Goal: Task Accomplishment & Management: Complete application form

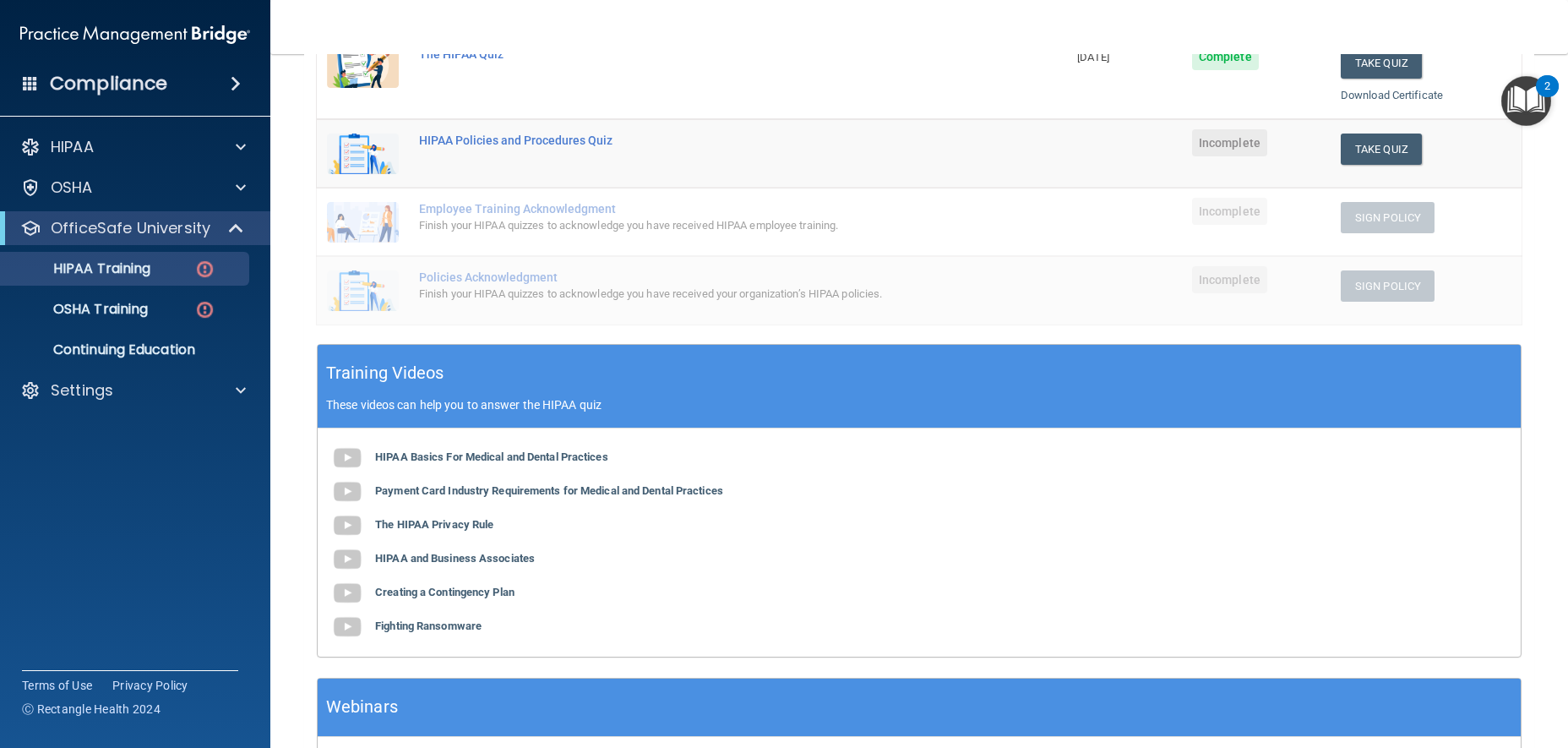
scroll to position [116, 0]
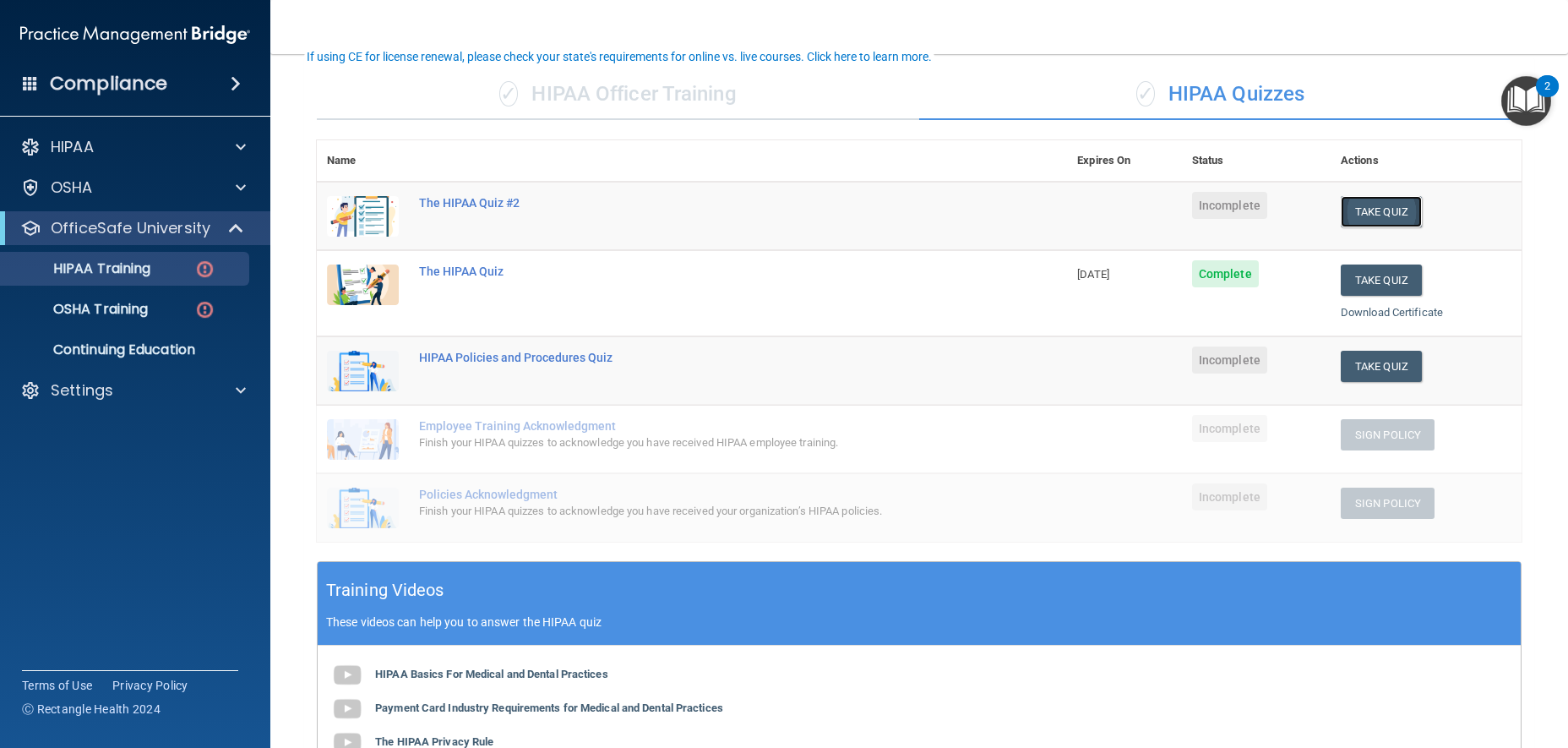
click at [1388, 213] on button "Take Quiz" at bounding box center [1382, 212] width 81 height 32
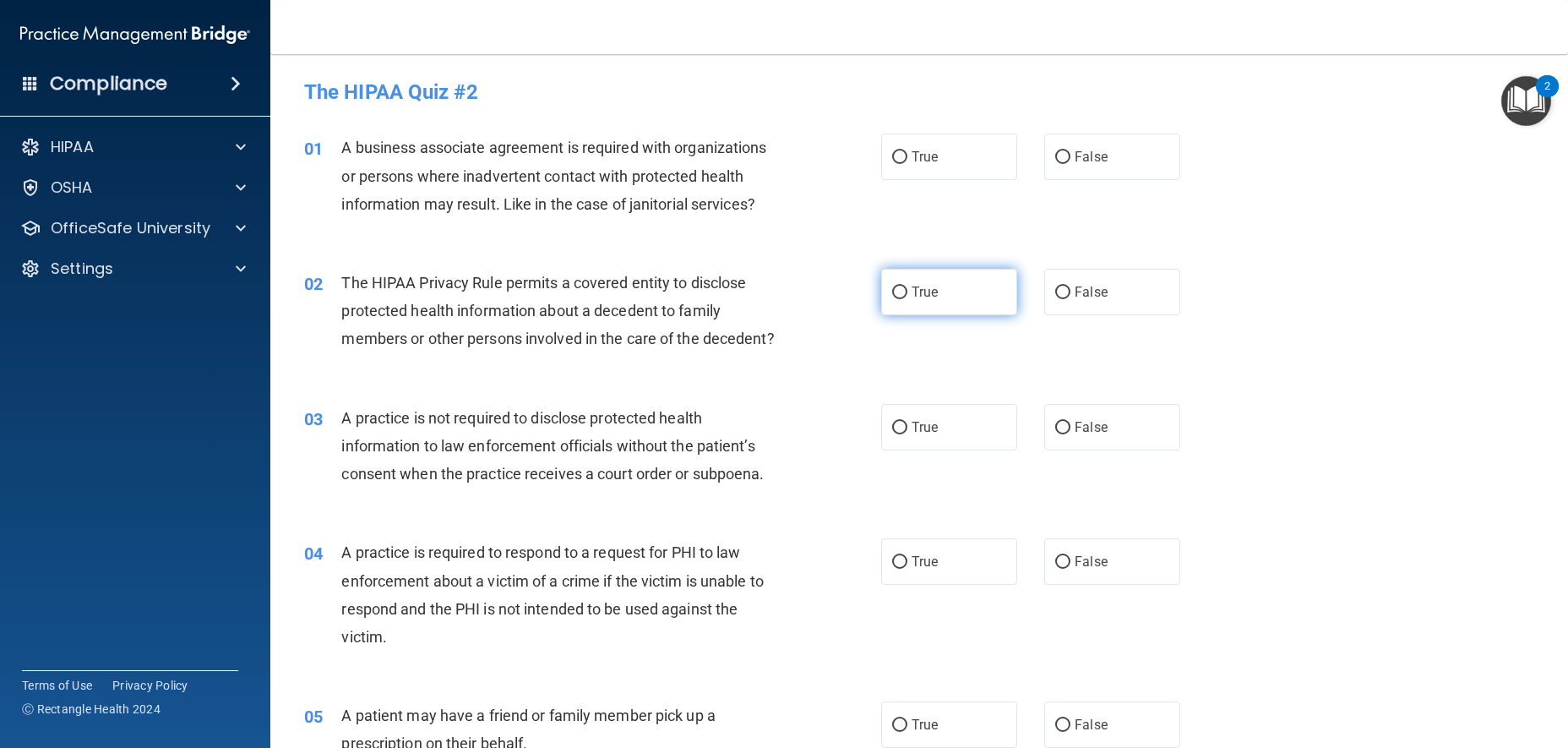
click at [1002, 300] on label "True" at bounding box center [949, 292] width 136 height 47
click at [907, 300] on input "True" at bounding box center [900, 293] width 15 height 13
radio input "true"
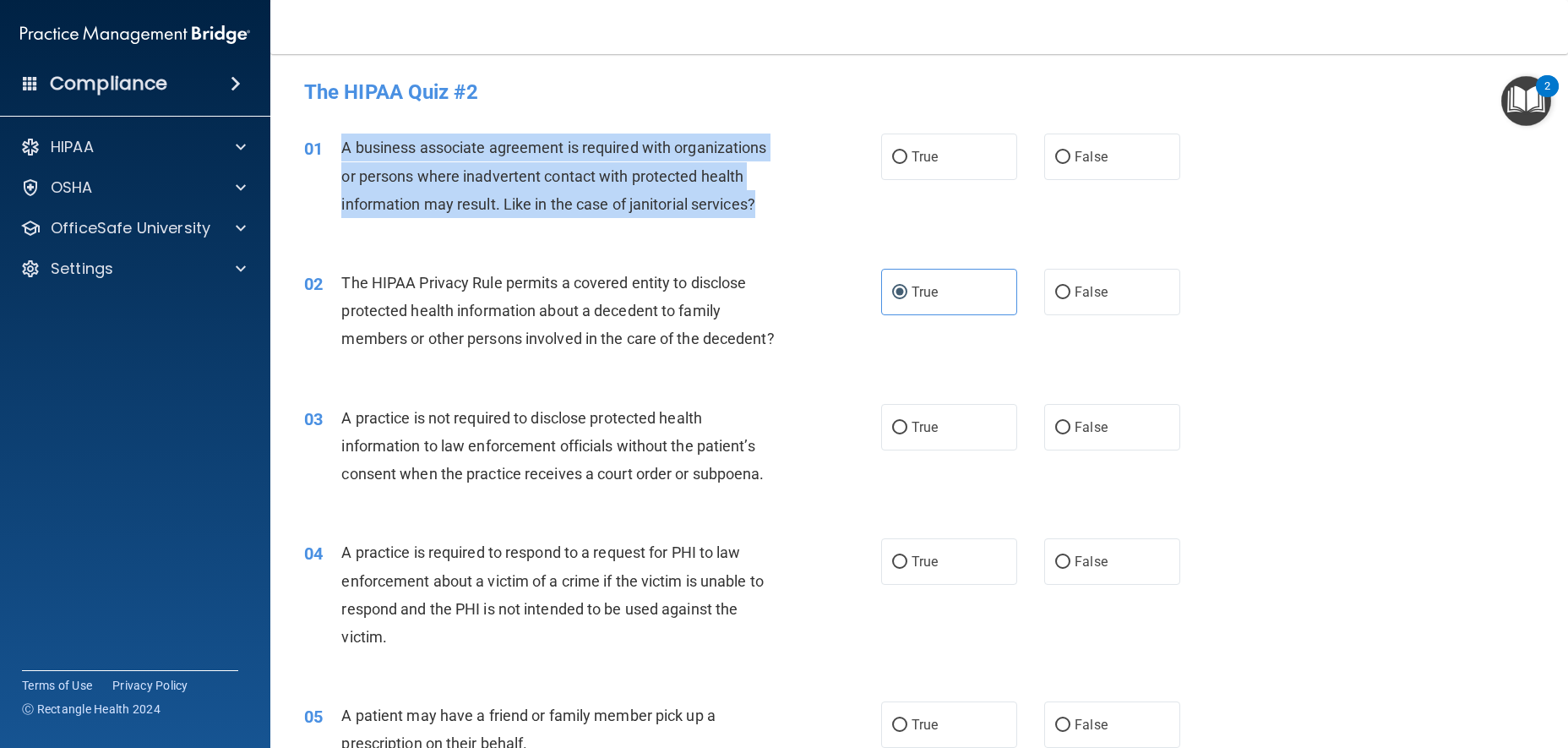
drag, startPoint x: 783, startPoint y: 213, endPoint x: 341, endPoint y: 154, distance: 445.9
click at [341, 154] on div "A business associate agreement is required with organizations or persons where …" at bounding box center [567, 176] width 452 height 84
copy span "A business associate agreement is required with organizations or persons where …"
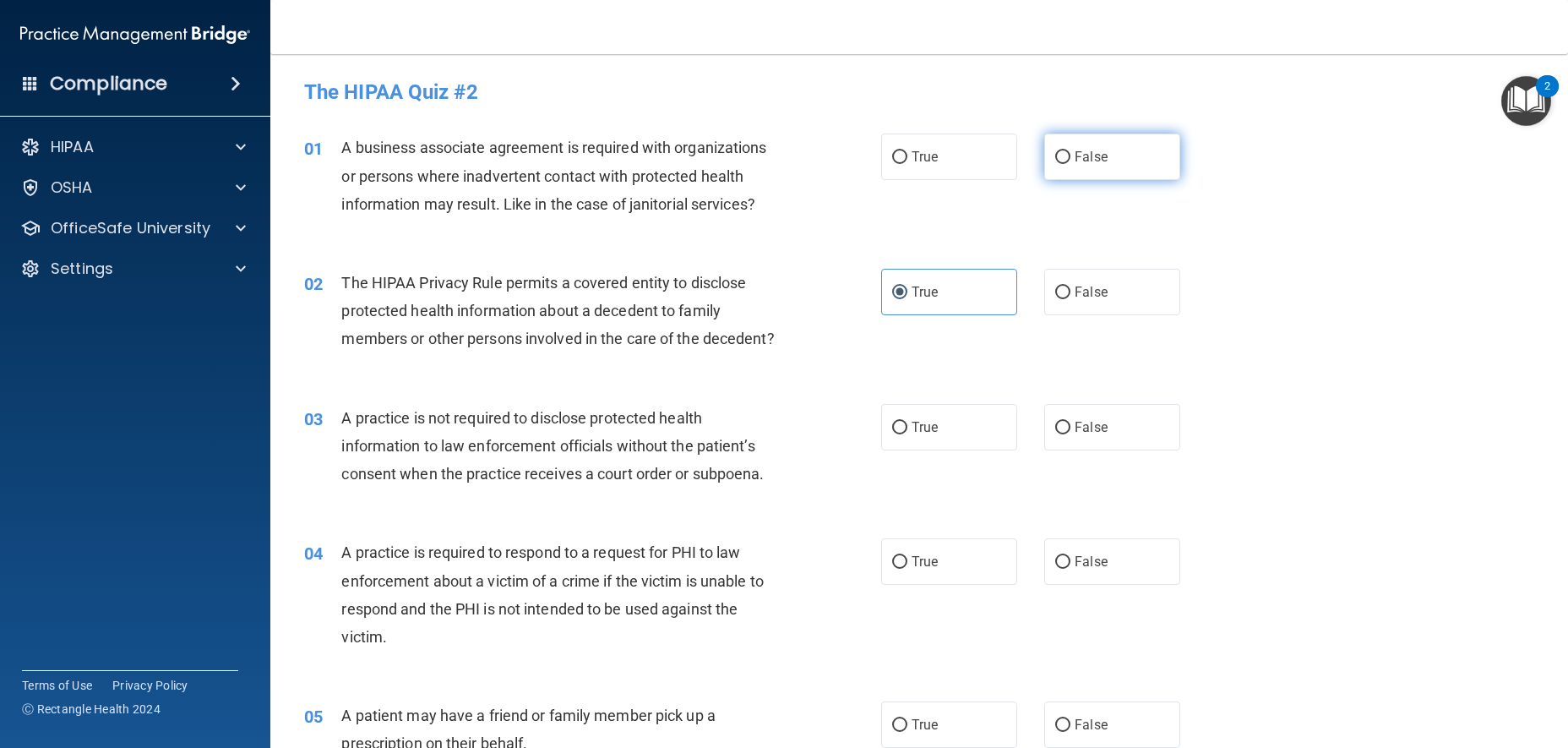
click at [1099, 153] on label "False" at bounding box center [1112, 157] width 136 height 47
click at [1071, 153] on input "False" at bounding box center [1062, 158] width 15 height 13
radio input "true"
click at [1075, 436] on span "False" at bounding box center [1091, 428] width 33 height 16
click at [1070, 435] on input "False" at bounding box center [1062, 428] width 15 height 13
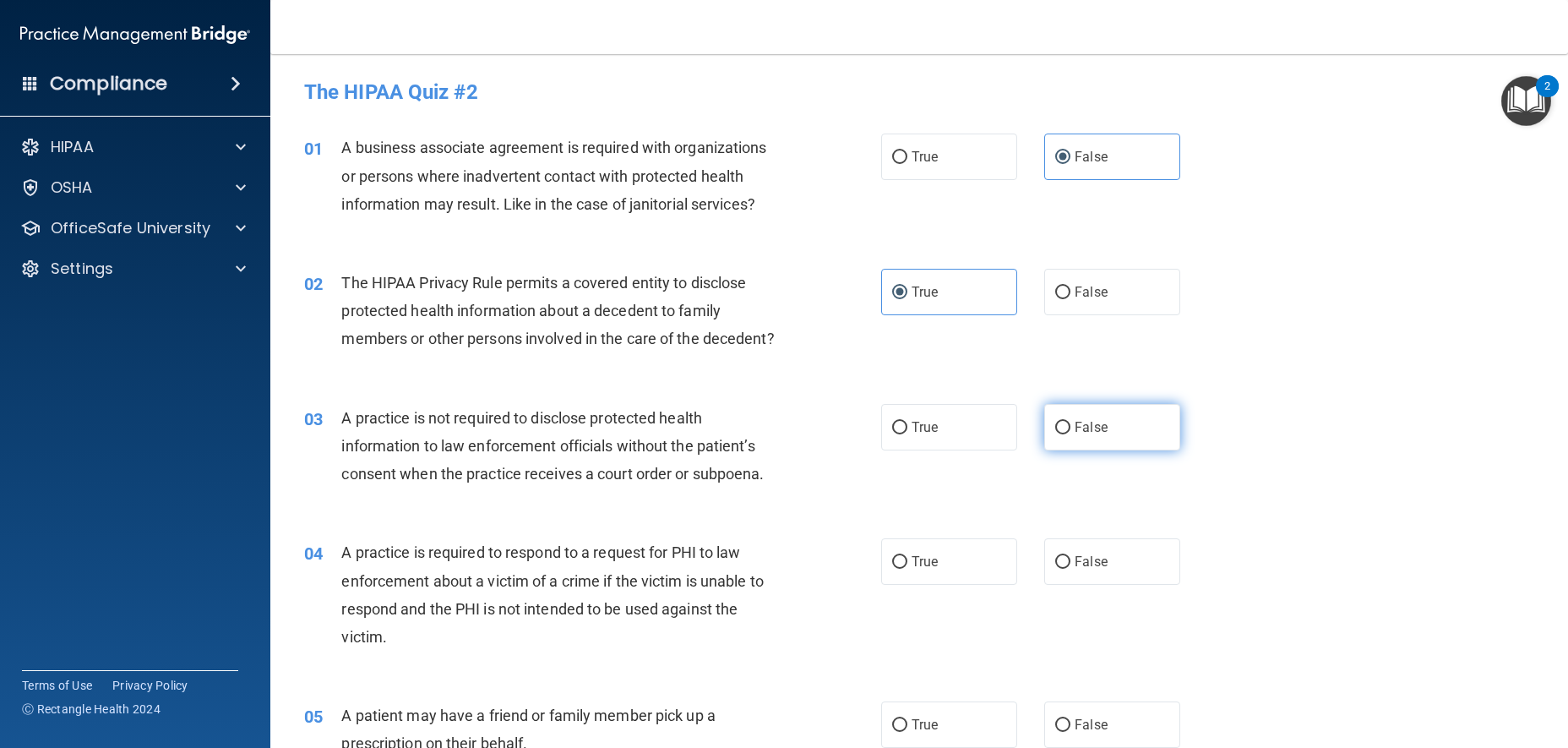
radio input "true"
click at [966, 450] on label "True" at bounding box center [949, 427] width 136 height 47
click at [907, 435] on input "True" at bounding box center [900, 428] width 15 height 13
radio input "true"
radio input "false"
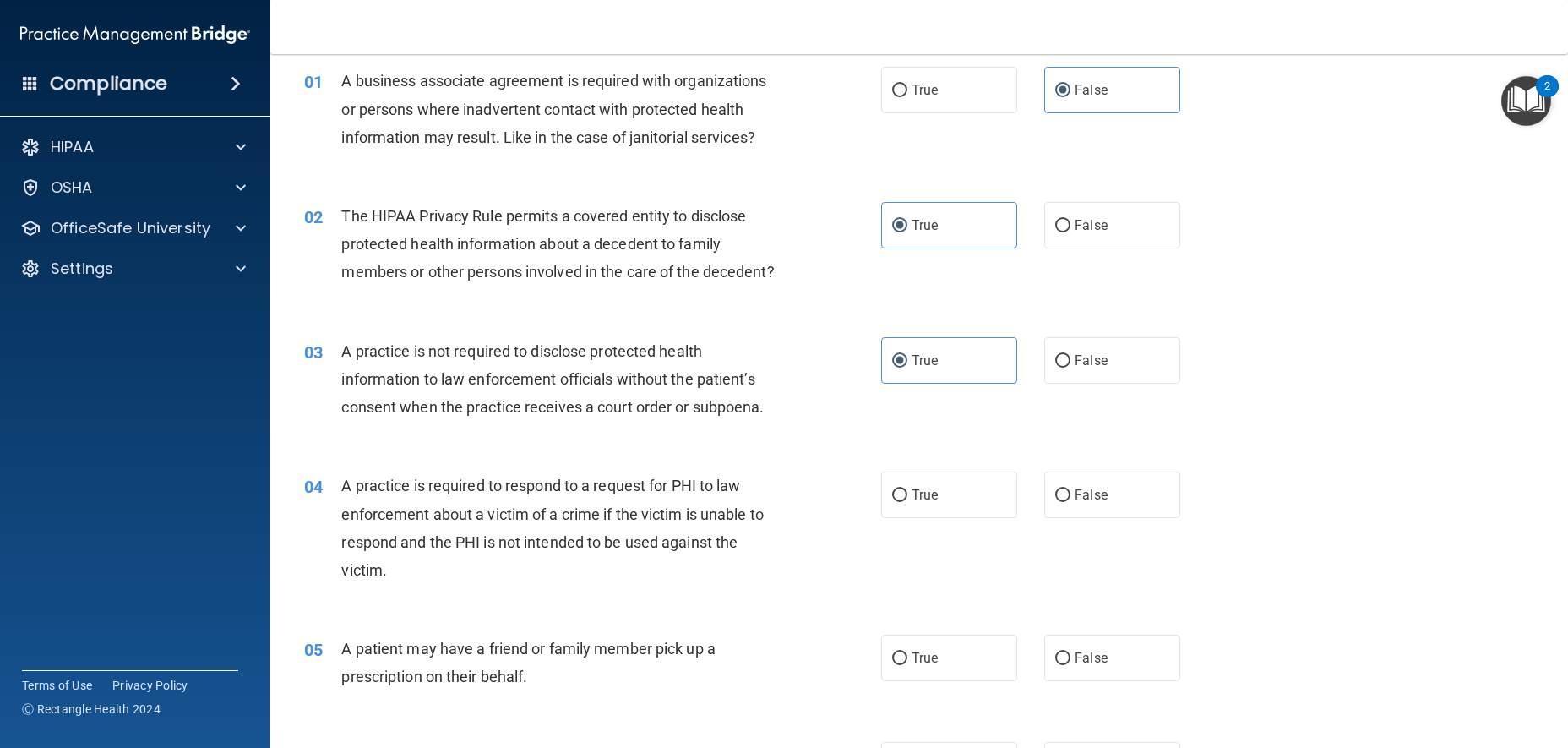
scroll to position [169, 0]
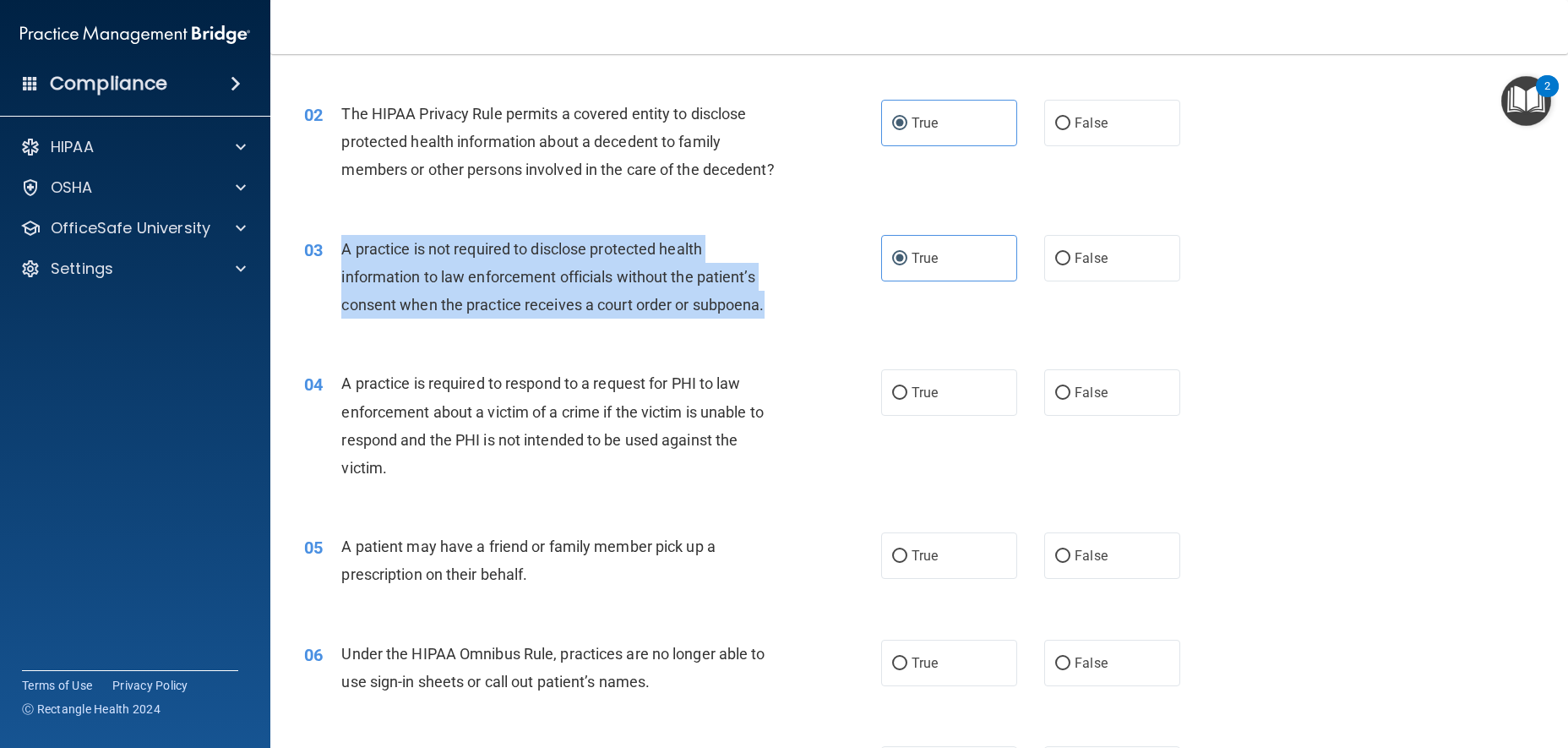
drag, startPoint x: 786, startPoint y: 339, endPoint x: 326, endPoint y: 274, distance: 464.6
click at [326, 274] on div "03 A practice is not required to disclose protected health information to law e…" at bounding box center [592, 282] width 628 height 93
copy div "A practice is not required to disclose protected health information to law enfo…"
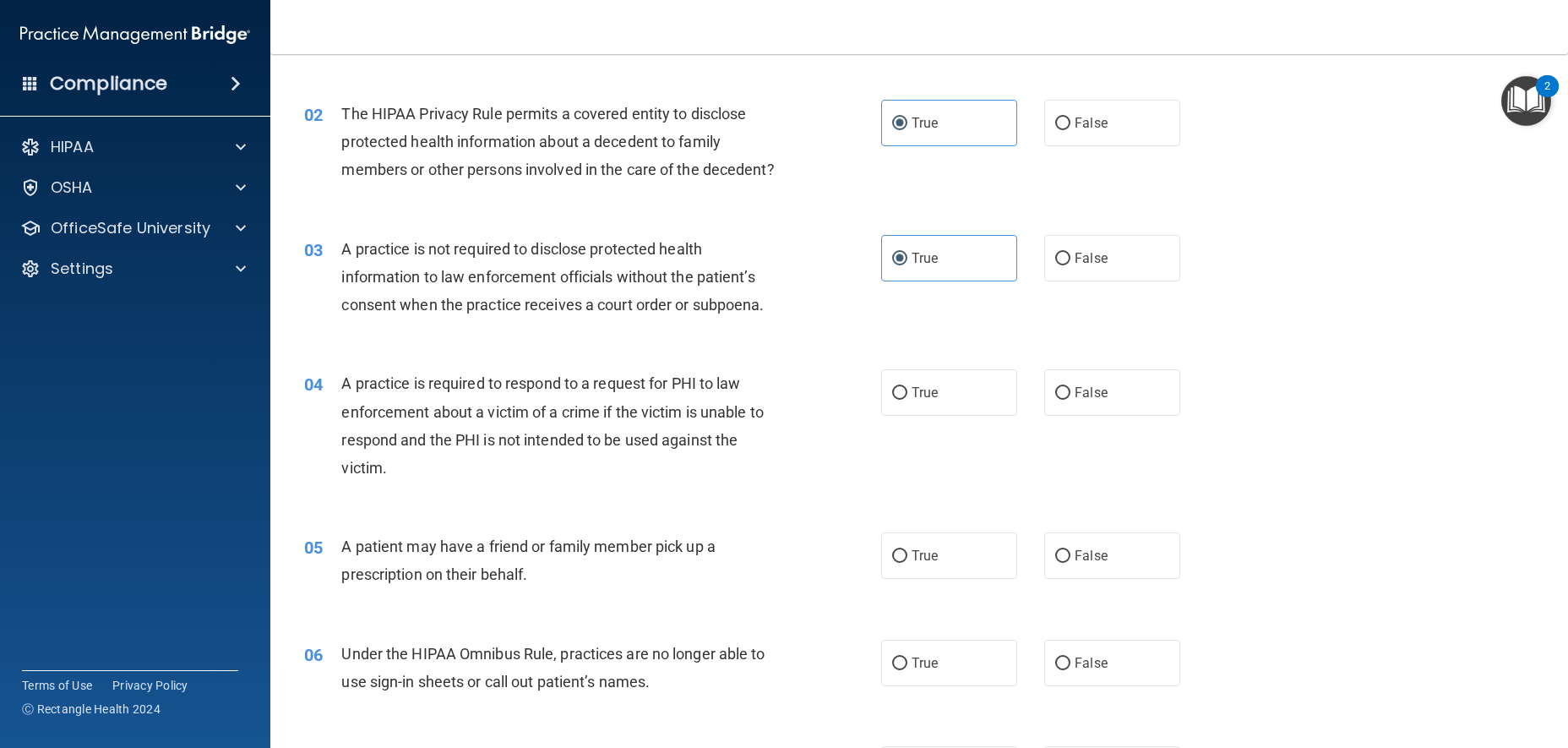
click at [838, 349] on div "03 A practice is not required to disclose protected health information to law e…" at bounding box center [919, 282] width 1256 height 135
click at [982, 416] on label "True" at bounding box center [949, 392] width 136 height 47
click at [907, 400] on input "True" at bounding box center [900, 393] width 15 height 13
radio input "true"
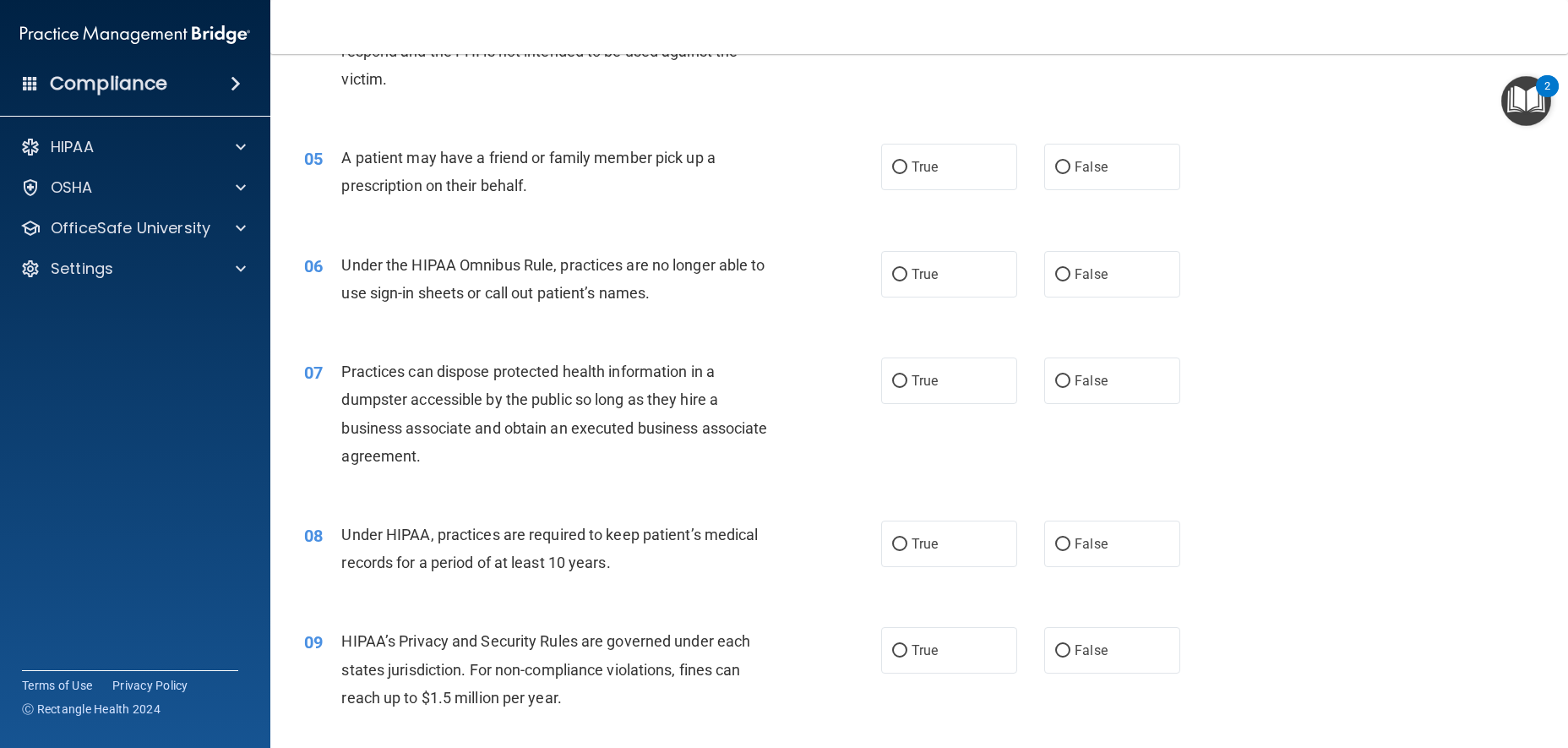
scroll to position [591, 0]
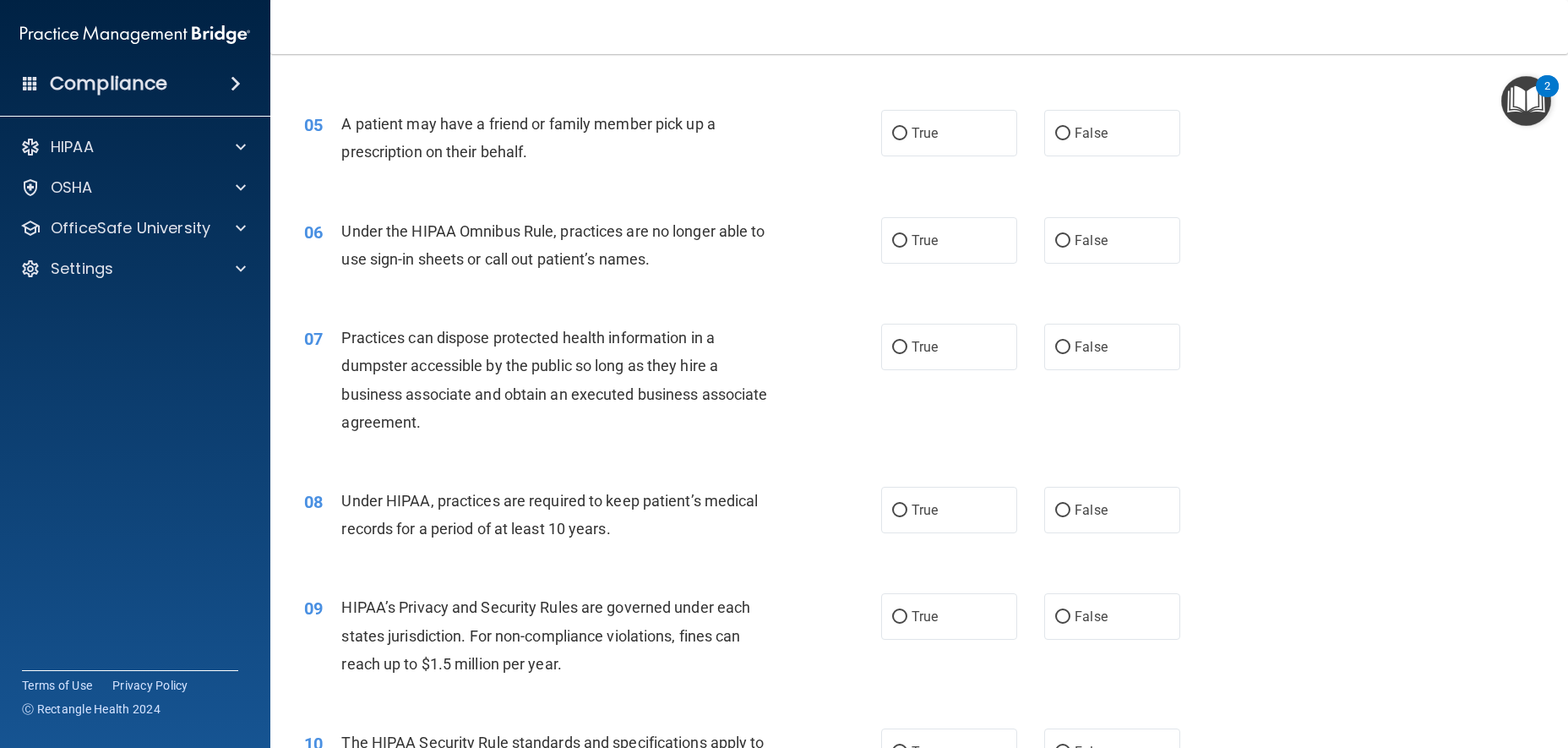
click at [1034, 157] on div "True False" at bounding box center [1045, 133] width 327 height 47
click at [928, 141] on span "True" at bounding box center [924, 133] width 26 height 16
click at [907, 140] on input "True" at bounding box center [900, 134] width 15 height 13
radio input "true"
click at [1057, 260] on label "False" at bounding box center [1112, 240] width 136 height 47
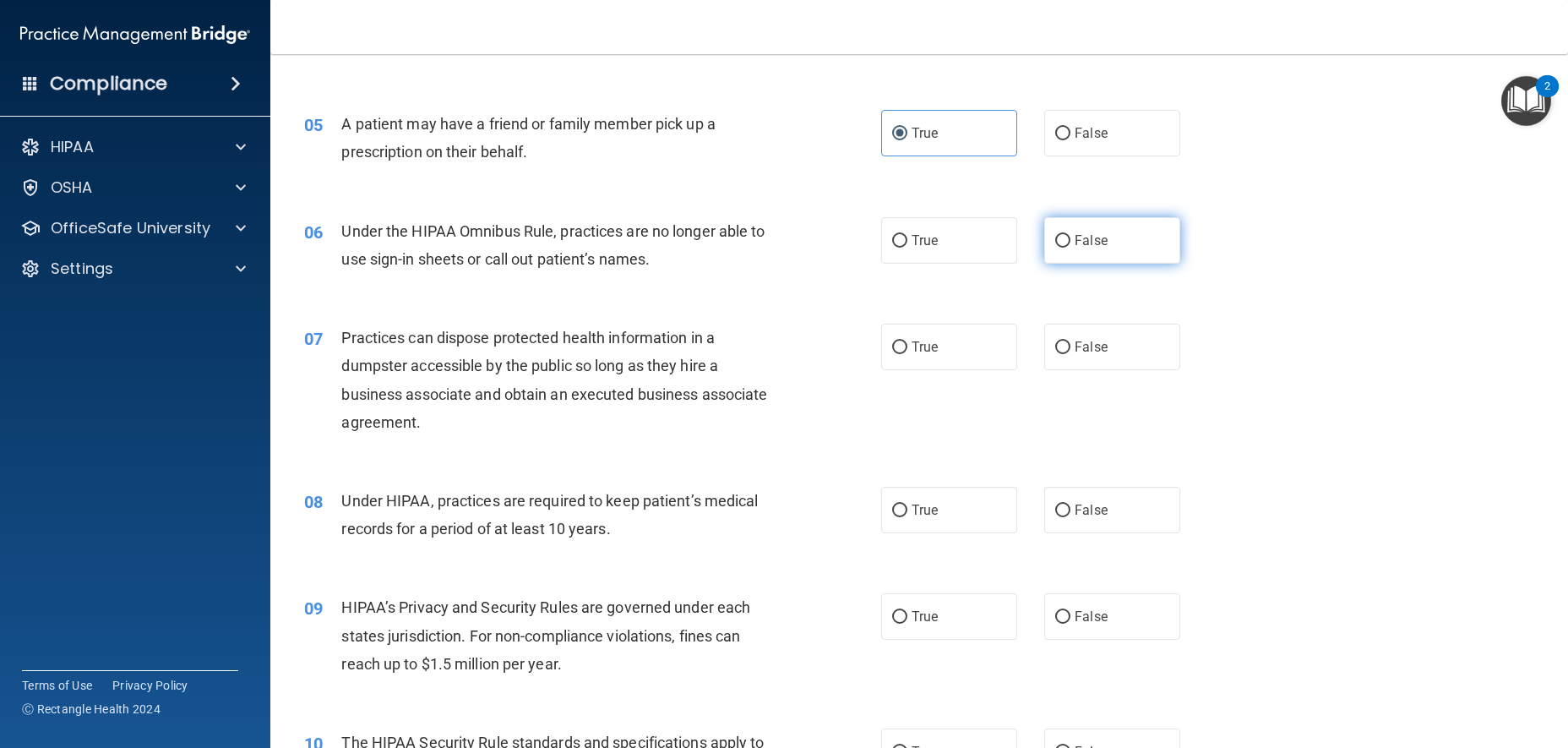
click at [1057, 248] on input "False" at bounding box center [1062, 241] width 15 height 13
radio input "true"
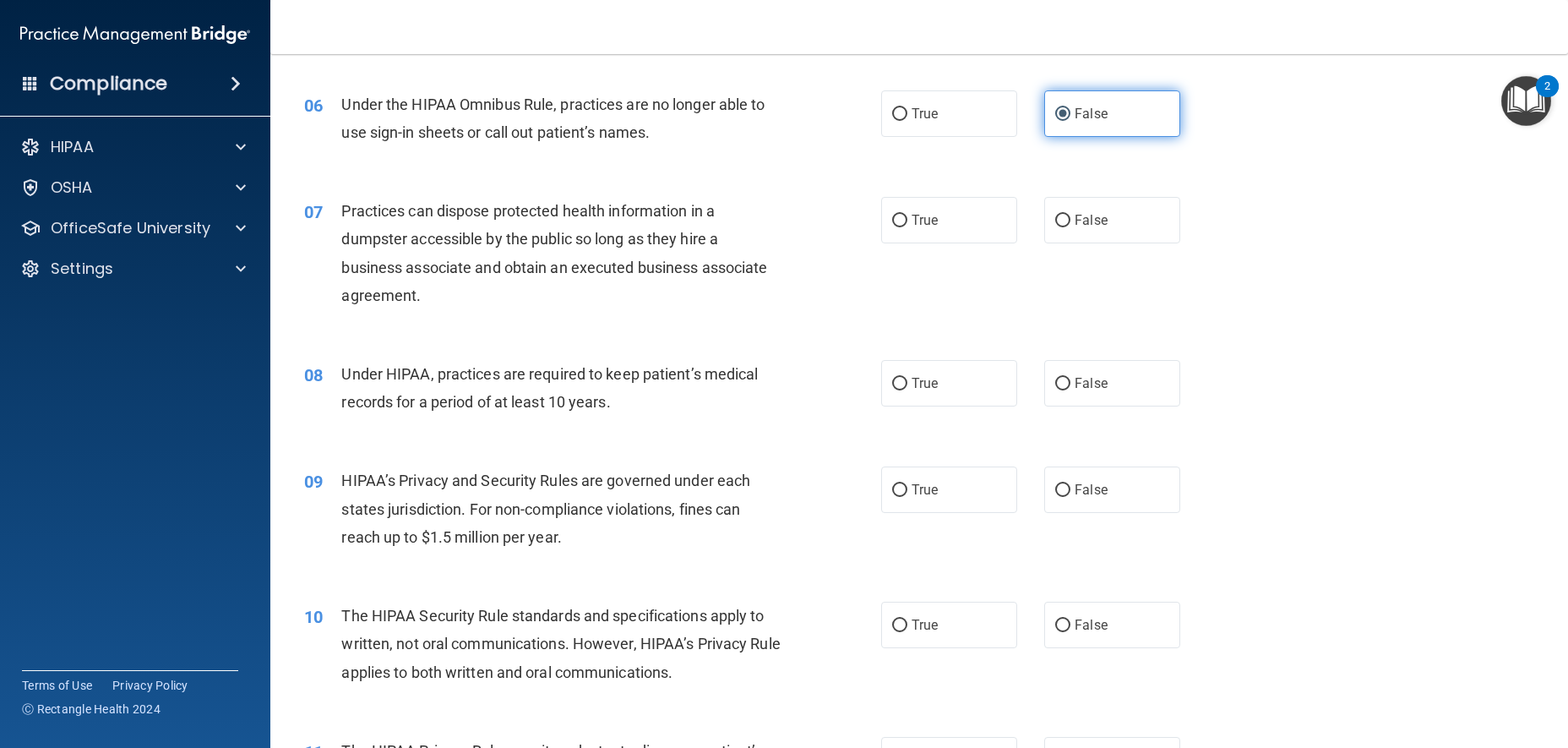
scroll to position [761, 0]
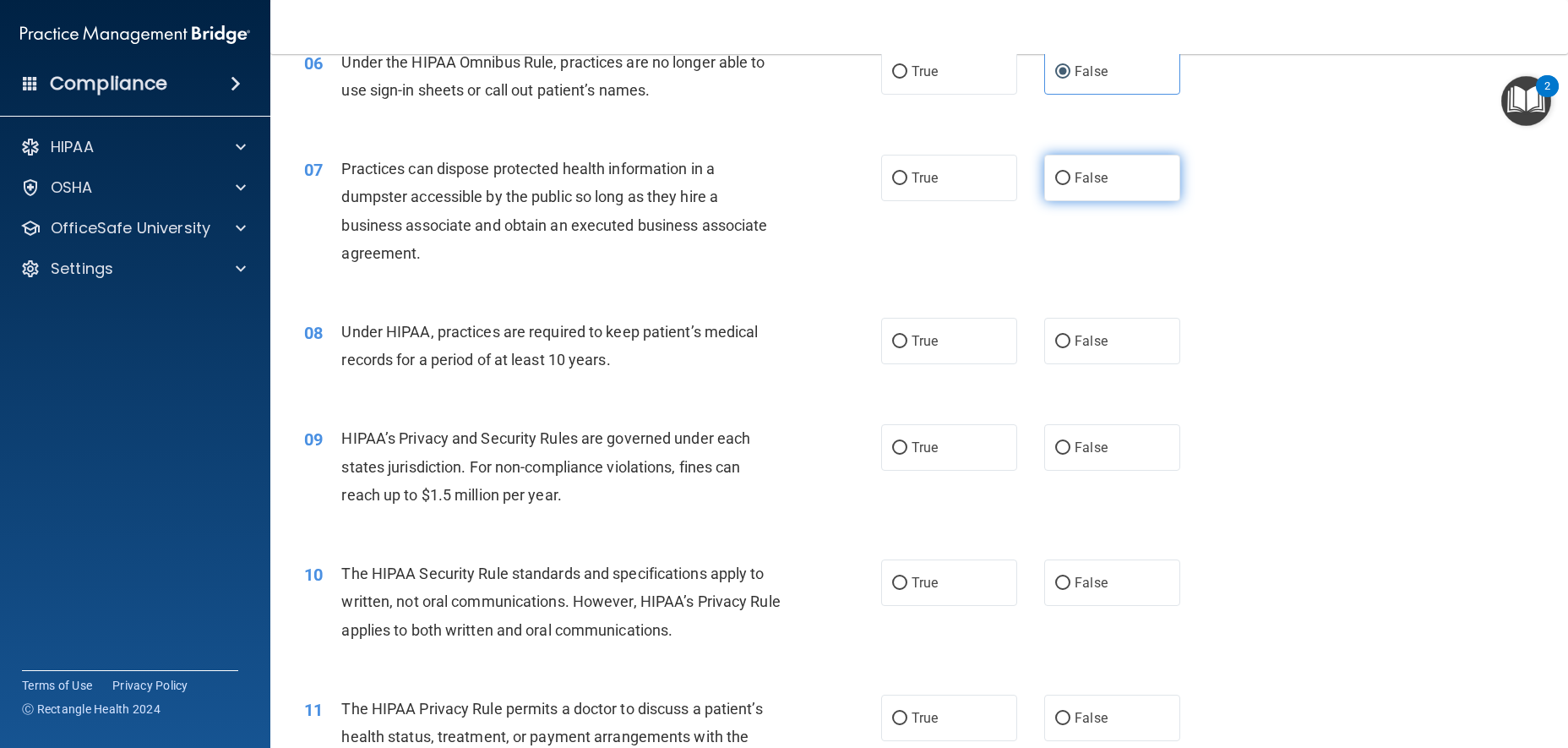
click at [1106, 201] on label "False" at bounding box center [1112, 178] width 136 height 47
click at [1071, 186] on input "False" at bounding box center [1062, 179] width 15 height 13
radio input "true"
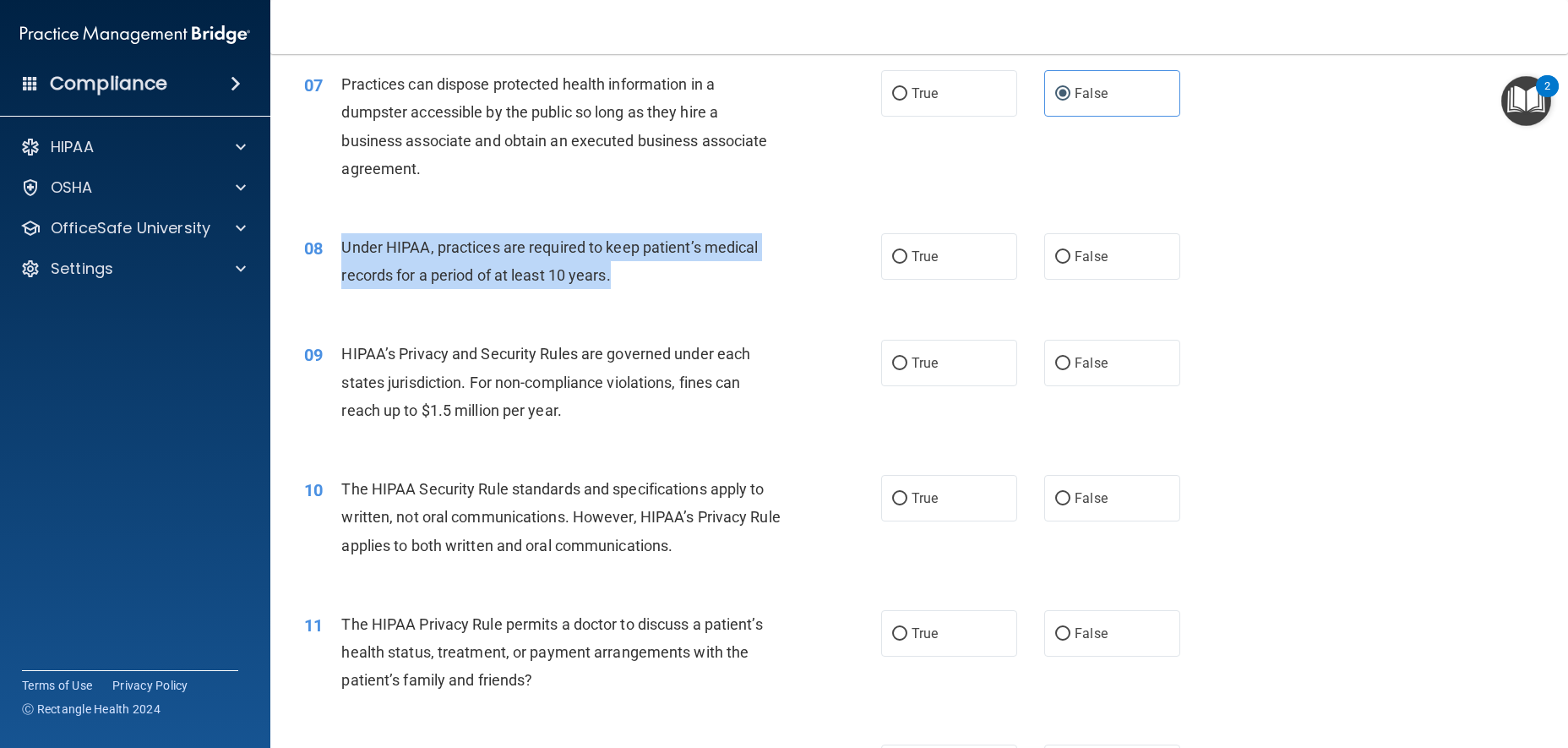
drag, startPoint x: 653, startPoint y: 311, endPoint x: 342, endPoint y: 276, distance: 313.0
click at [342, 276] on div "Under HIPAA, practices are required to keep patient’s medical records for a per…" at bounding box center [567, 261] width 452 height 56
copy span "Under HIPAA, practices are required to keep patient’s medical records for a per…"
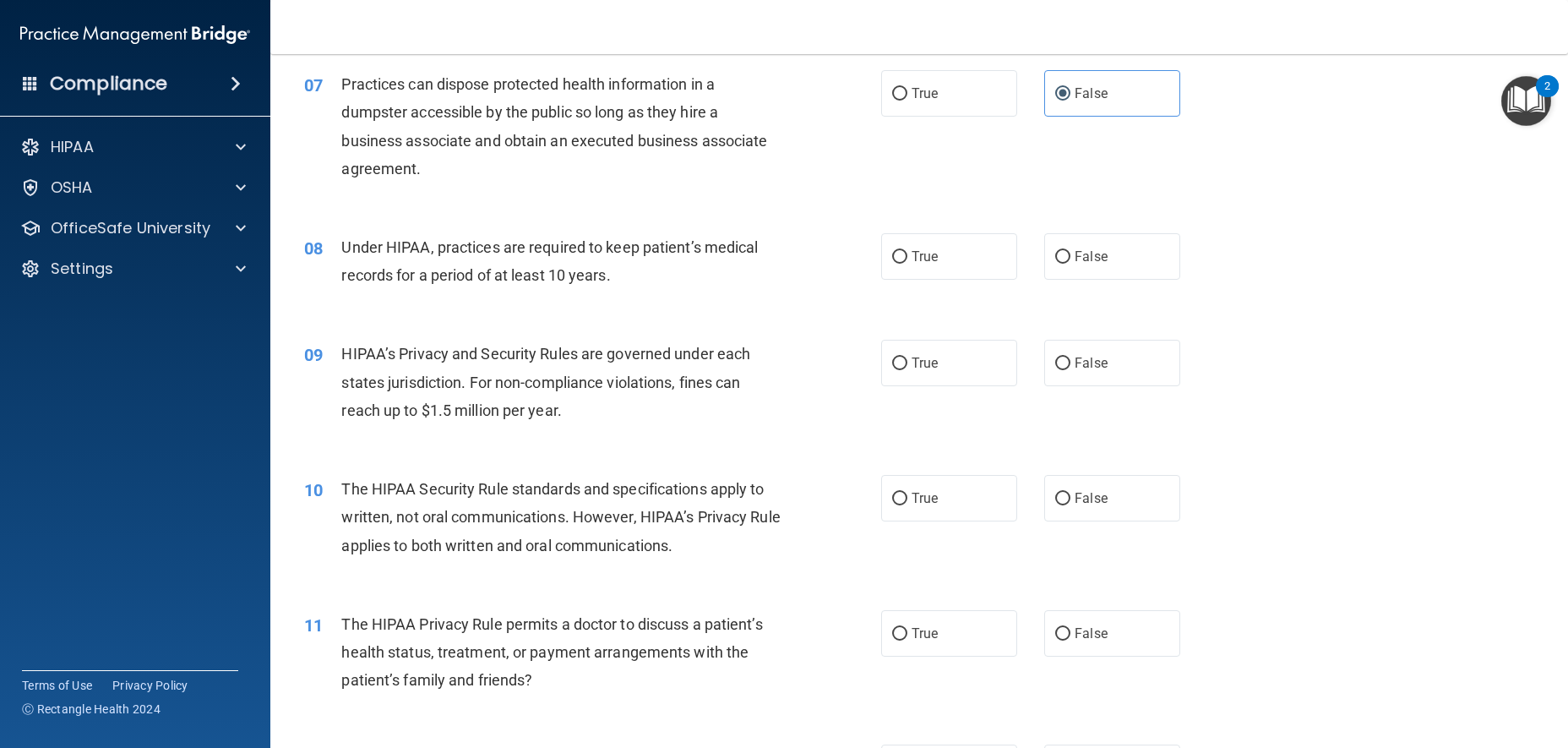
click at [821, 212] on div "07 Practices can dispose protected health information in a dumpster accessible …" at bounding box center [919, 130] width 1256 height 163
click at [918, 265] on span "True" at bounding box center [924, 256] width 26 height 16
click at [907, 264] on input "True" at bounding box center [900, 257] width 15 height 13
radio input "true"
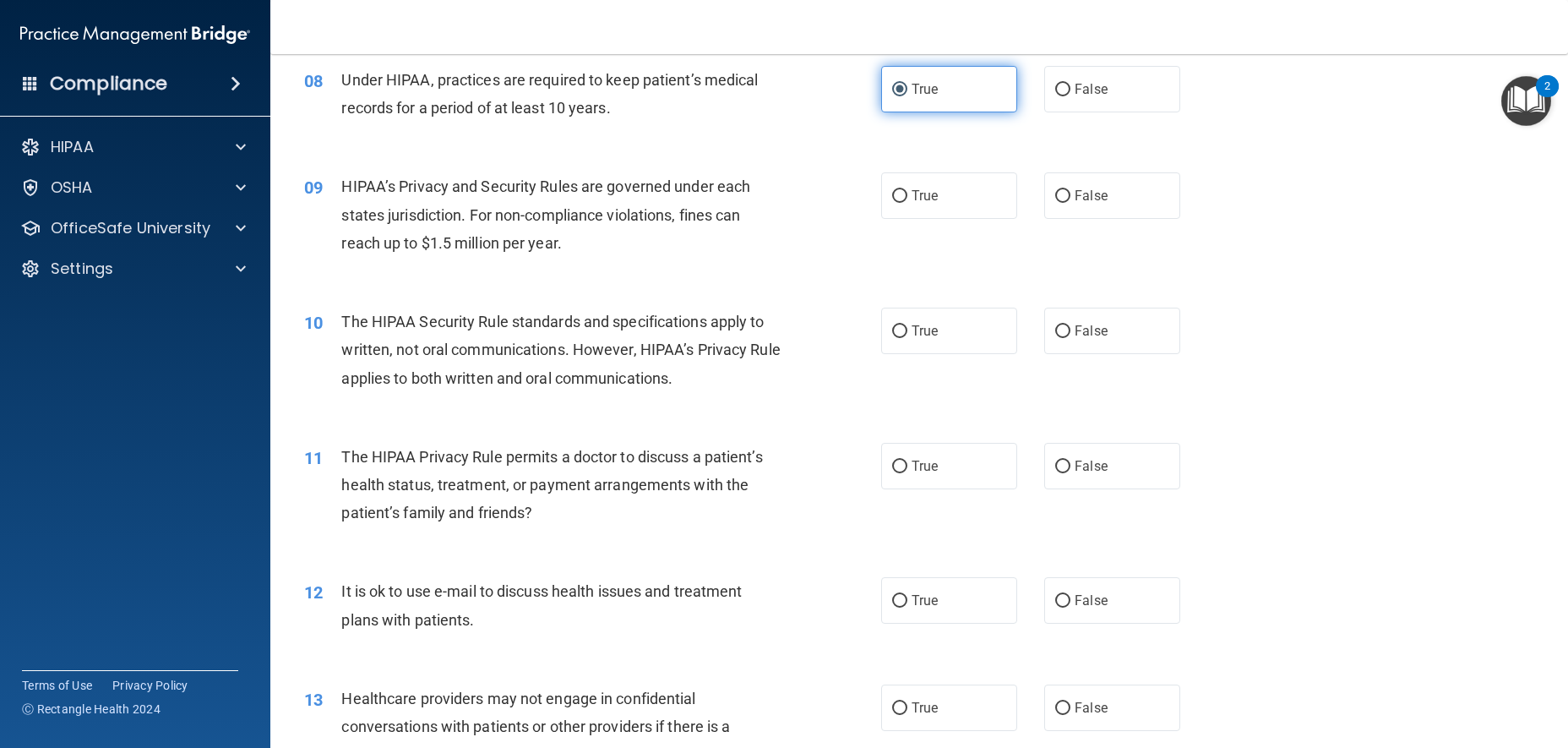
scroll to position [1014, 0]
click at [956, 217] on label "True" at bounding box center [949, 193] width 136 height 47
click at [907, 201] on input "True" at bounding box center [900, 194] width 15 height 13
radio input "true"
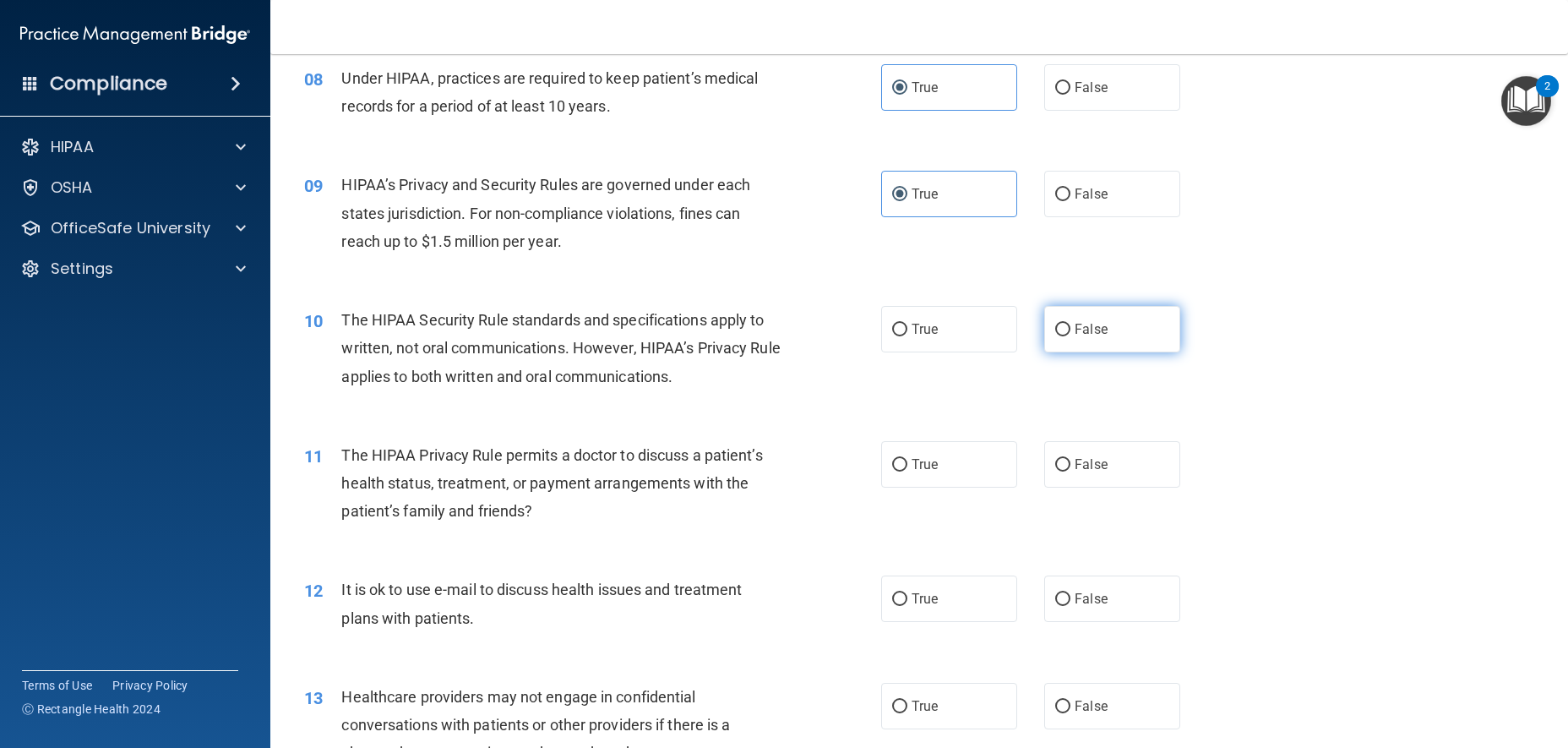
click at [1089, 352] on label "False" at bounding box center [1112, 328] width 136 height 47
click at [1071, 336] on input "False" at bounding box center [1062, 329] width 15 height 13
radio input "true"
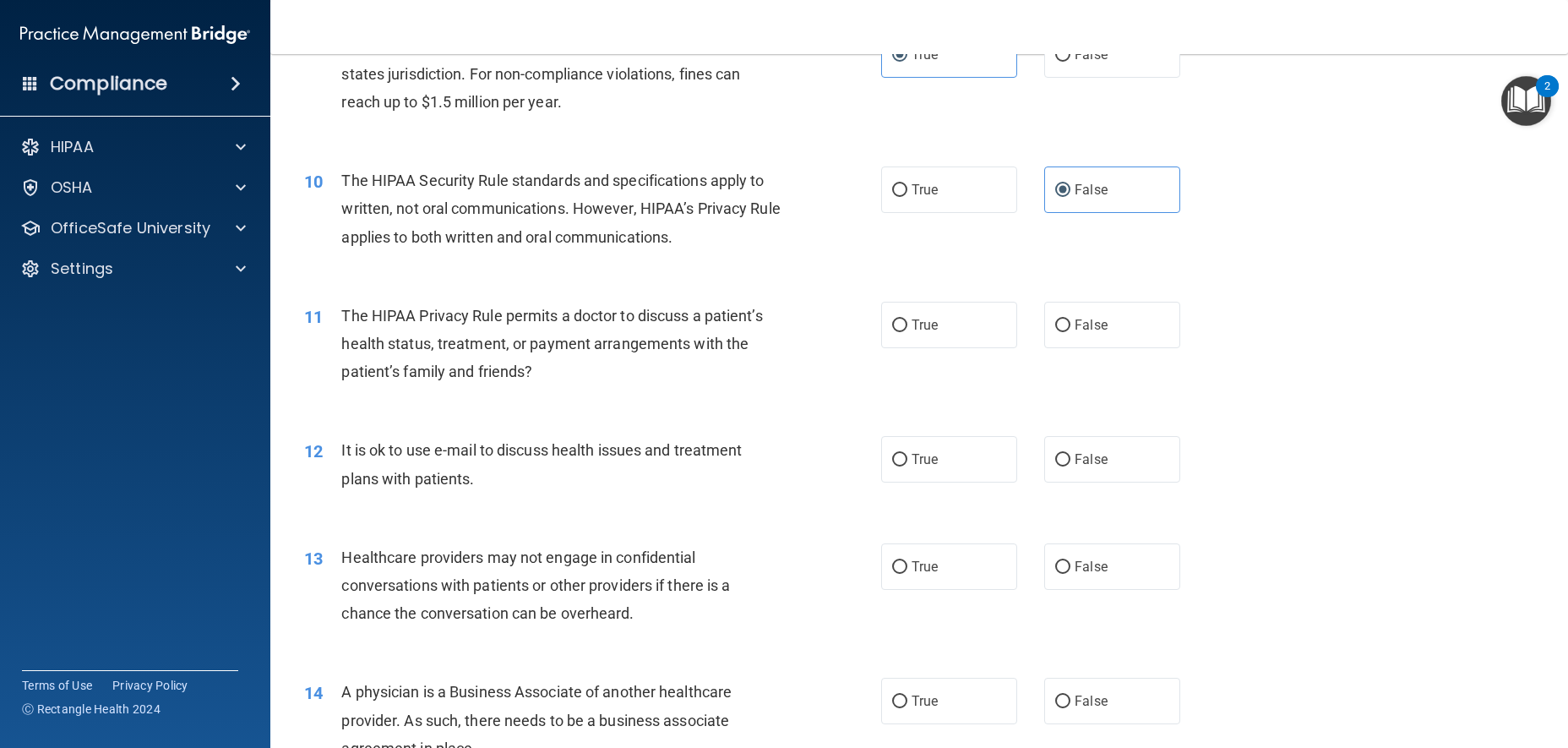
scroll to position [1184, 0]
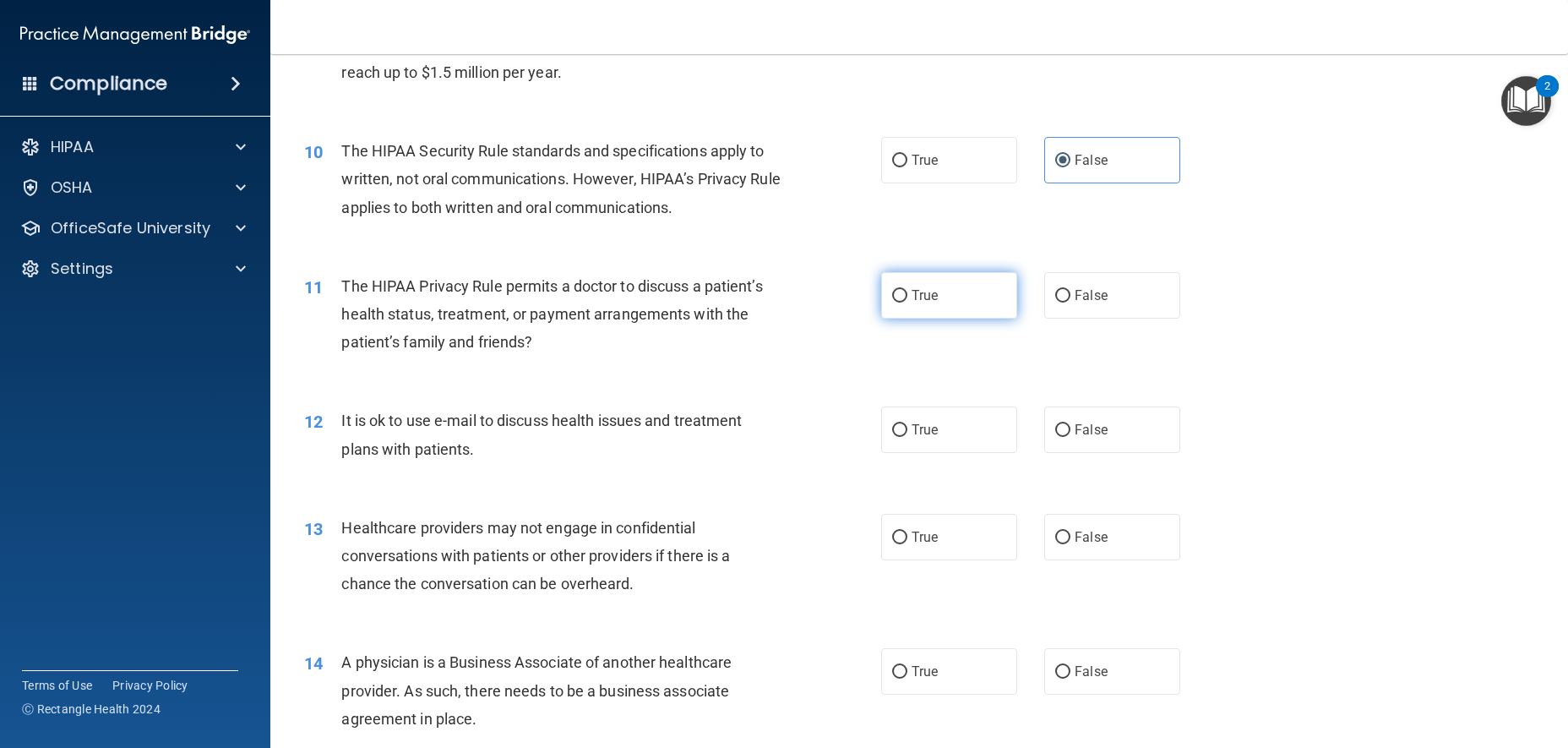
click at [980, 318] on label "True" at bounding box center [949, 295] width 136 height 47
click at [907, 303] on input "True" at bounding box center [900, 296] width 15 height 13
radio input "true"
drag, startPoint x: 1025, startPoint y: 465, endPoint x: 1040, endPoint y: 460, distance: 15.8
click at [1025, 453] on div "True False" at bounding box center [1045, 430] width 327 height 47
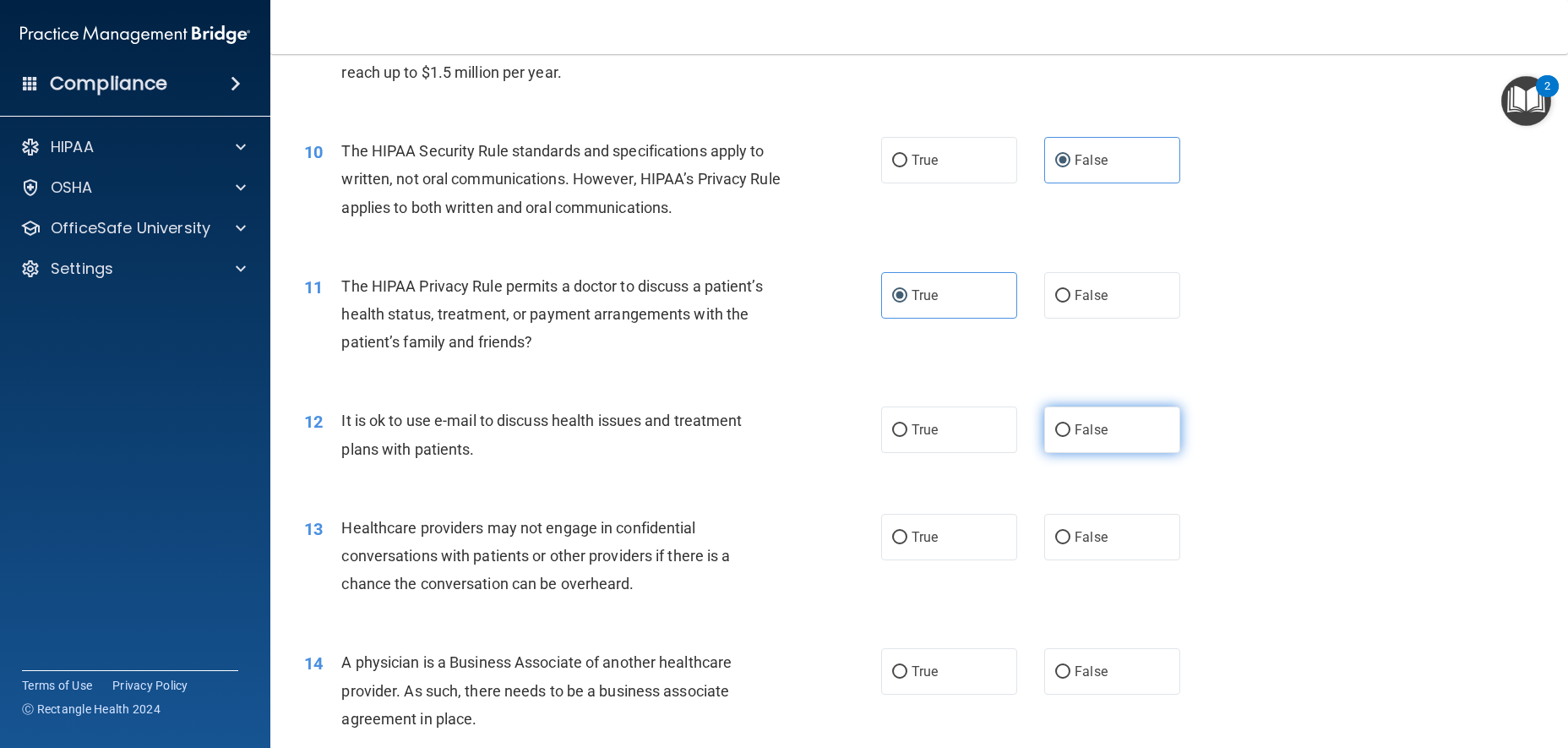
click at [1055, 436] on input "False" at bounding box center [1062, 431] width 15 height 13
radio input "true"
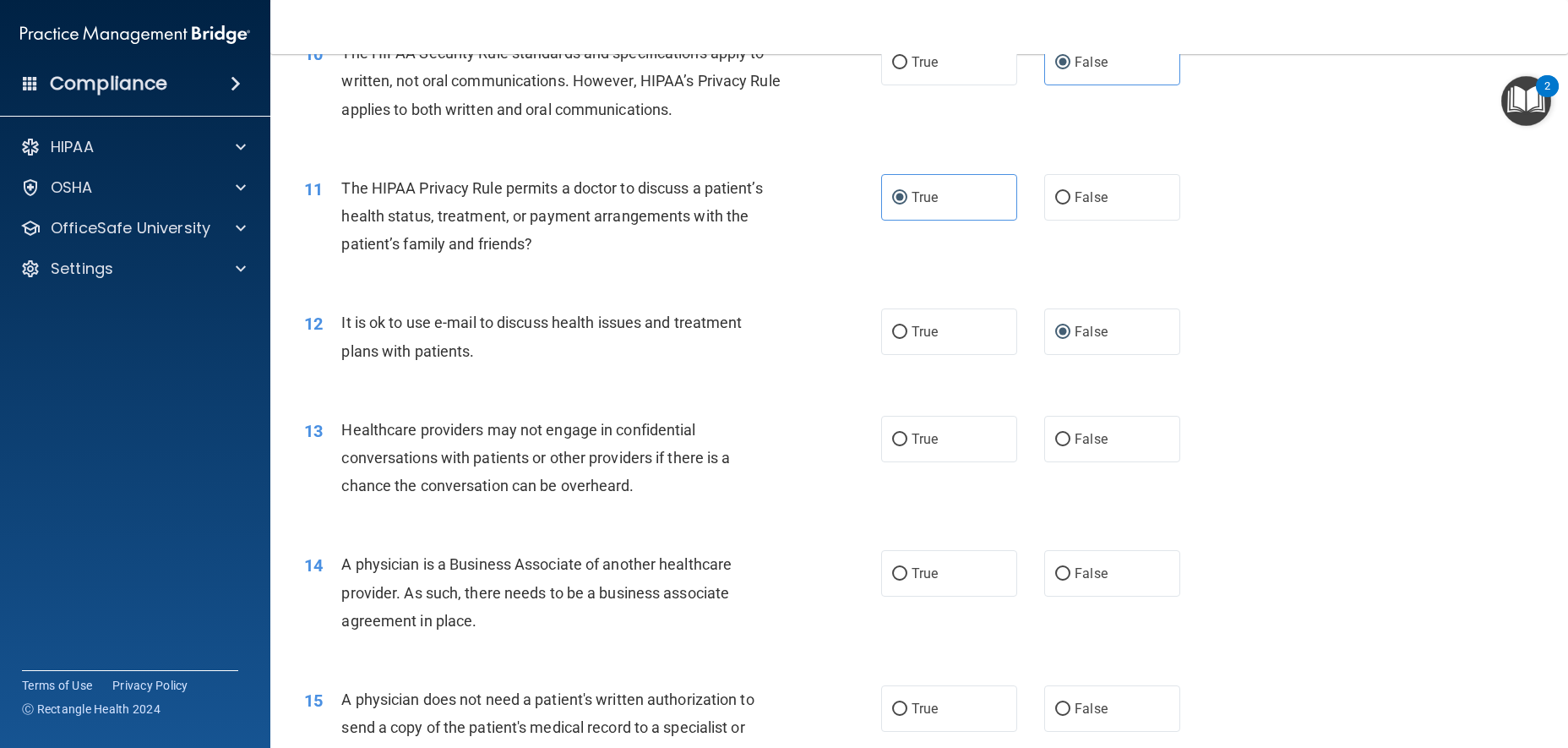
scroll to position [1436, 0]
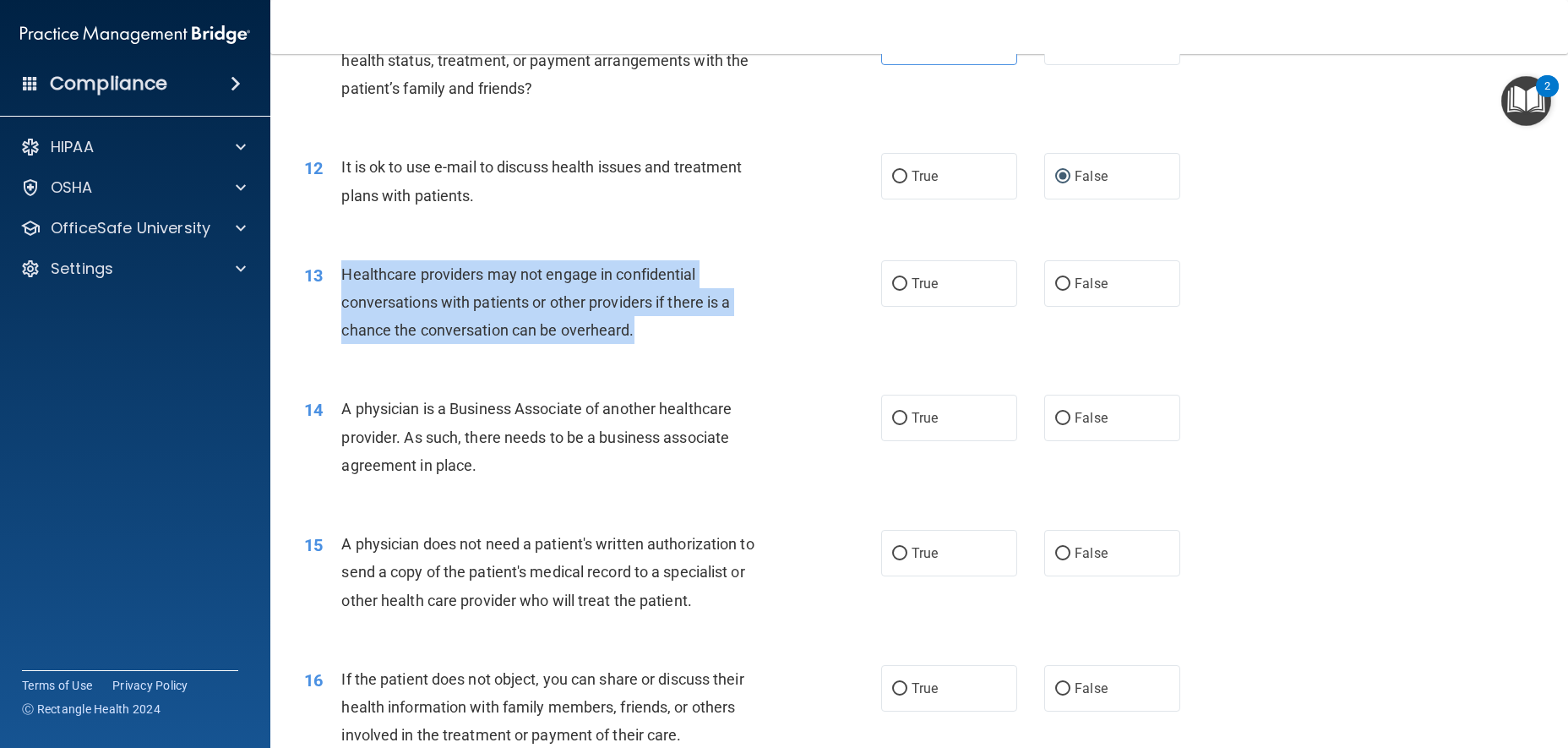
drag, startPoint x: 639, startPoint y: 355, endPoint x: 343, endPoint y: 301, distance: 300.9
click at [343, 301] on div "Healthcare providers may not engage in confidential conversations with patients…" at bounding box center [567, 302] width 452 height 84
copy span "Healthcare providers may not engage in confidential conversations with patients…"
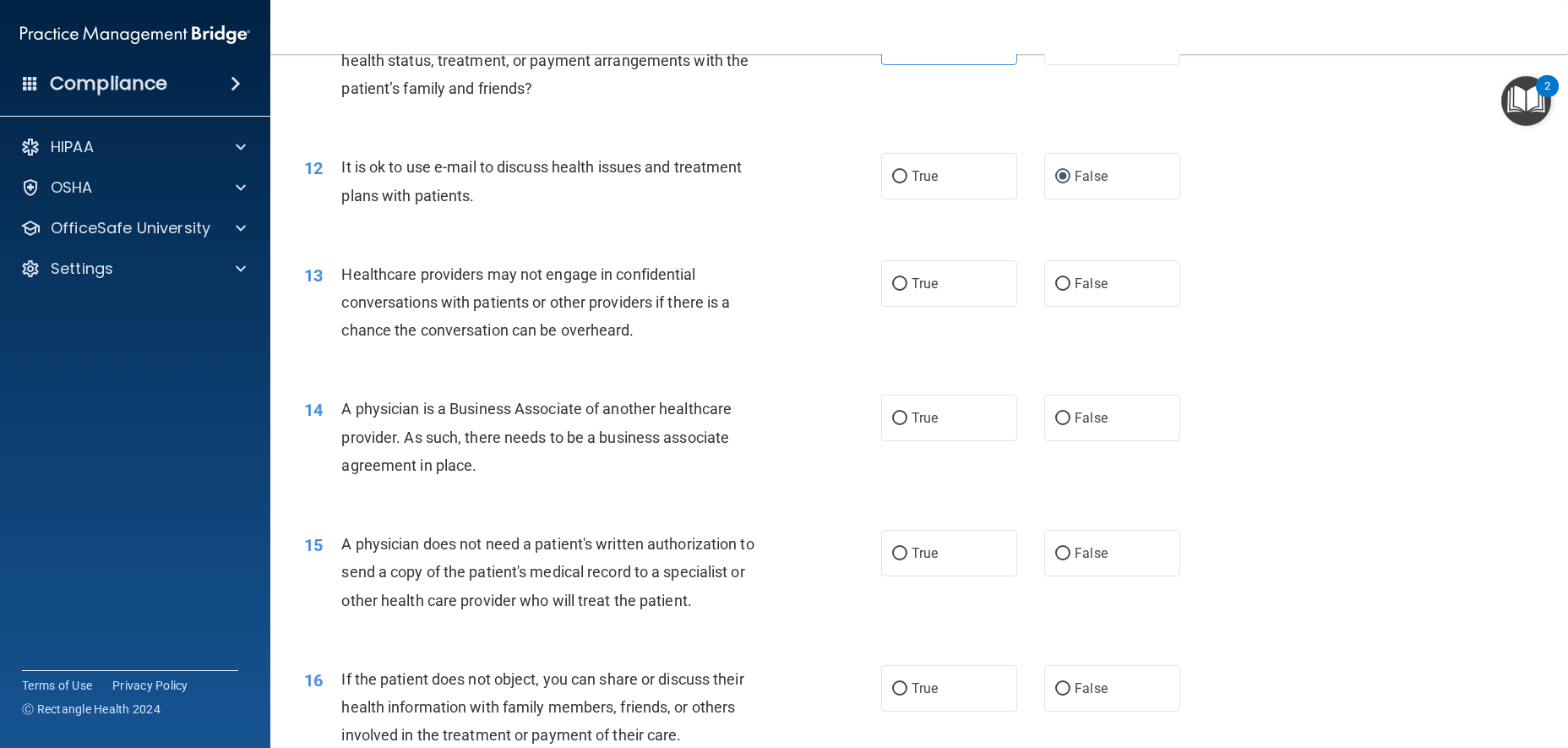
click at [772, 208] on div "It is ok to use e-mail to discuss health issues and treatment plans with patien…" at bounding box center [567, 181] width 452 height 56
click at [1059, 291] on input "False" at bounding box center [1062, 284] width 15 height 13
radio input "true"
click at [917, 441] on label "True" at bounding box center [949, 418] width 136 height 47
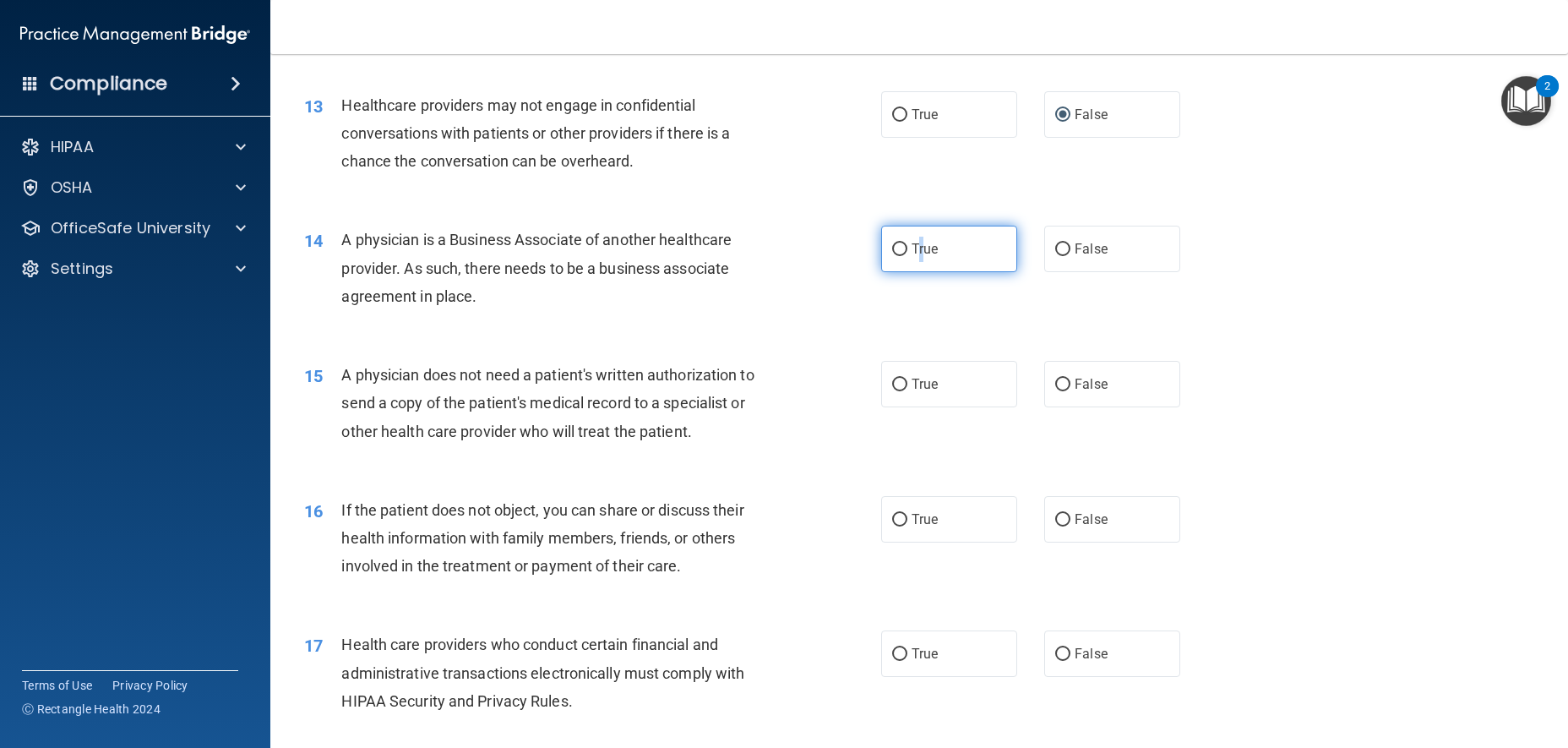
click at [893, 256] on input "True" at bounding box center [900, 249] width 15 height 13
radio input "true"
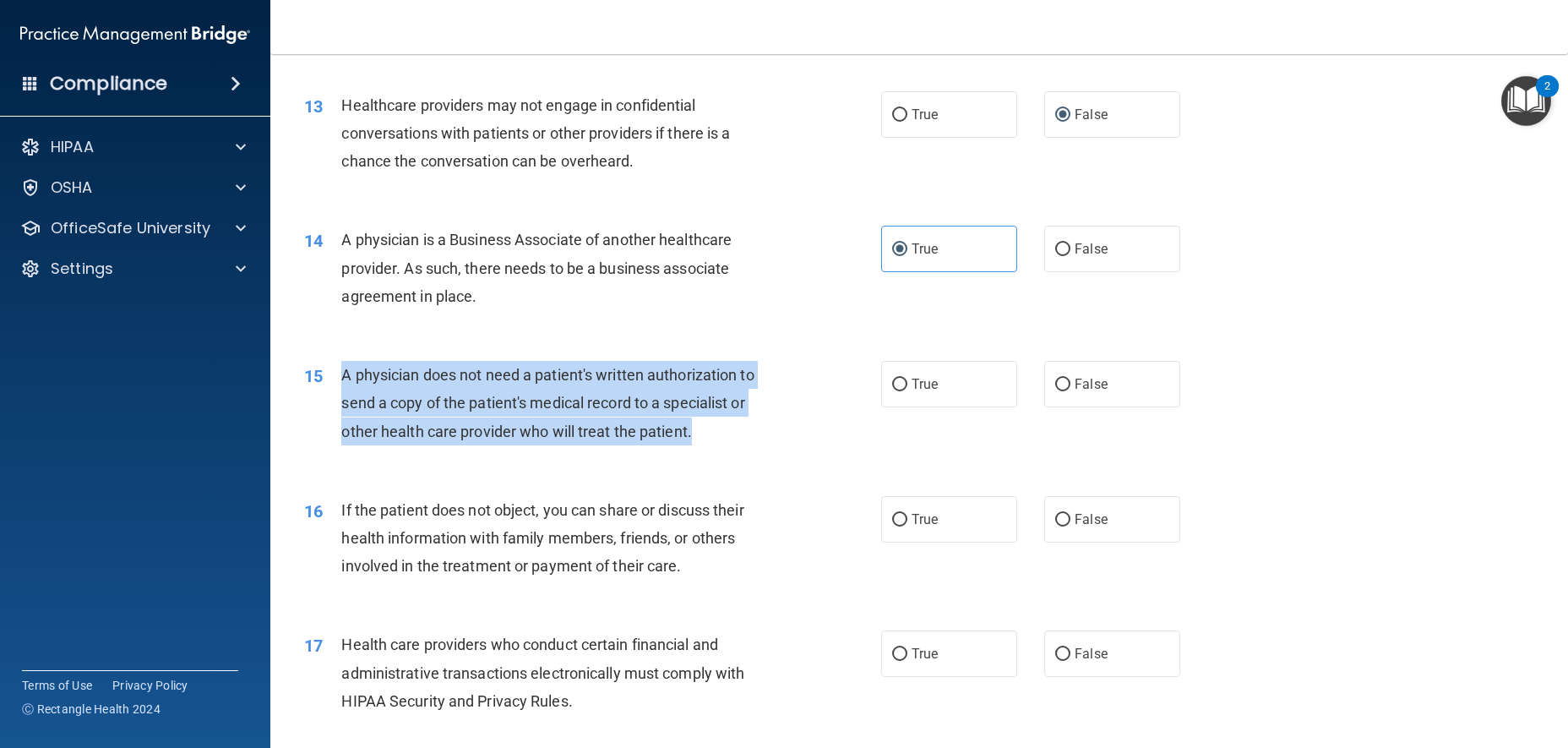
drag, startPoint x: 739, startPoint y: 464, endPoint x: 328, endPoint y: 411, distance: 414.4
click at [328, 411] on div "15 A physician does not need a patient's written authorization to send a copy o…" at bounding box center [592, 408] width 628 height 93
copy div "A physician does not need a patient's written authorization to send a copy of t…"
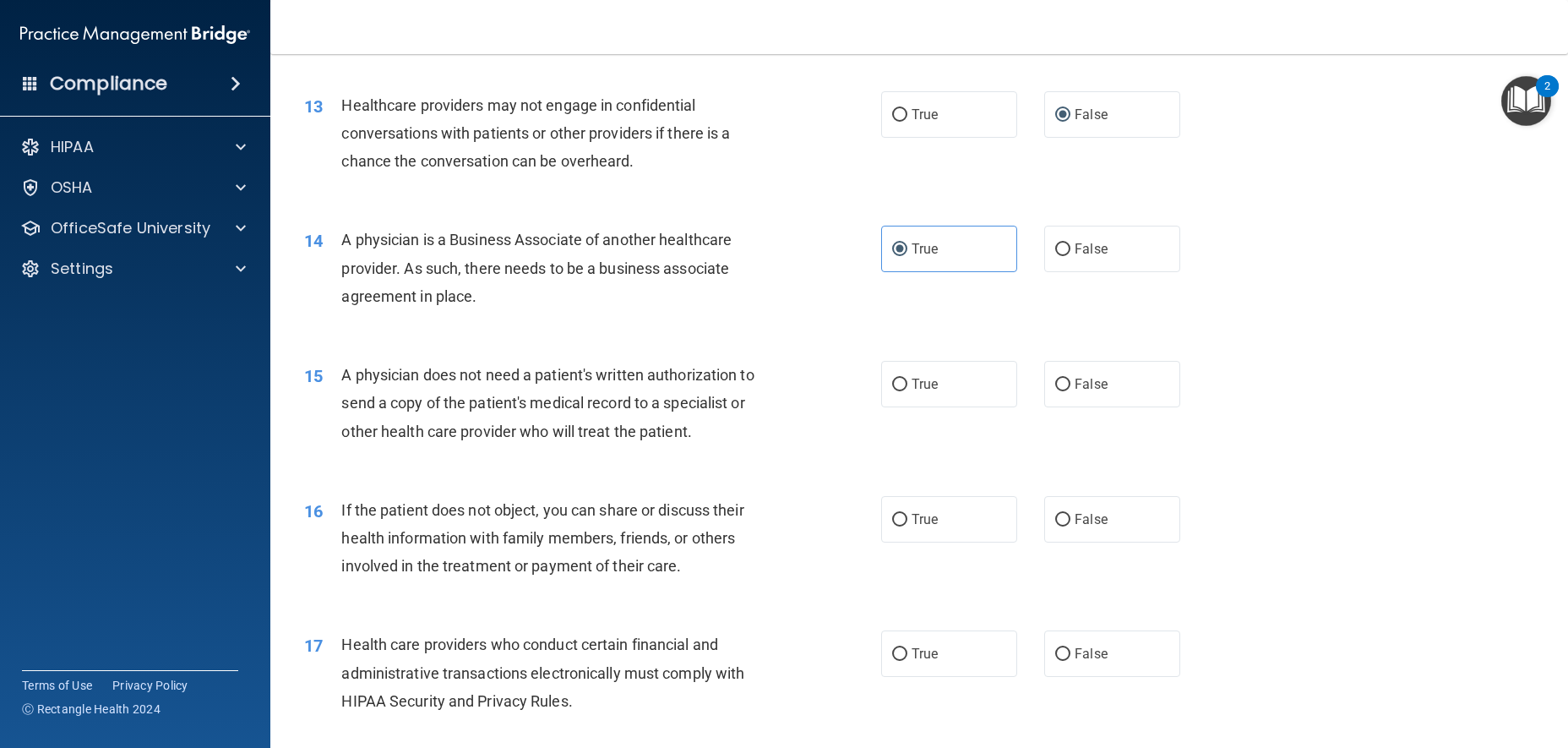
click at [910, 386] on div "15 A physician does not need a patient's written authorization to send a copy o…" at bounding box center [919, 408] width 1256 height 135
click at [921, 392] on span "True" at bounding box center [924, 384] width 26 height 16
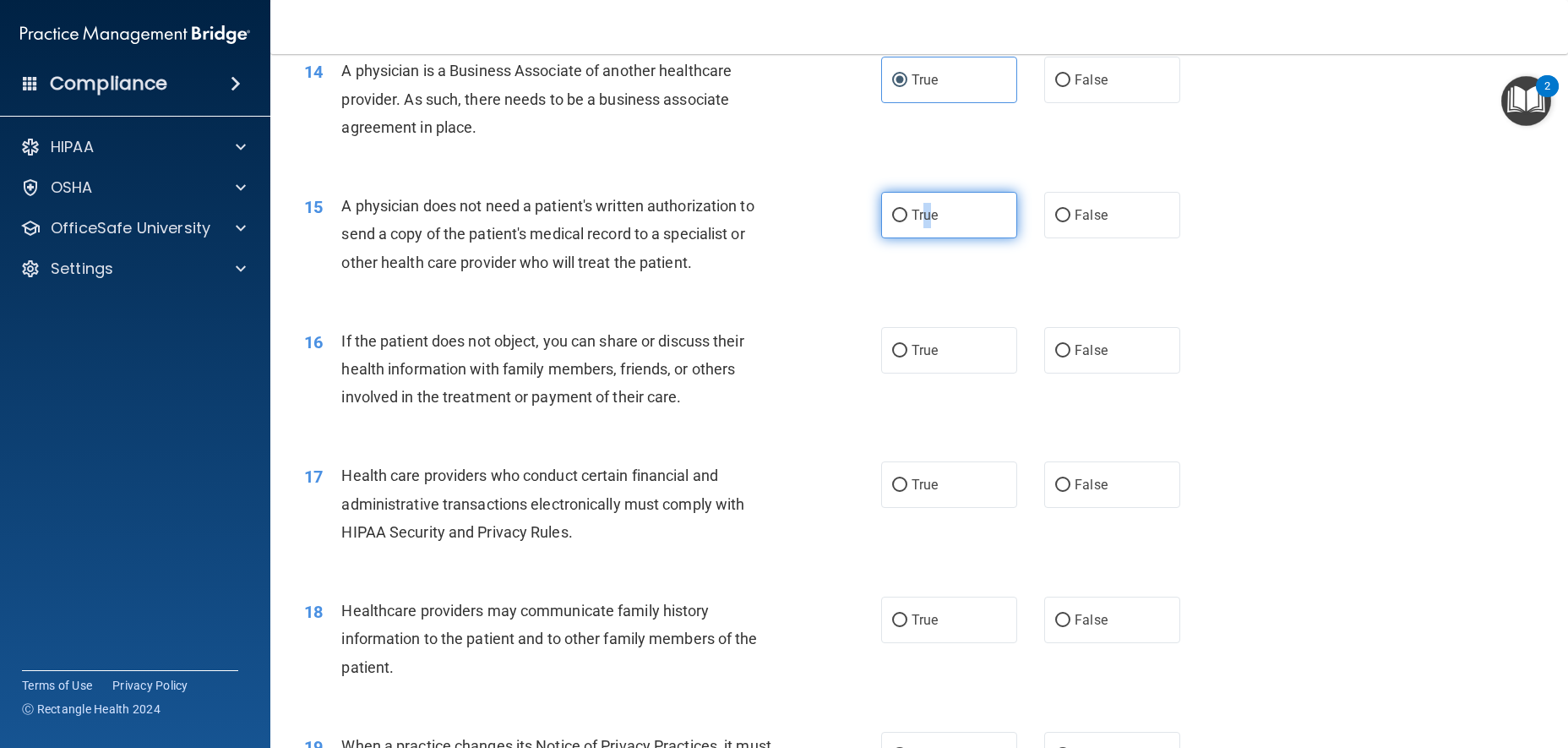
click at [893, 222] on input "True" at bounding box center [900, 215] width 15 height 13
radio input "true"
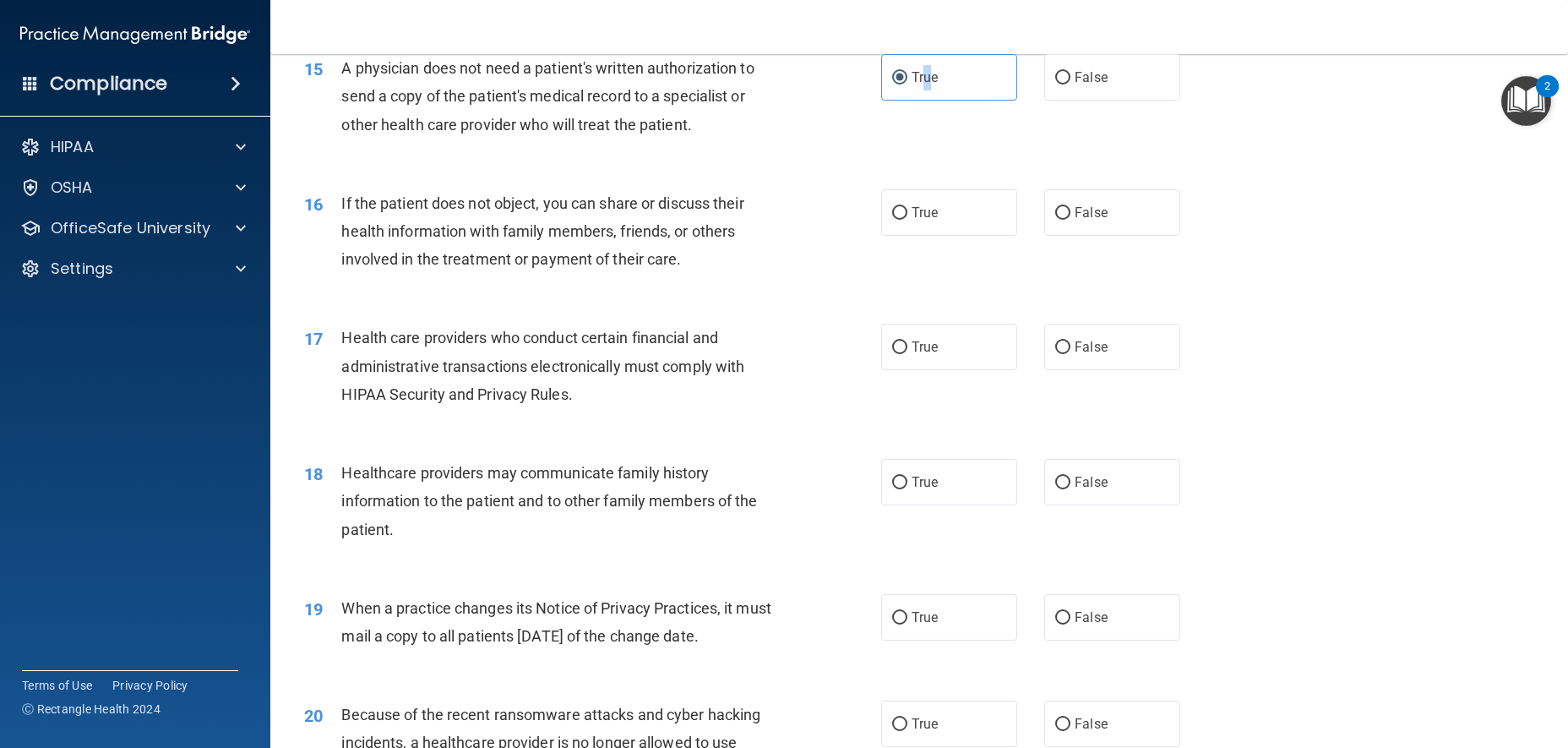
scroll to position [2029, 0]
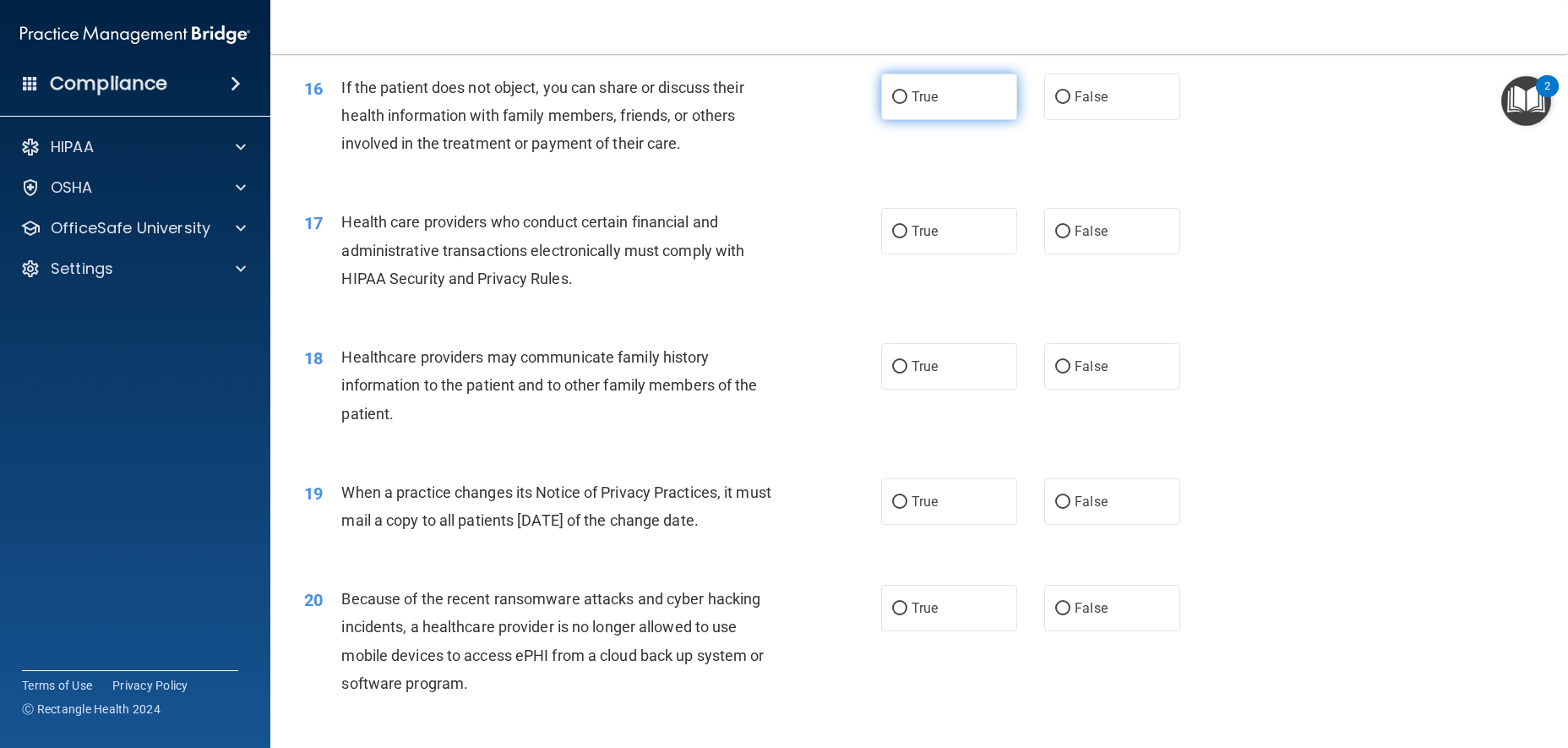
click at [940, 120] on label "True" at bounding box center [949, 96] width 136 height 47
click at [907, 104] on input "True" at bounding box center [900, 97] width 15 height 13
radio input "true"
click at [1078, 239] on span "False" at bounding box center [1091, 231] width 33 height 16
click at [1071, 238] on input "False" at bounding box center [1062, 231] width 15 height 13
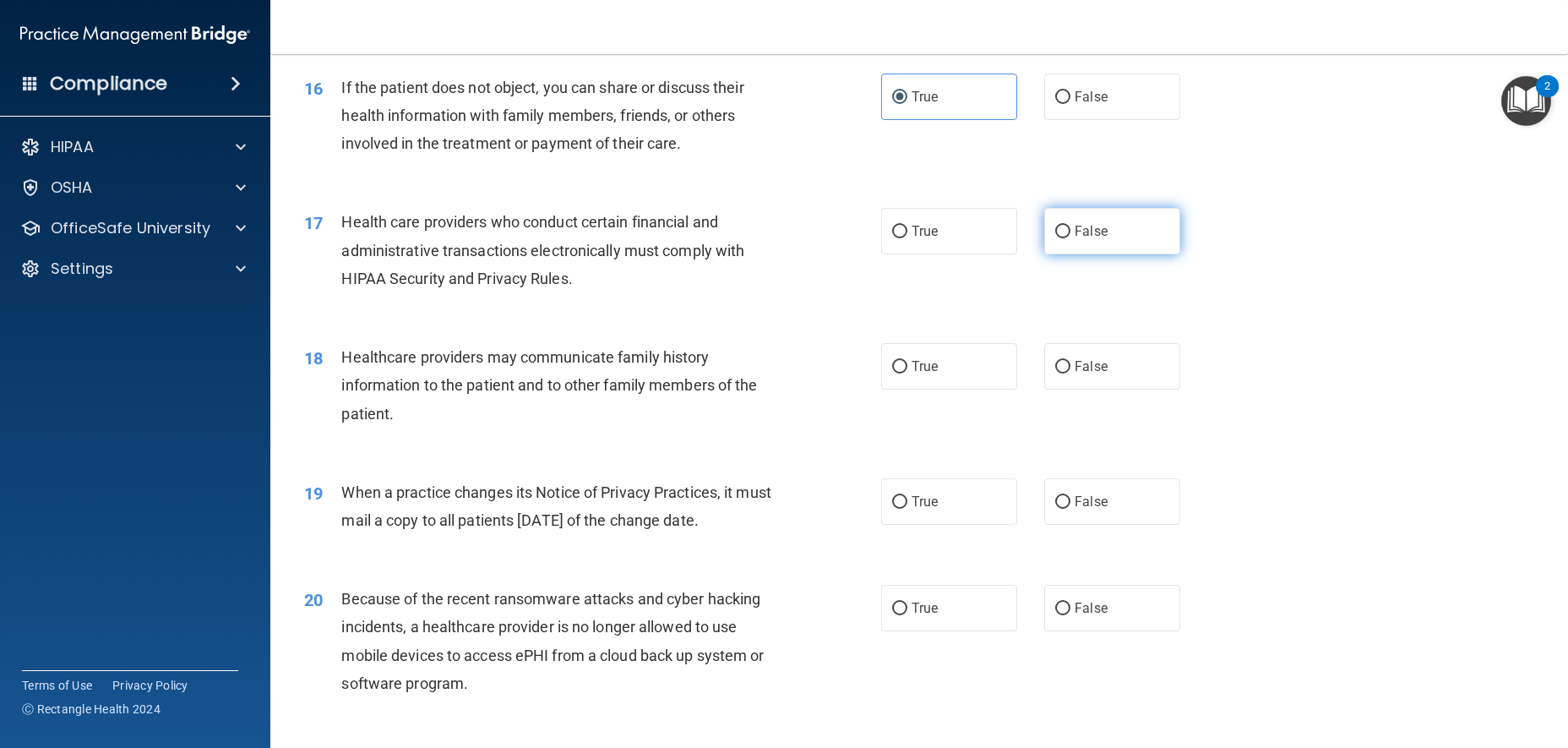
radio input "true"
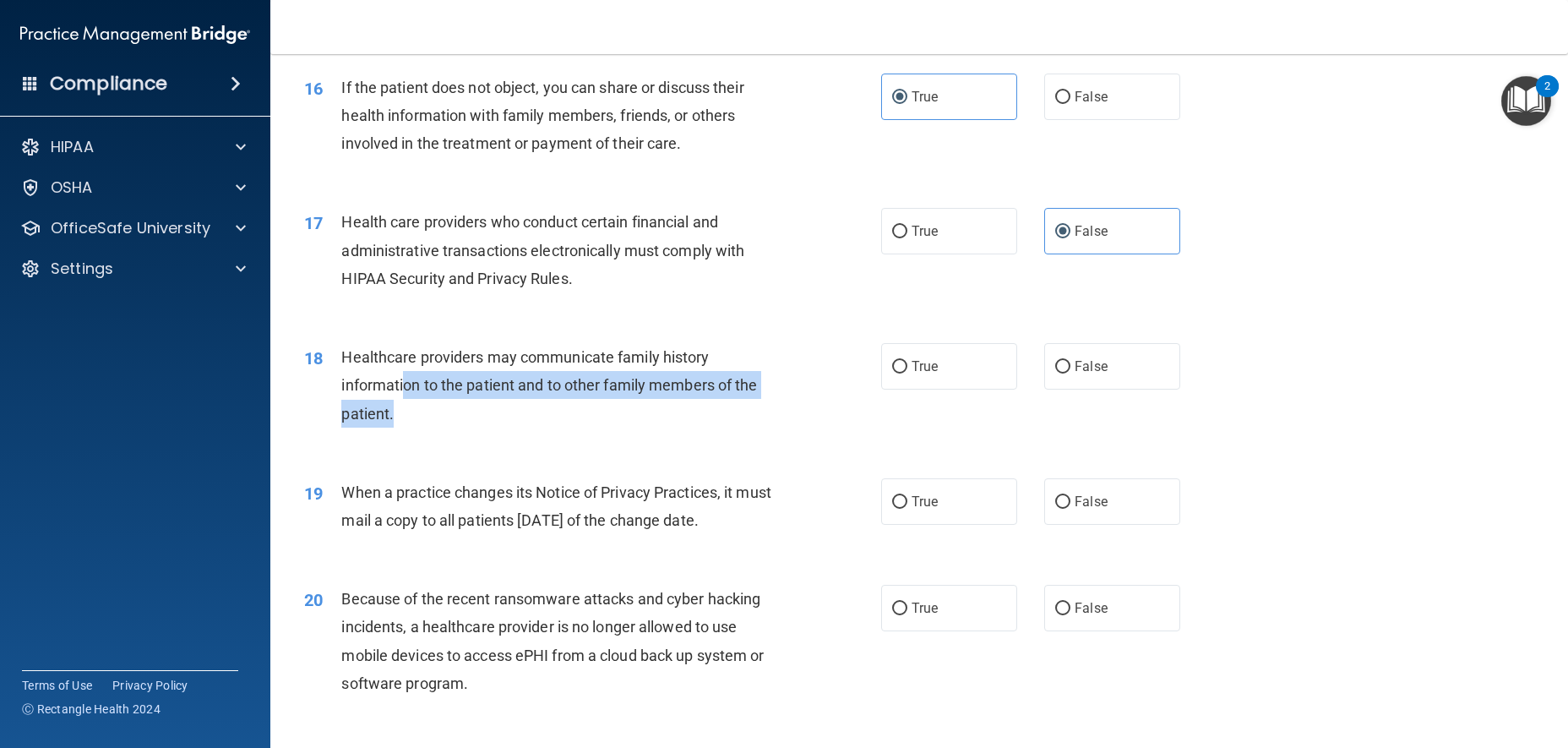
drag, startPoint x: 451, startPoint y: 438, endPoint x: 408, endPoint y: 416, distance: 48.3
click at [408, 416] on div "Healthcare providers may communicate family history information to the patient …" at bounding box center [567, 385] width 452 height 84
drag, startPoint x: 338, startPoint y: 382, endPoint x: 433, endPoint y: 462, distance: 124.2
click at [433, 436] on div "18 Healthcare providers may communicate family history information to the patie…" at bounding box center [592, 390] width 628 height 93
copy div "Healthcare providers may communicate family history information to the patient …"
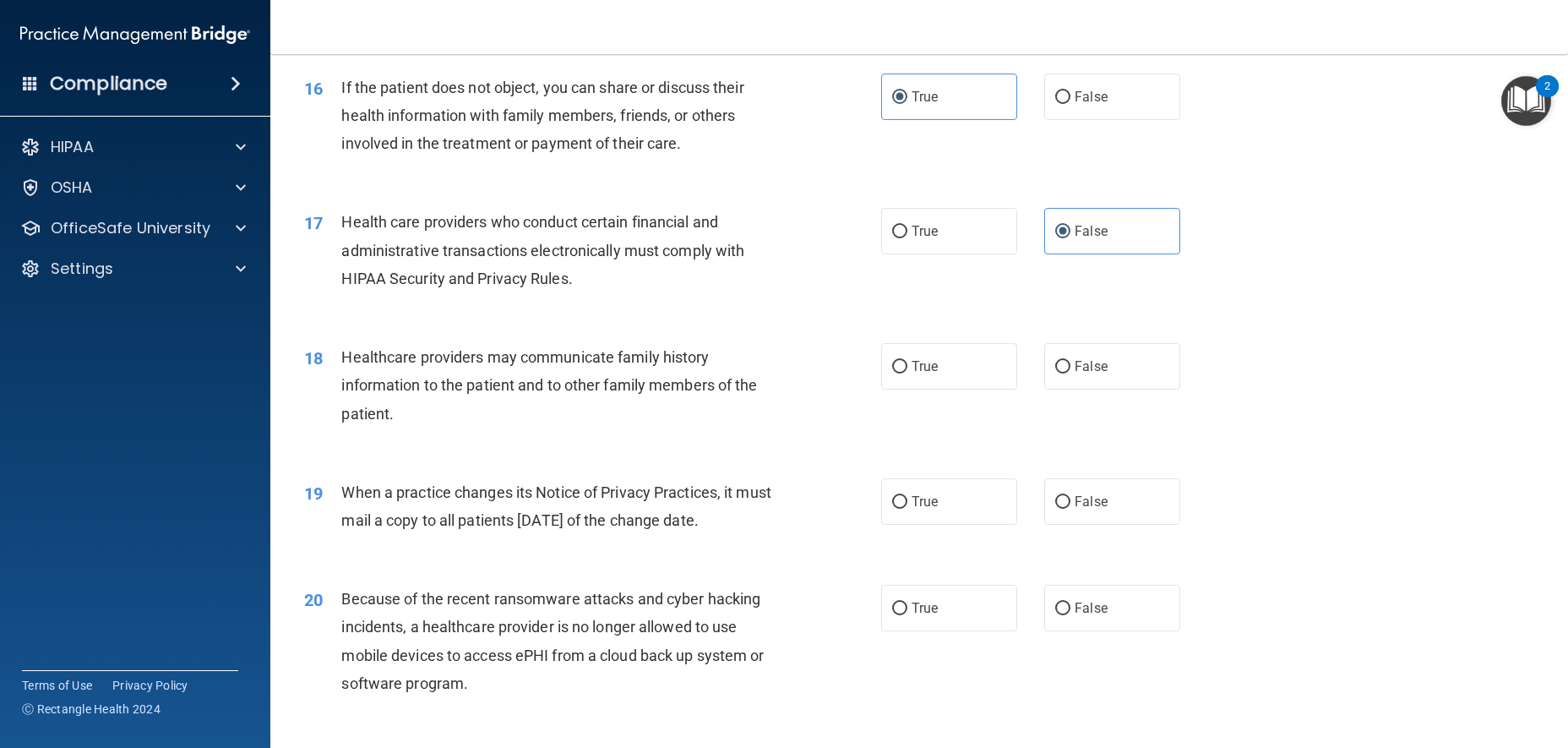
click at [951, 361] on div "18 Healthcare providers may communicate family history information to the patie…" at bounding box center [919, 390] width 1256 height 135
click at [924, 374] on span "True" at bounding box center [924, 366] width 26 height 16
click at [907, 374] on input "True" at bounding box center [900, 367] width 15 height 13
radio input "true"
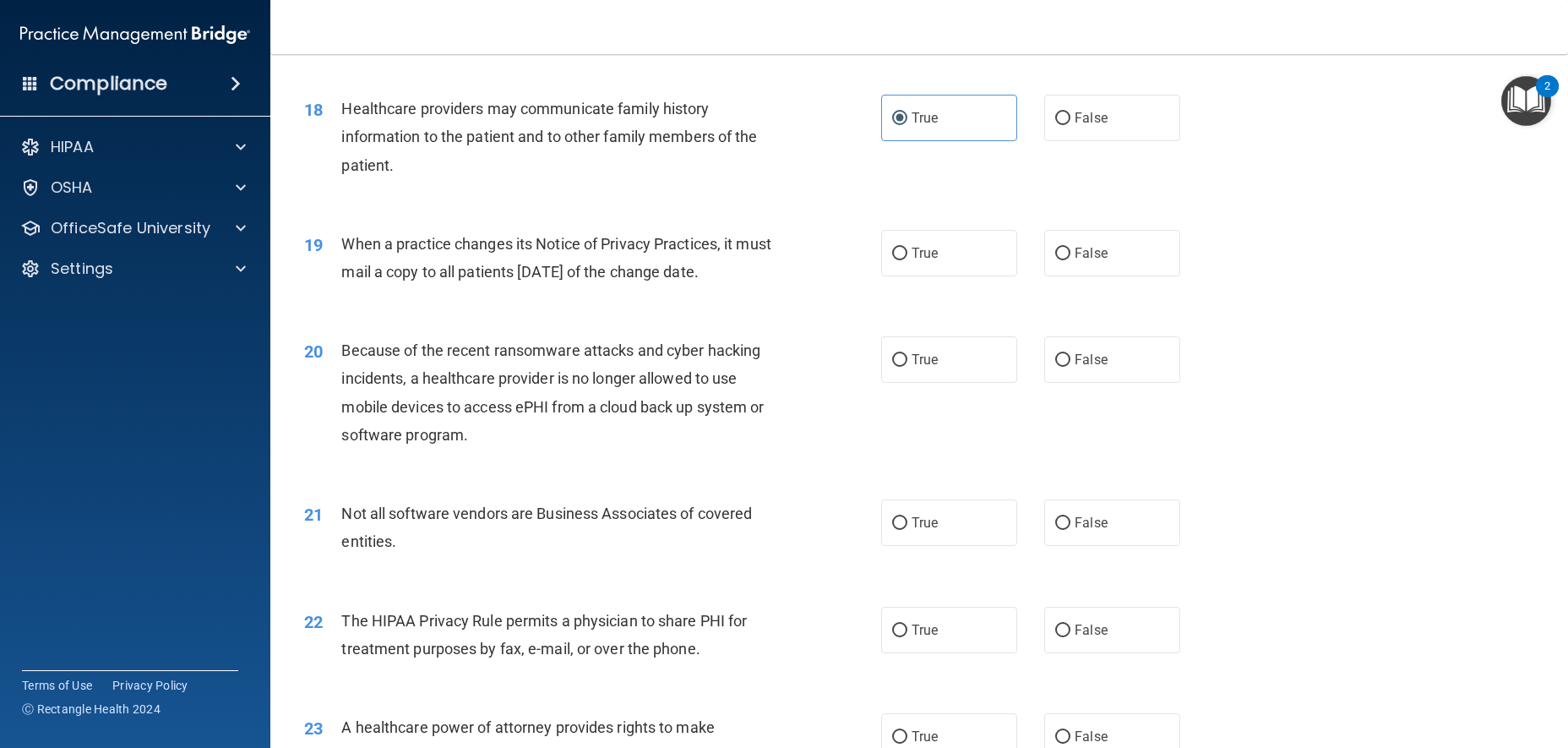
scroll to position [2282, 0]
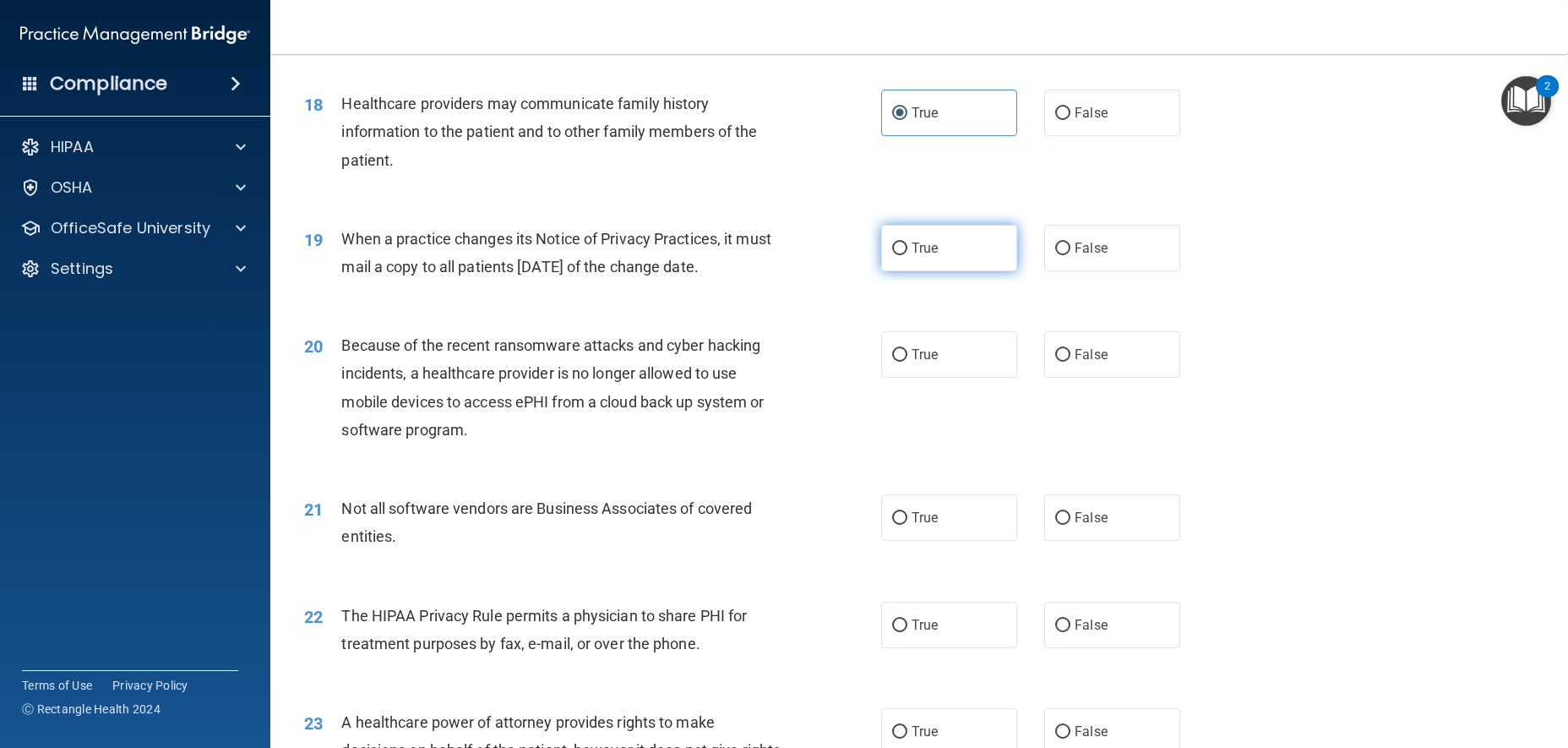
click at [983, 272] on label "True" at bounding box center [949, 248] width 136 height 47
click at [907, 255] on input "True" at bounding box center [900, 249] width 15 height 13
radio input "true"
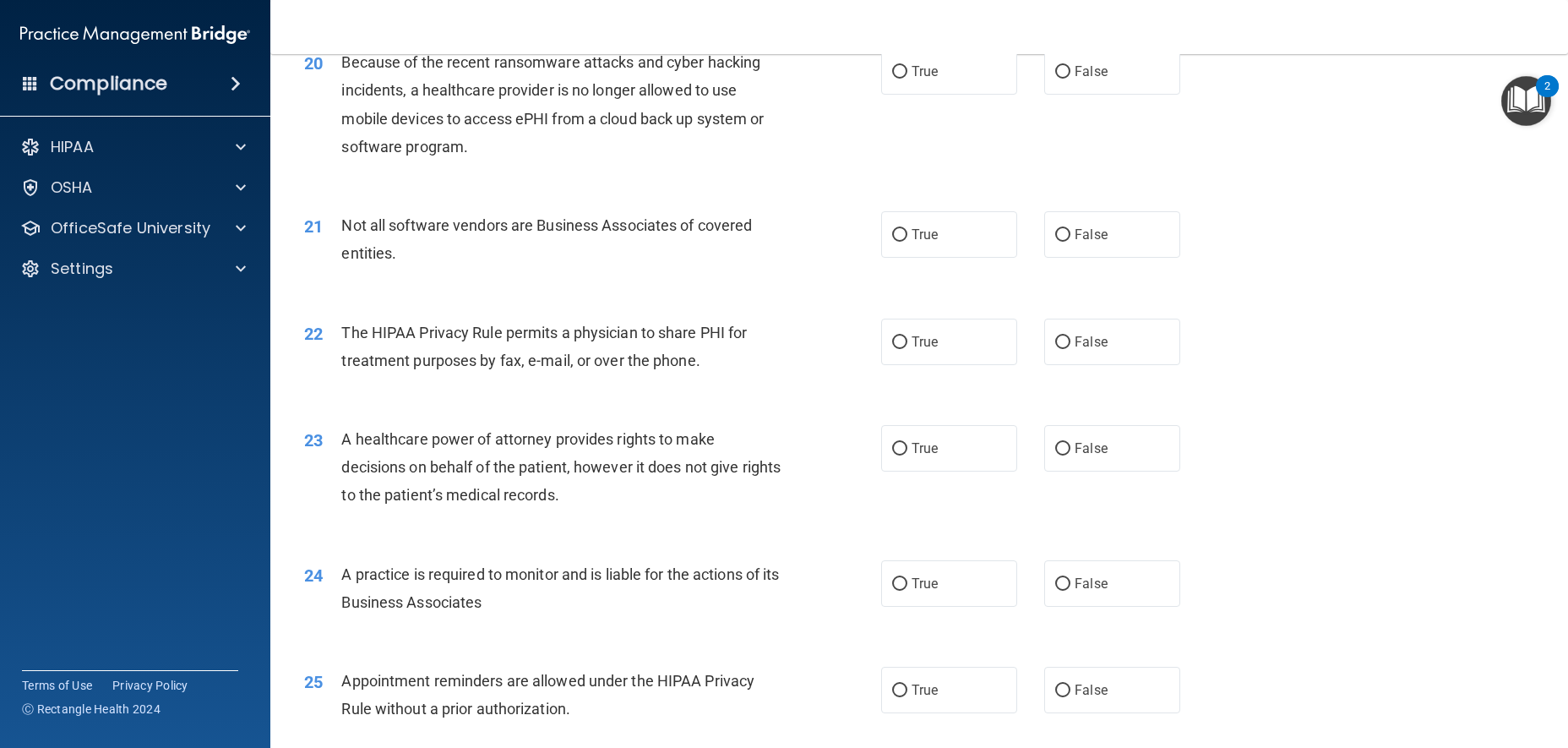
scroll to position [2536, 0]
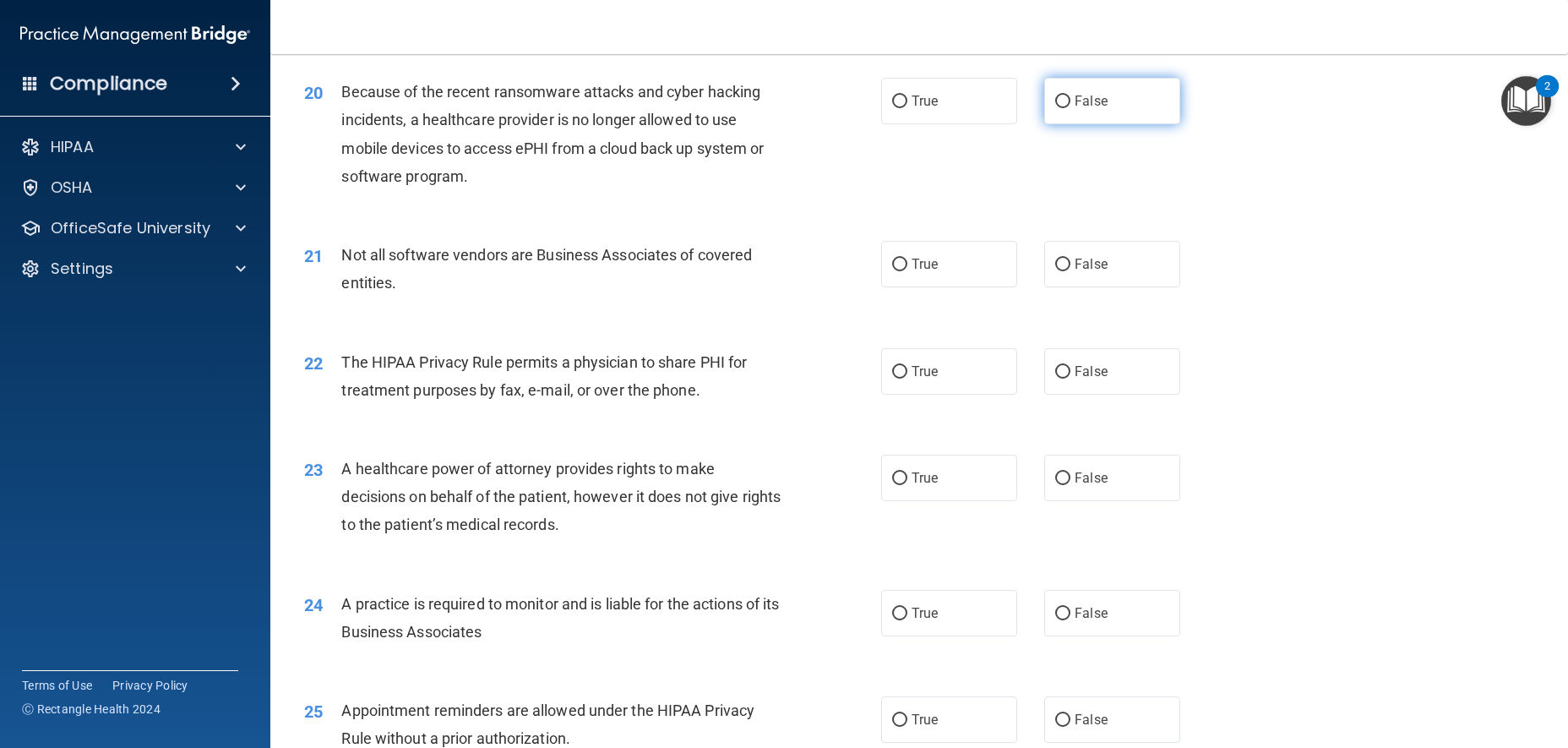
drag, startPoint x: 1113, startPoint y: 152, endPoint x: 1104, endPoint y: 154, distance: 9.2
click at [1108, 124] on label "False" at bounding box center [1112, 100] width 136 height 47
click at [1071, 108] on input "False" at bounding box center [1062, 101] width 15 height 13
radio input "true"
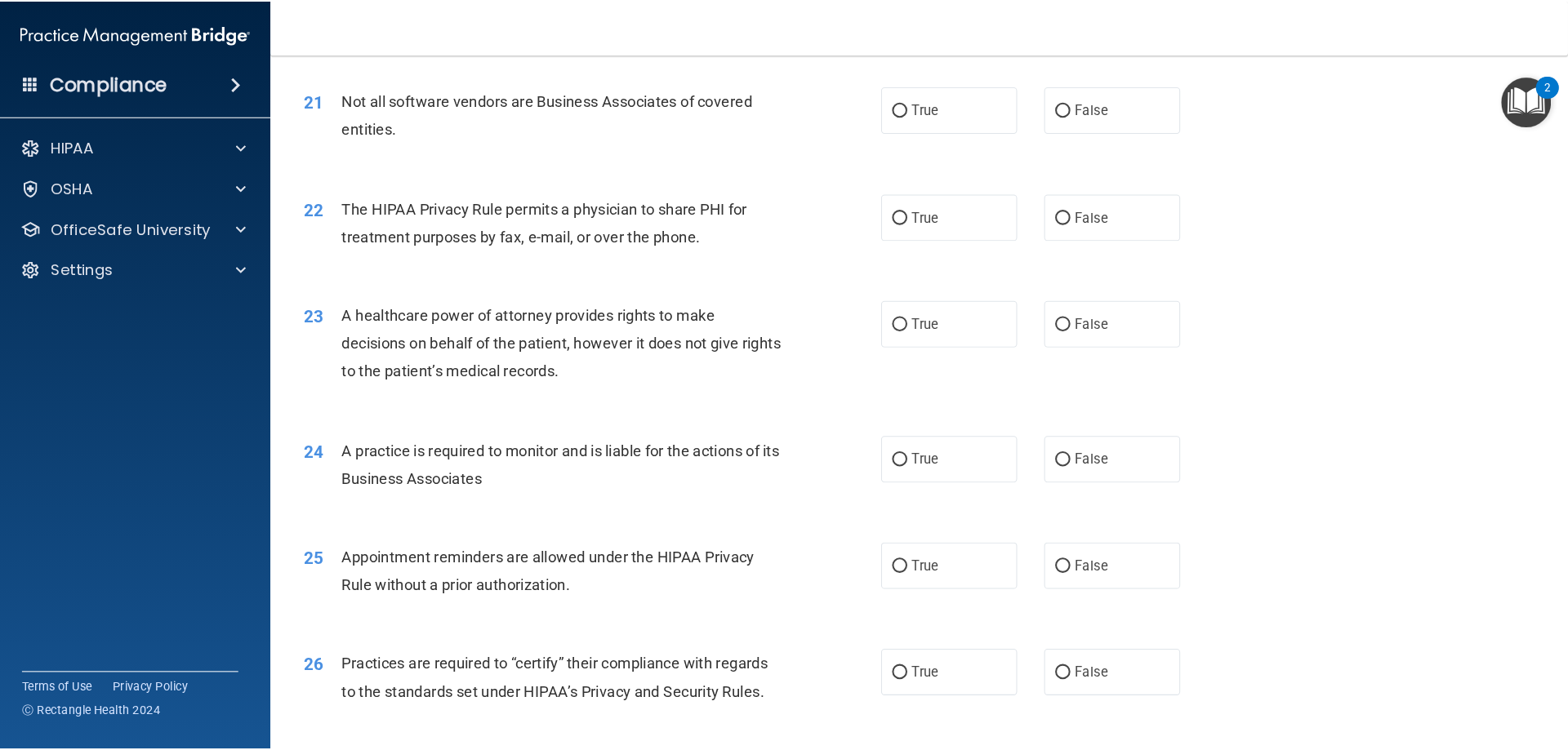
scroll to position [2611, 0]
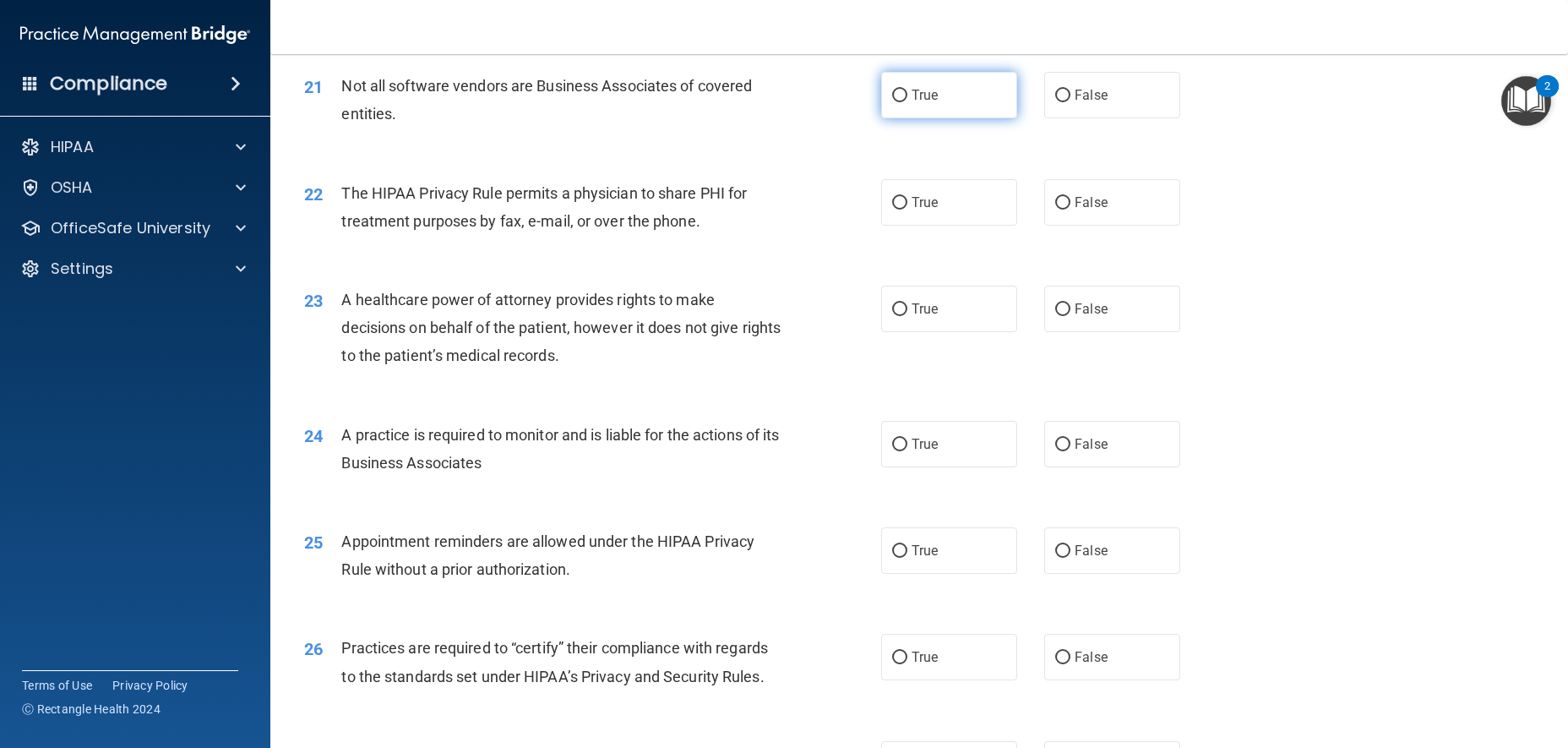
click at [958, 118] on label "True" at bounding box center [949, 94] width 136 height 47
click at [907, 102] on input "True" at bounding box center [900, 95] width 15 height 13
radio input "true"
click at [911, 210] on span "True" at bounding box center [924, 202] width 26 height 16
click at [907, 209] on input "True" at bounding box center [900, 203] width 15 height 13
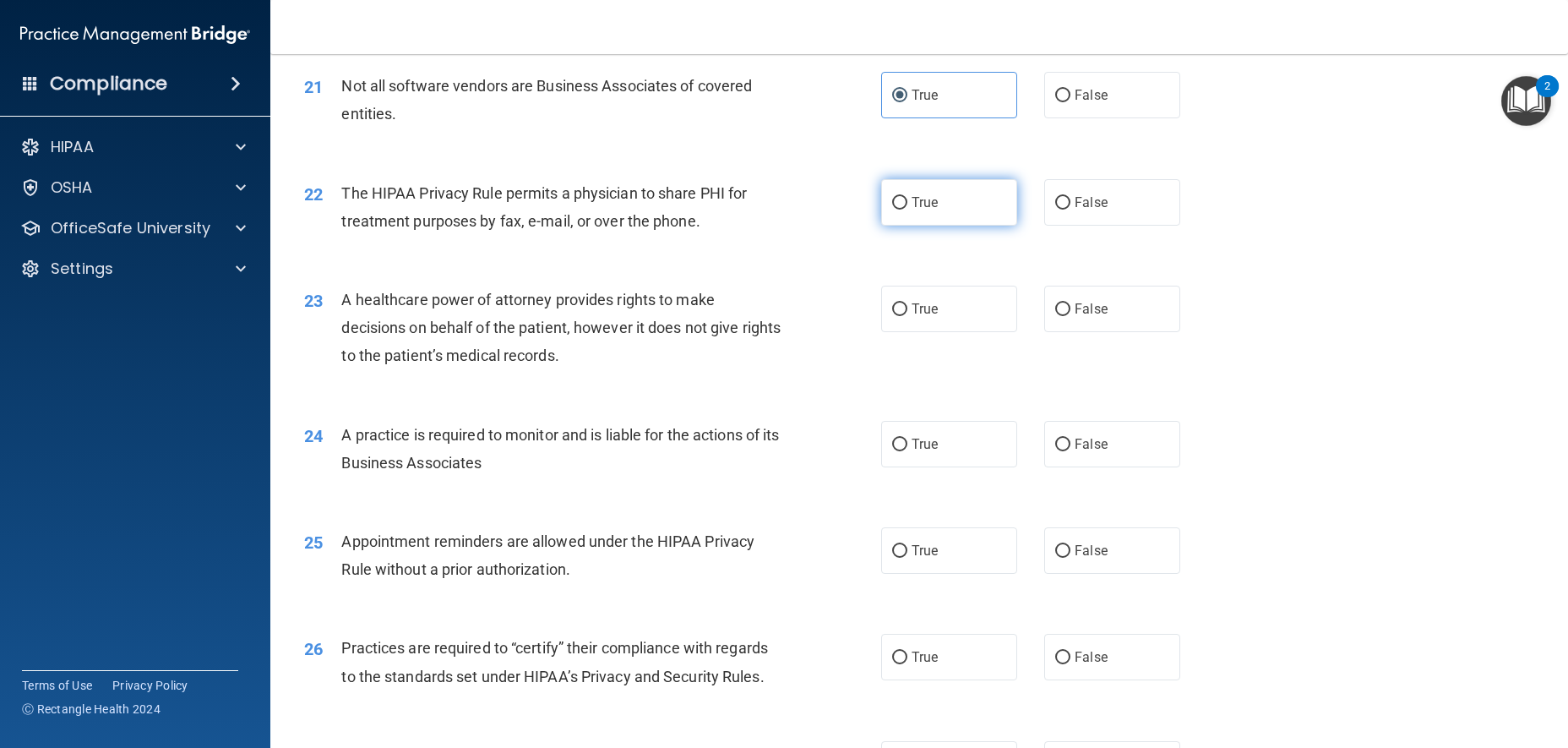
radio input "true"
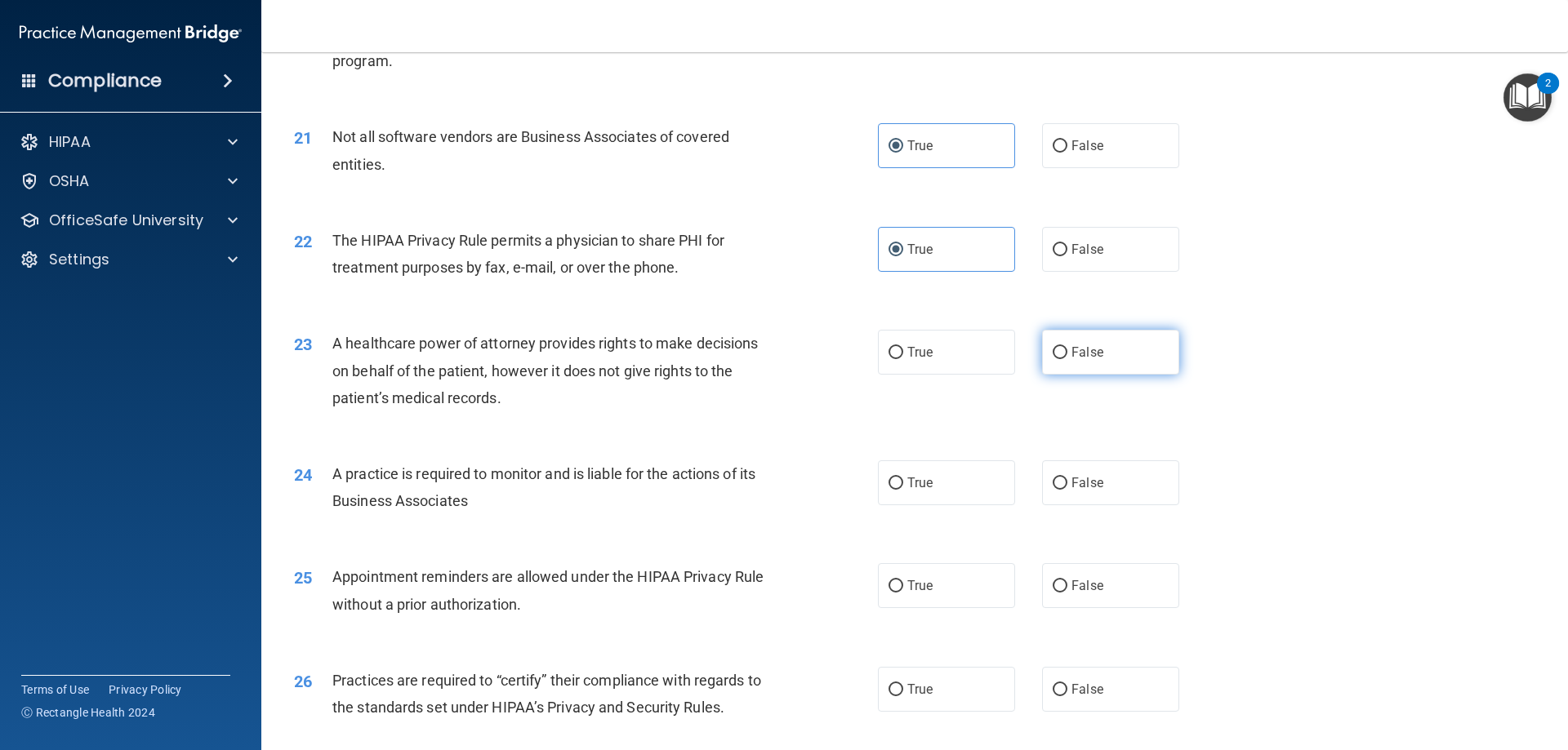
click at [1052, 355] on input "False" at bounding box center [1059, 352] width 14 height 12
radio input "true"
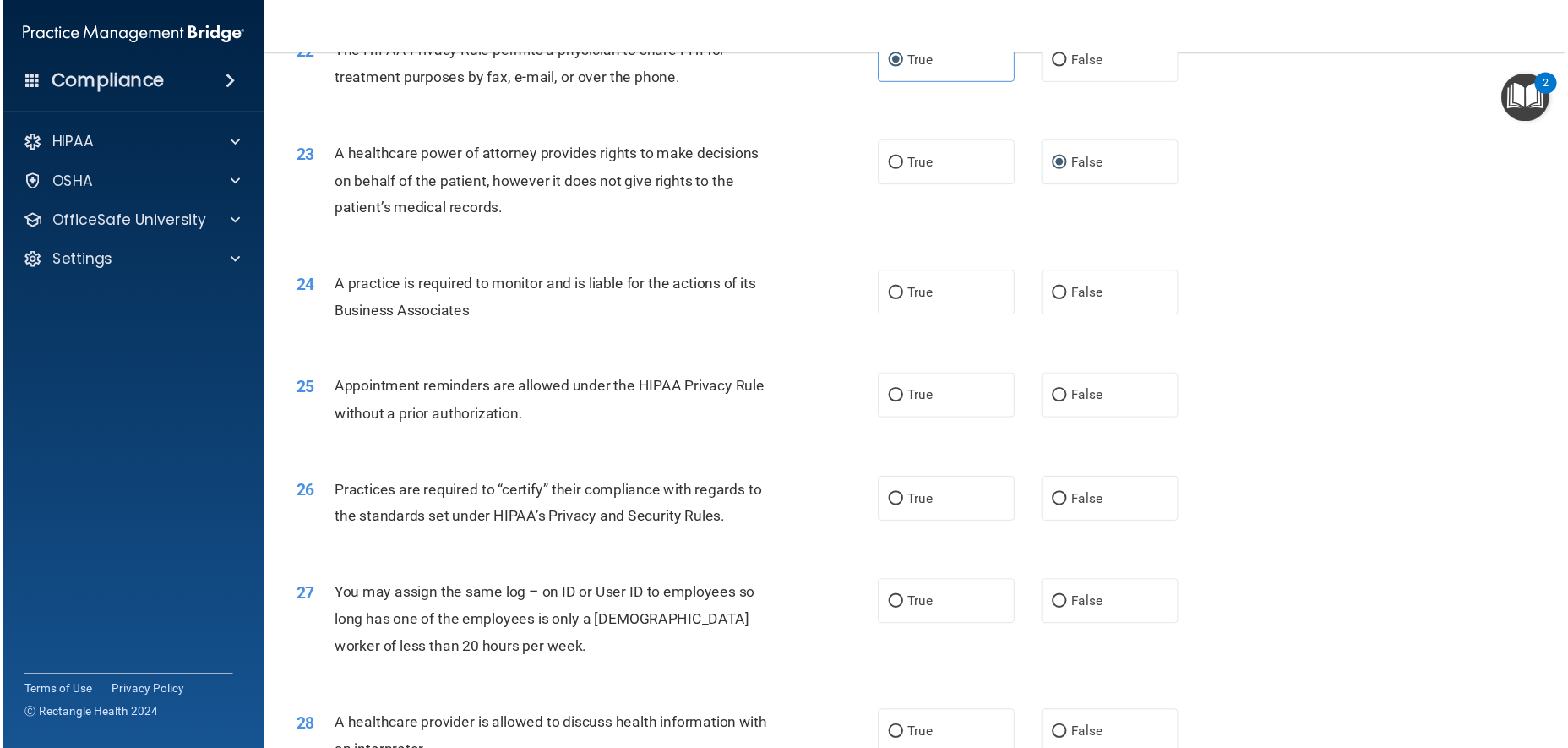
scroll to position [2818, 0]
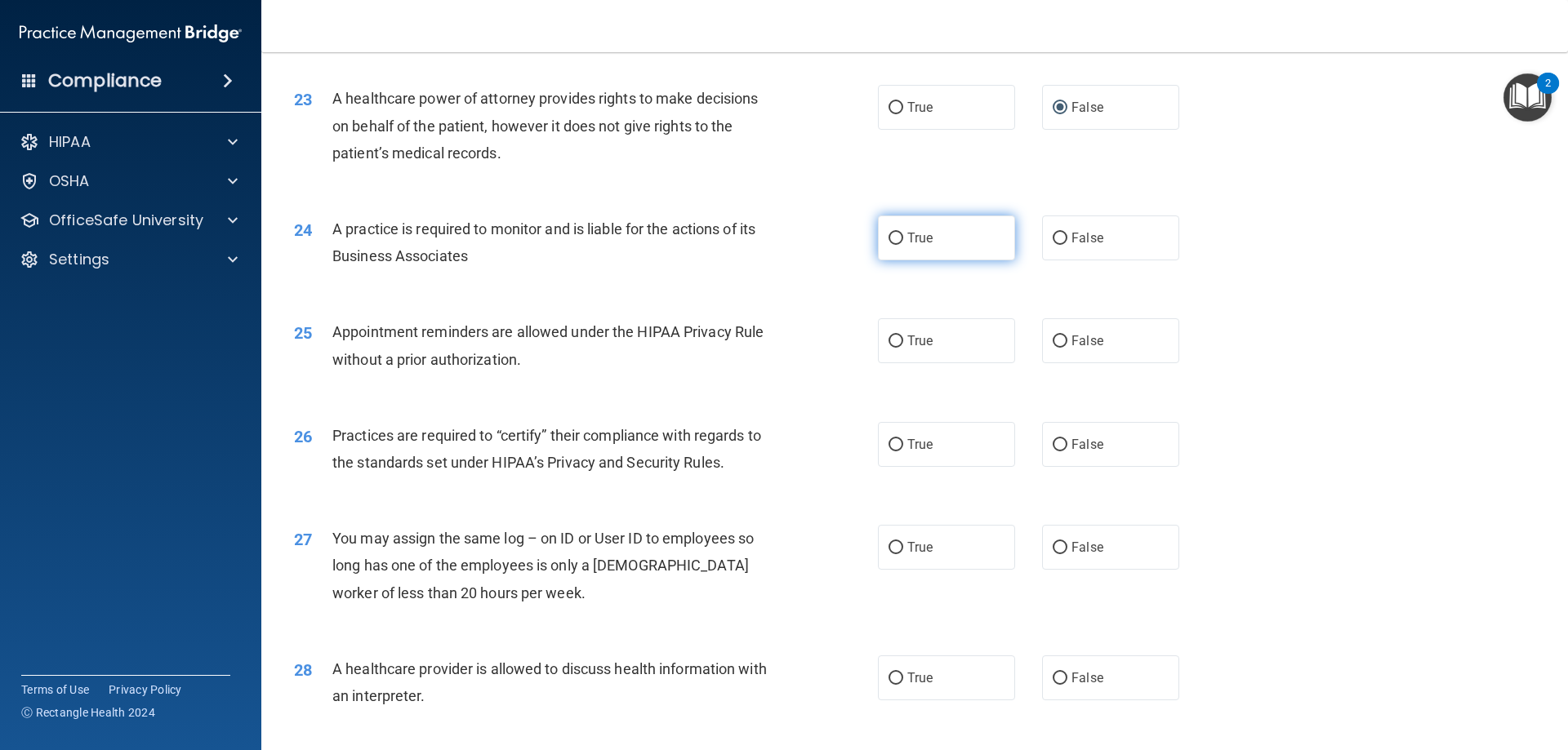
click at [911, 240] on span "True" at bounding box center [920, 238] width 25 height 15
click at [903, 240] on input "True" at bounding box center [895, 239] width 14 height 12
radio input "true"
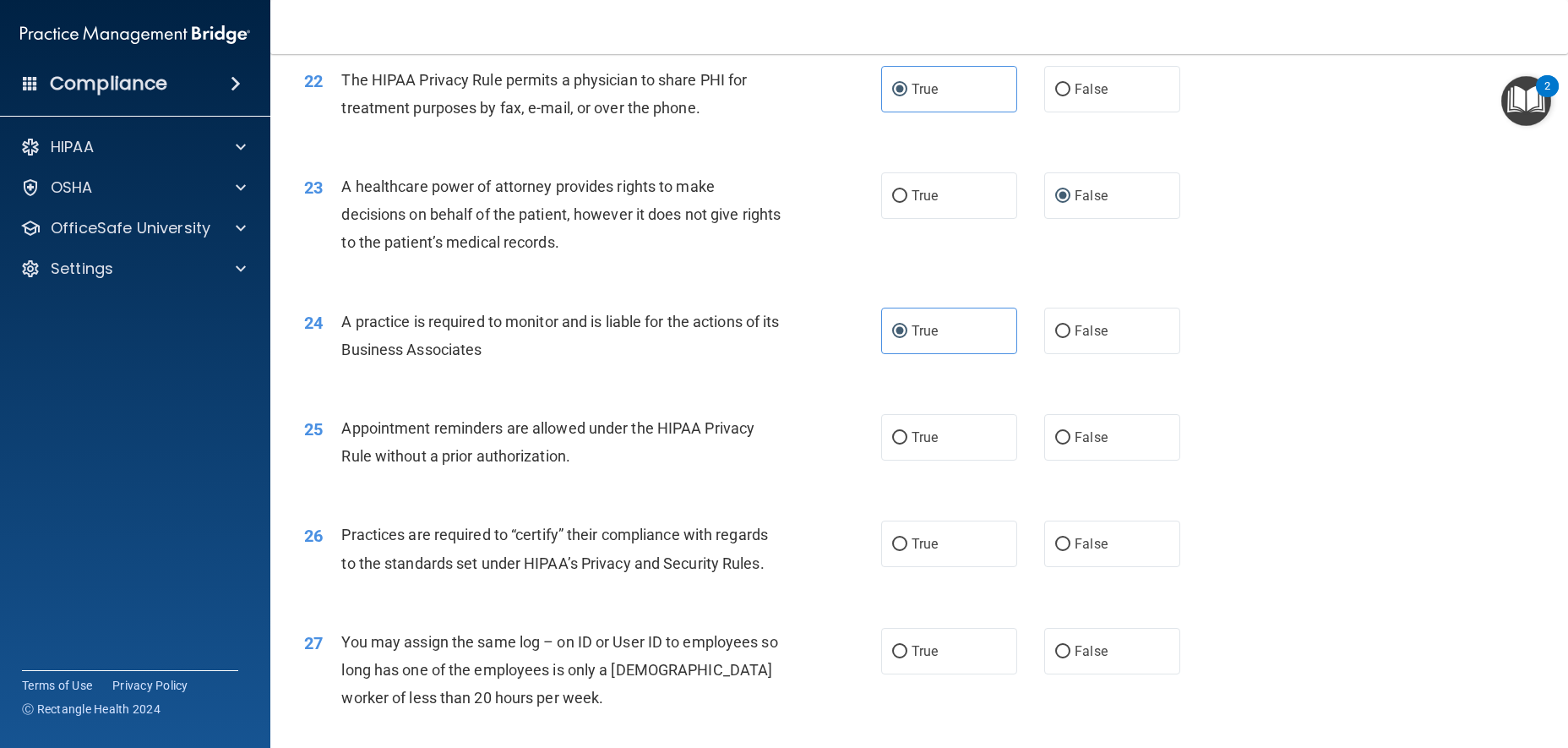
scroll to position [2958, 0]
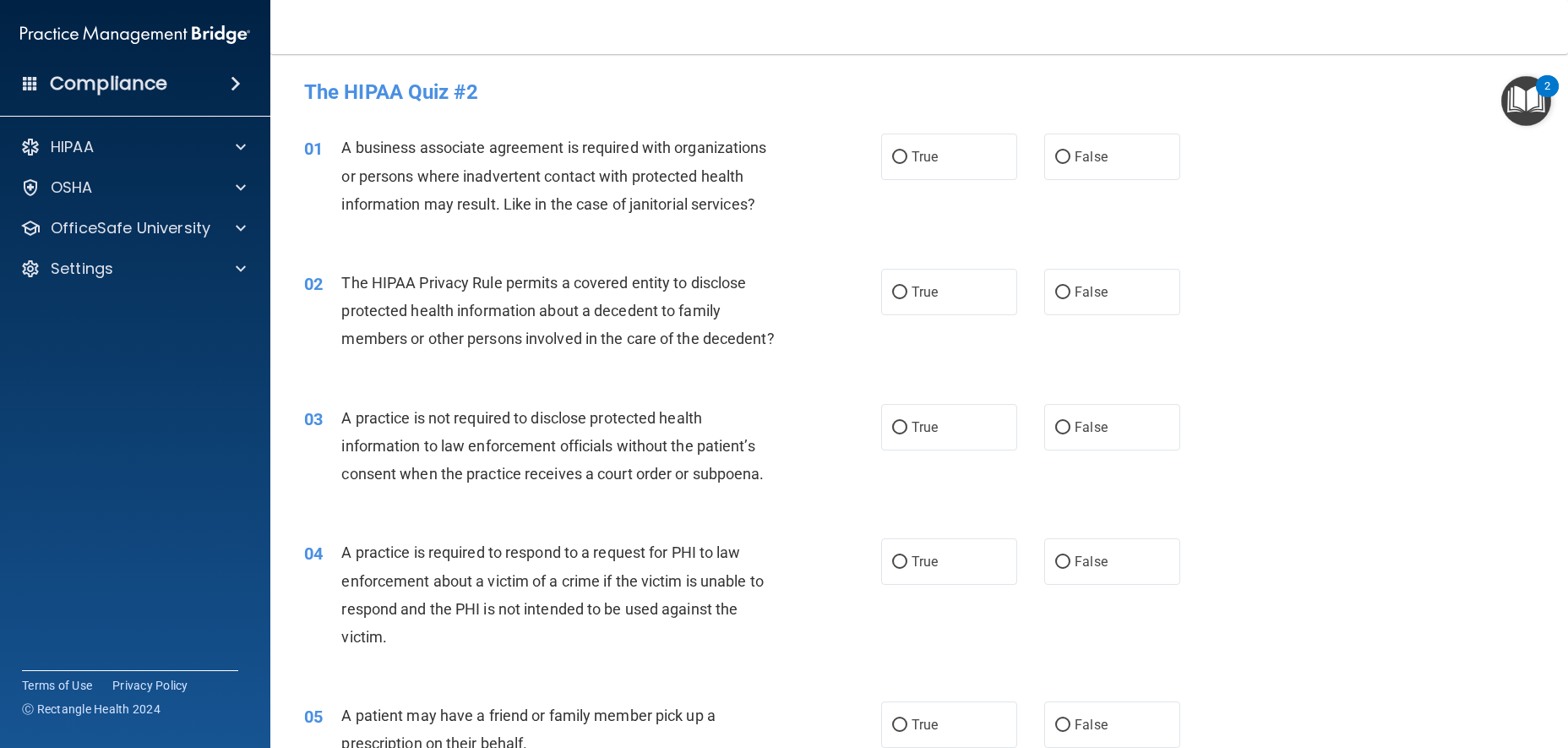
click at [111, 340] on accordion "HIPAA Documents and Policies Report an Incident Business Associates Emergency P…" at bounding box center [136, 325] width 272 height 406
click at [929, 136] on label "True" at bounding box center [949, 157] width 136 height 47
click at [907, 152] on input "True" at bounding box center [900, 158] width 15 height 13
radio input "true"
click at [762, 188] on div "A business associate agreement is required with organizations or persons where …" at bounding box center [567, 176] width 452 height 84
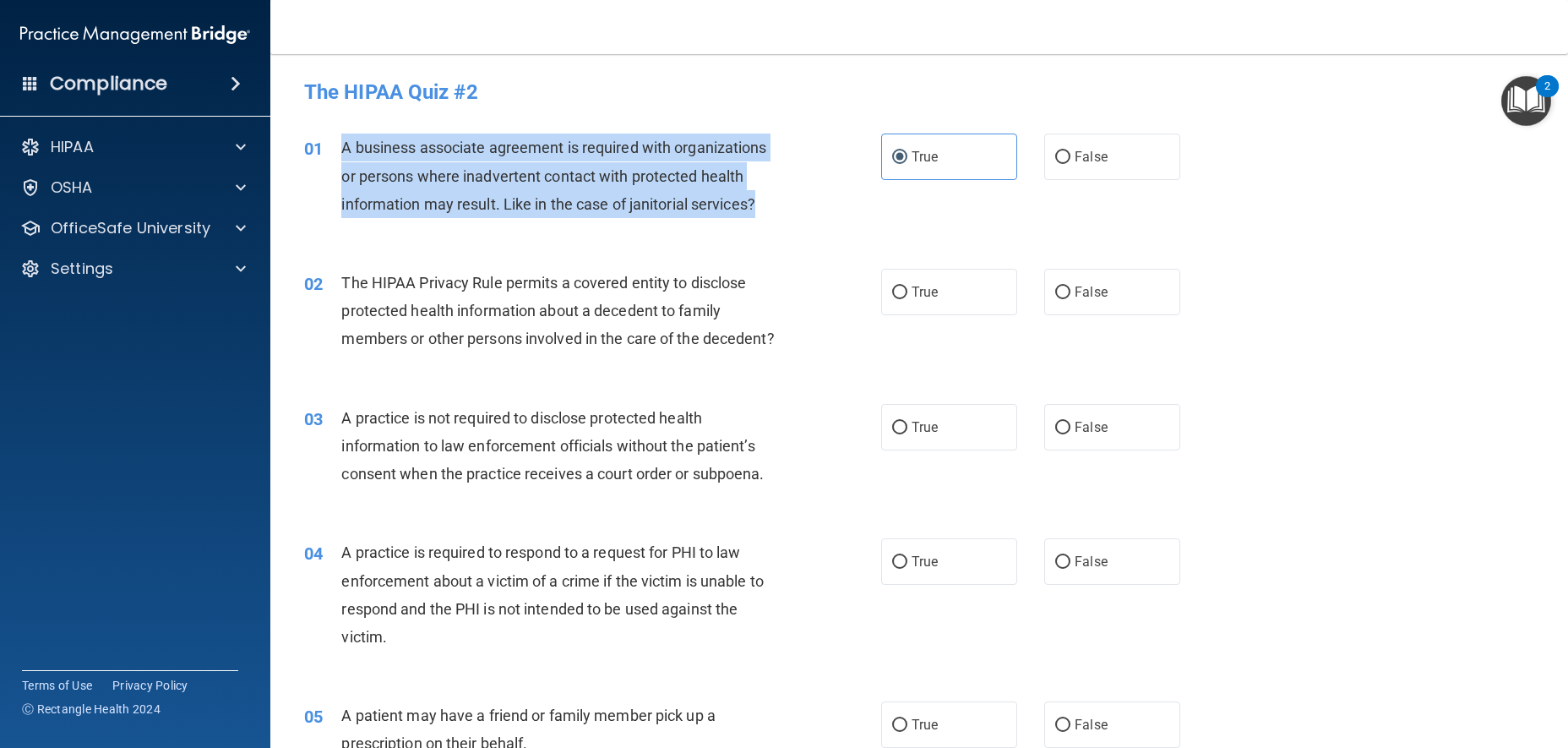
drag, startPoint x: 763, startPoint y: 202, endPoint x: 328, endPoint y: 132, distance: 440.6
click at [326, 141] on div "01 A business associate agreement is required with organizations or persons whe…" at bounding box center [592, 181] width 628 height 93
copy div "A business associate agreement is required with organizations or persons where …"
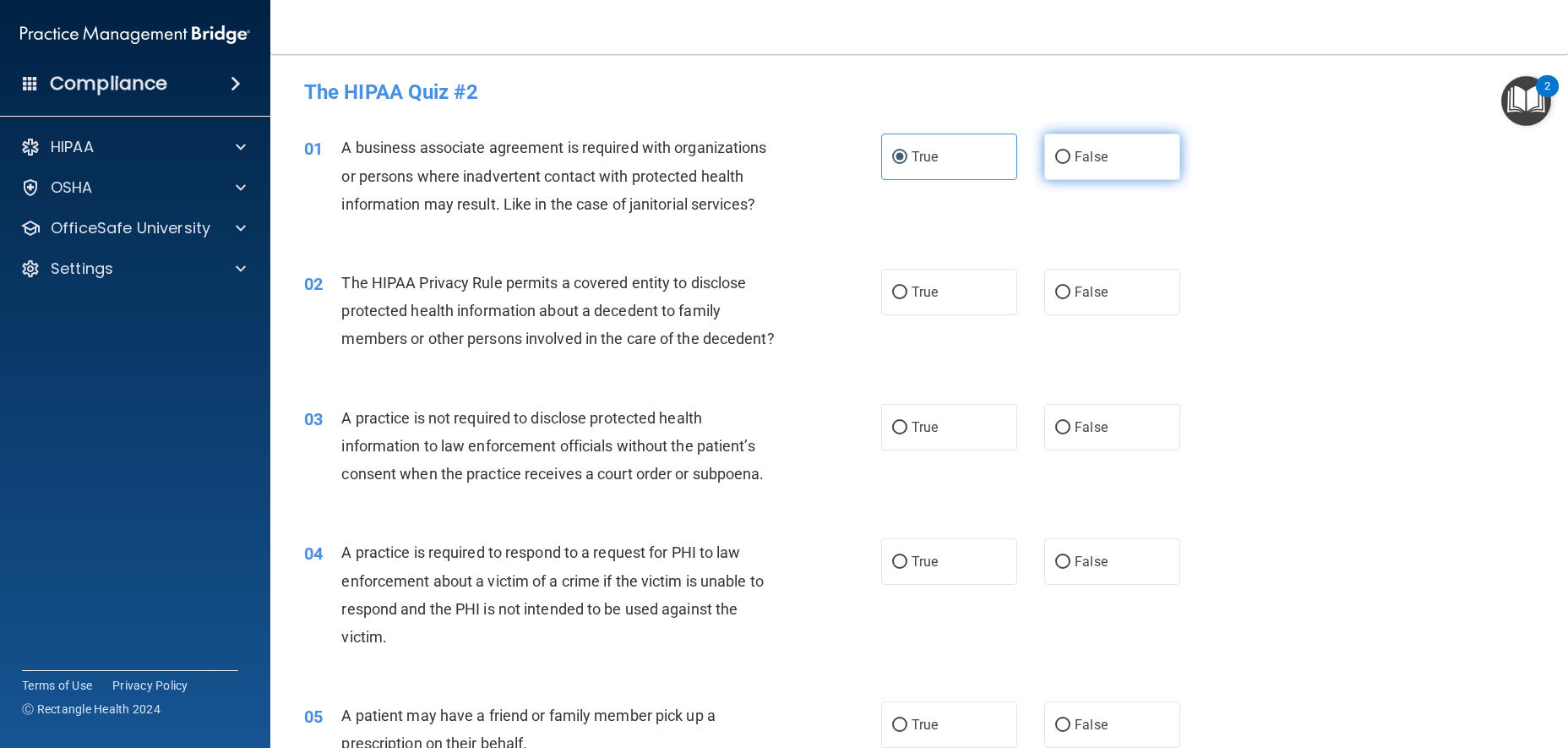
click at [1099, 161] on label "False" at bounding box center [1112, 157] width 136 height 47
click at [1071, 161] on input "False" at bounding box center [1062, 158] width 15 height 13
radio input "true"
radio input "false"
click at [992, 298] on label "True" at bounding box center [949, 292] width 136 height 47
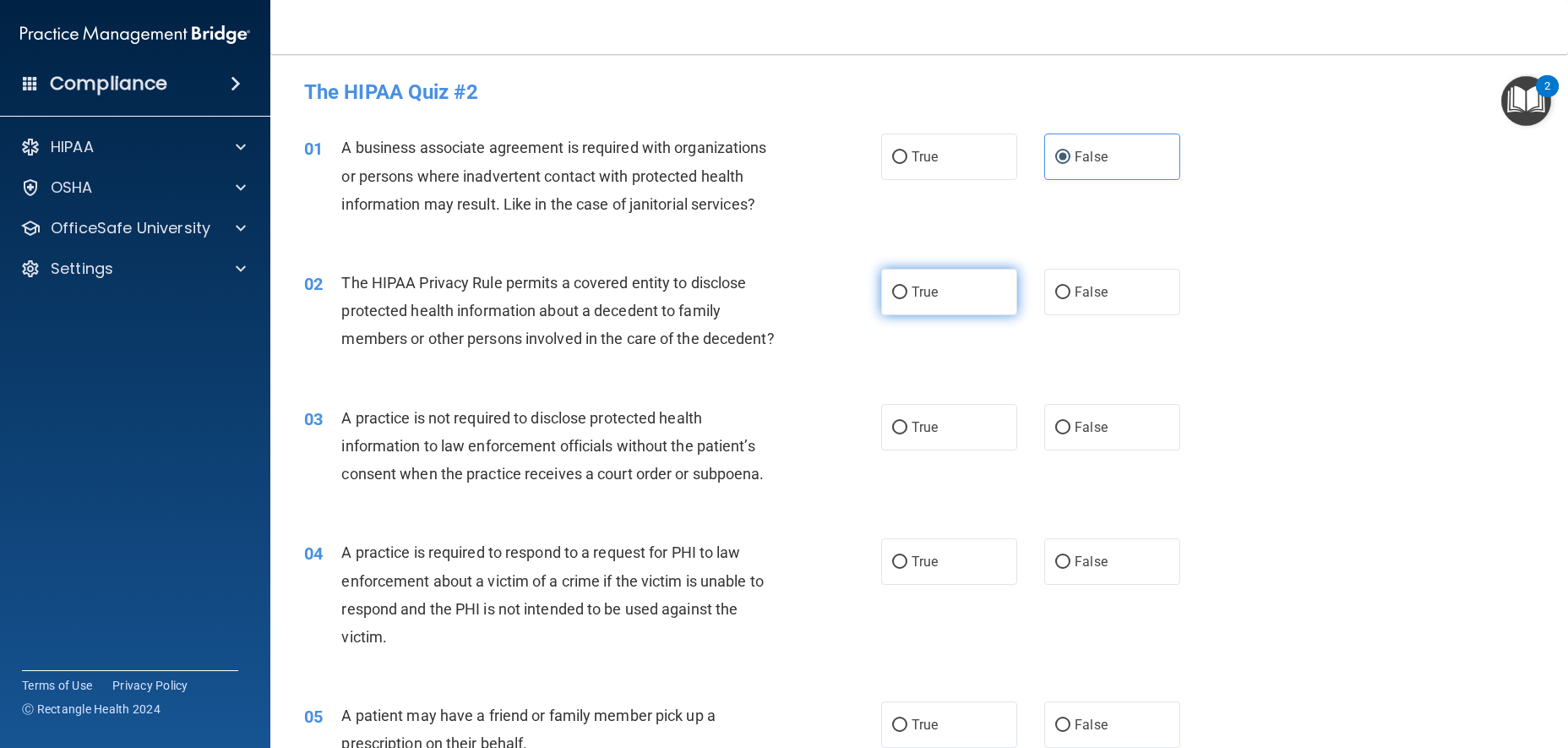
click at [907, 298] on input "True" at bounding box center [900, 293] width 15 height 13
radio input "true"
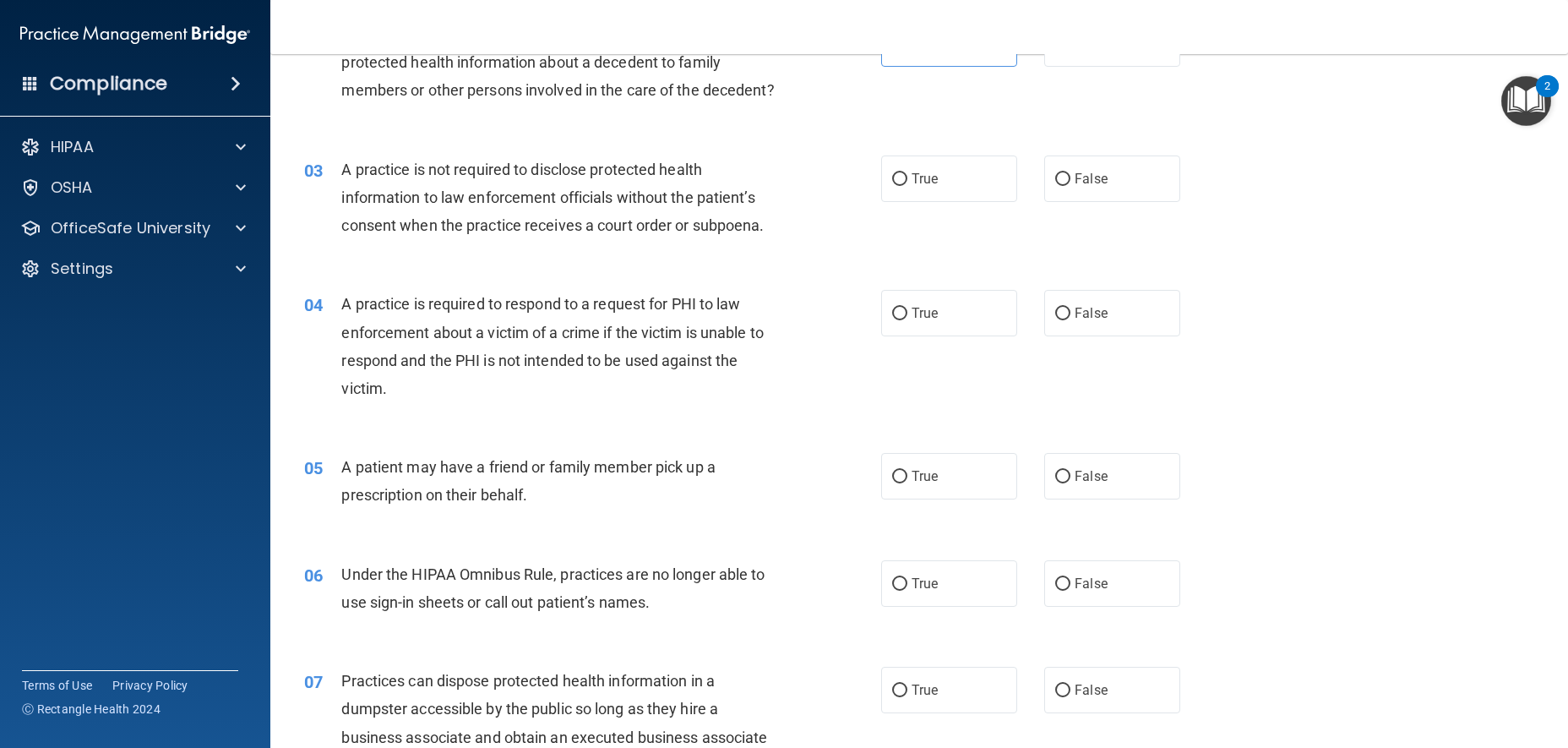
scroll to position [254, 0]
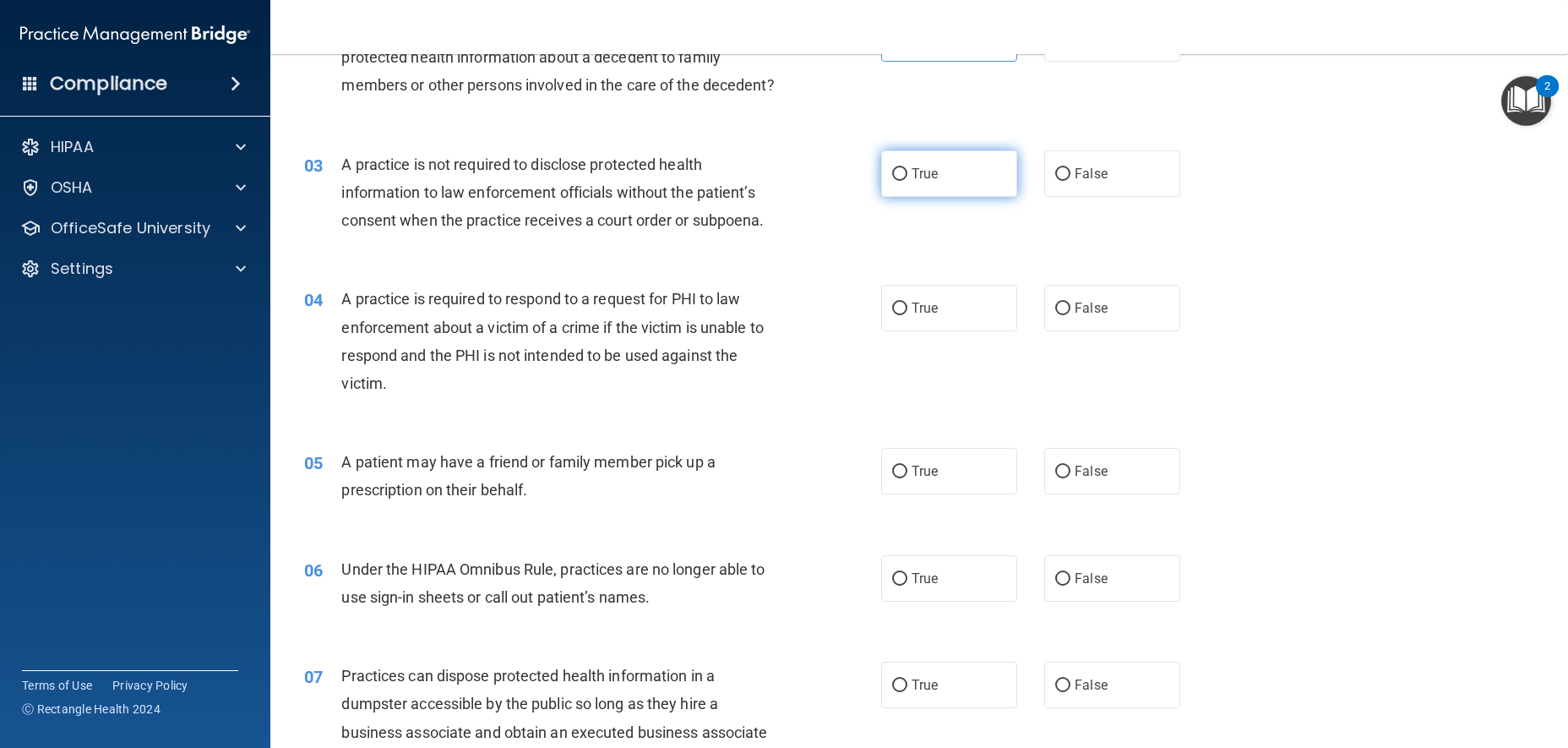
click at [948, 197] on label "True" at bounding box center [949, 174] width 136 height 47
click at [907, 181] on input "True" at bounding box center [900, 175] width 15 height 13
radio input "true"
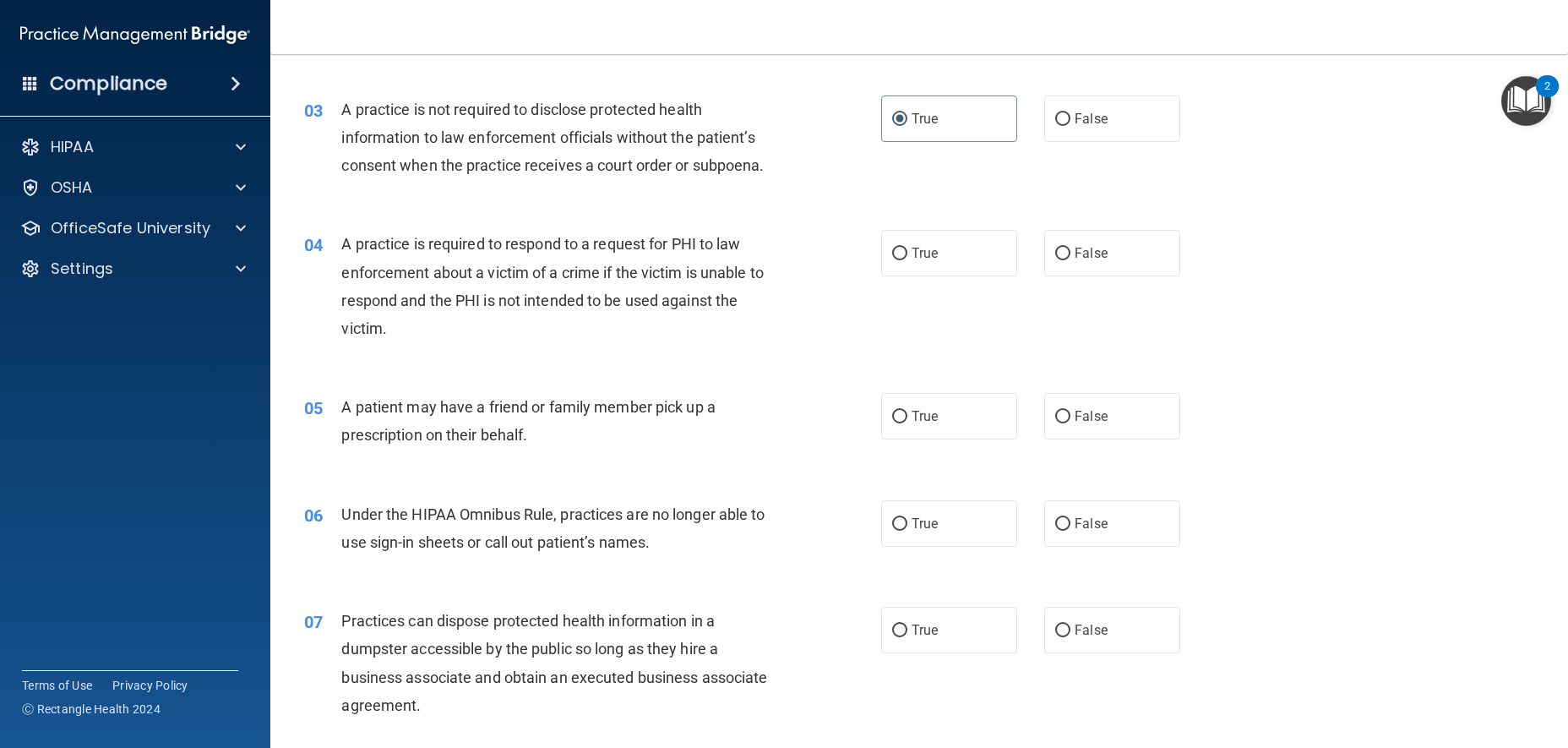
scroll to position [338, 0]
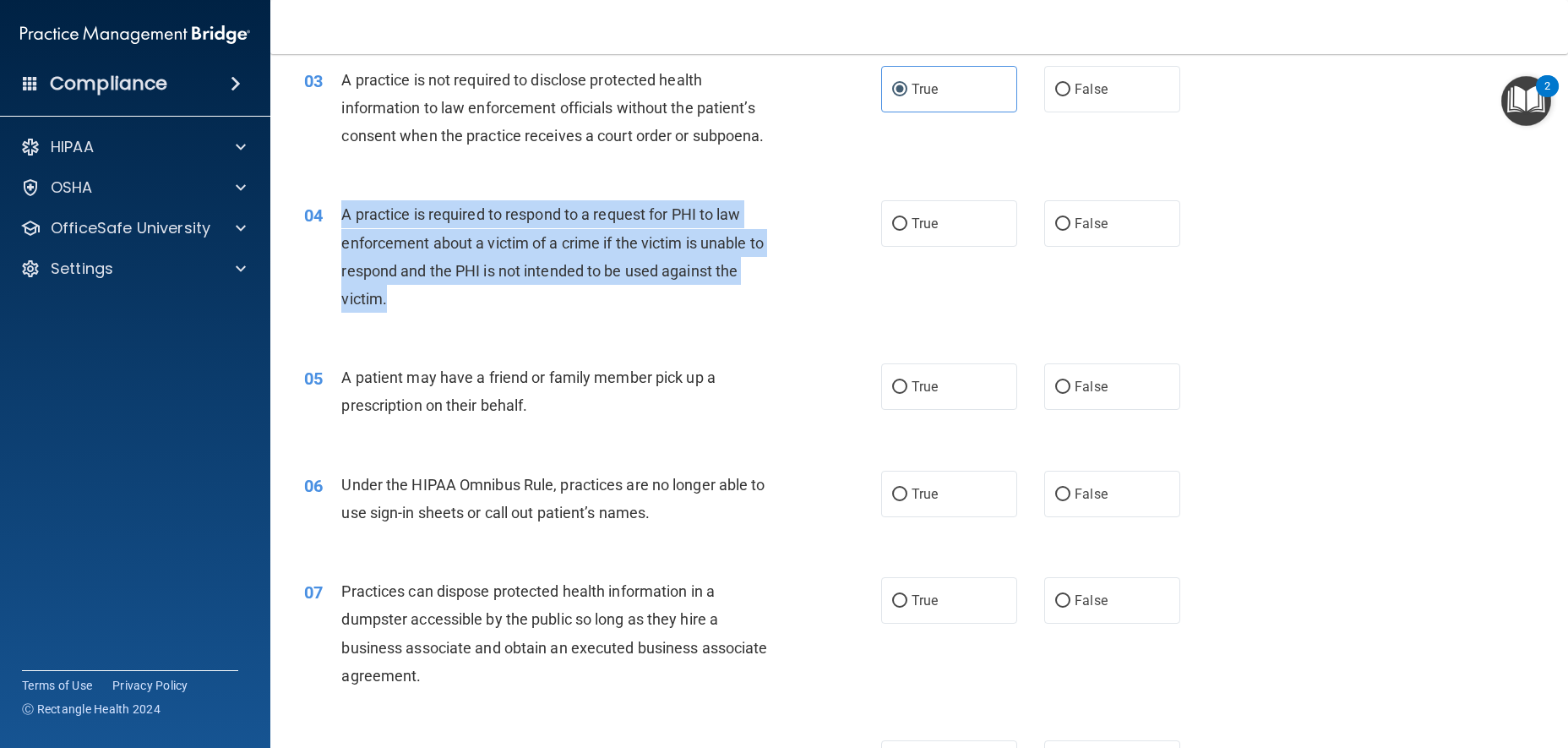
drag, startPoint x: 394, startPoint y: 331, endPoint x: 332, endPoint y: 248, distance: 103.6
click at [332, 248] on div "04 A practice is required to respond to a request for PHI to law enforcement ab…" at bounding box center [592, 261] width 628 height 121
copy div "A practice is required to respond to a request for PHI to law enforcement about…"
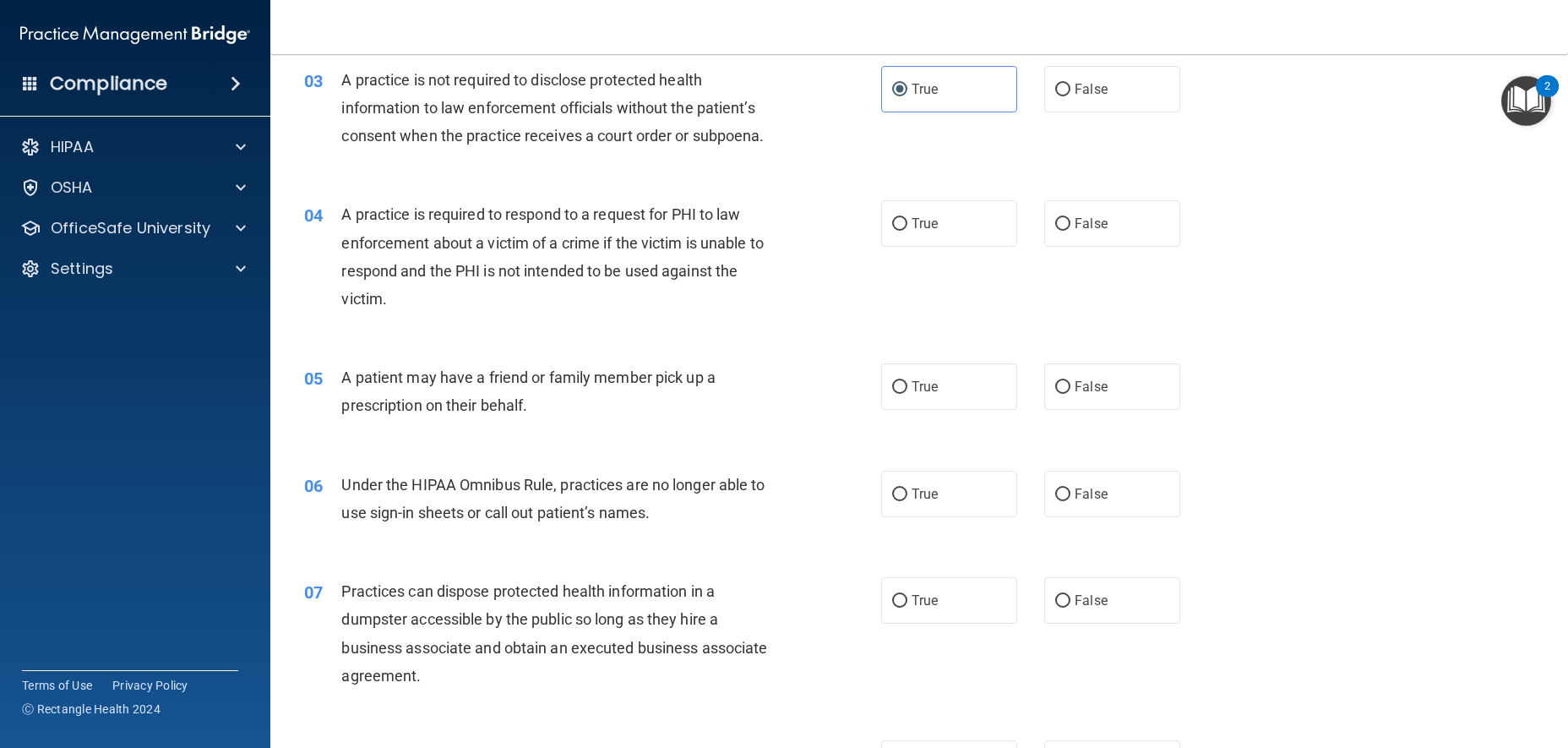
click at [628, 376] on div "05 A patient may have a friend or family member pick up a prescription on their…" at bounding box center [919, 395] width 1256 height 106
click at [985, 247] on label "True" at bounding box center [949, 223] width 136 height 47
click at [907, 231] on input "True" at bounding box center [900, 224] width 15 height 13
radio input "true"
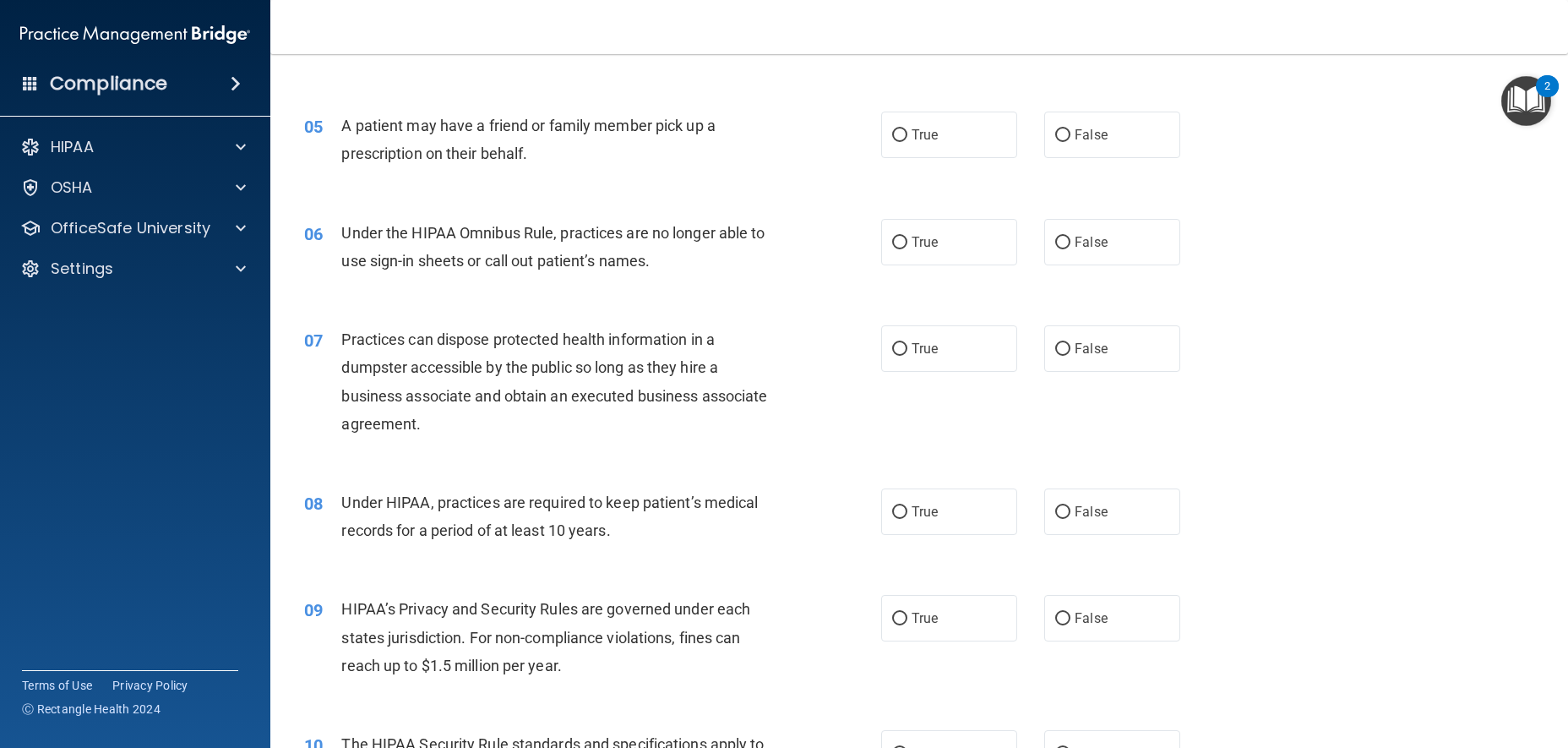
scroll to position [591, 0]
click at [940, 157] on label "True" at bounding box center [949, 133] width 136 height 47
click at [907, 140] on input "True" at bounding box center [900, 134] width 15 height 13
radio input "true"
click at [1077, 248] on span "False" at bounding box center [1091, 240] width 33 height 16
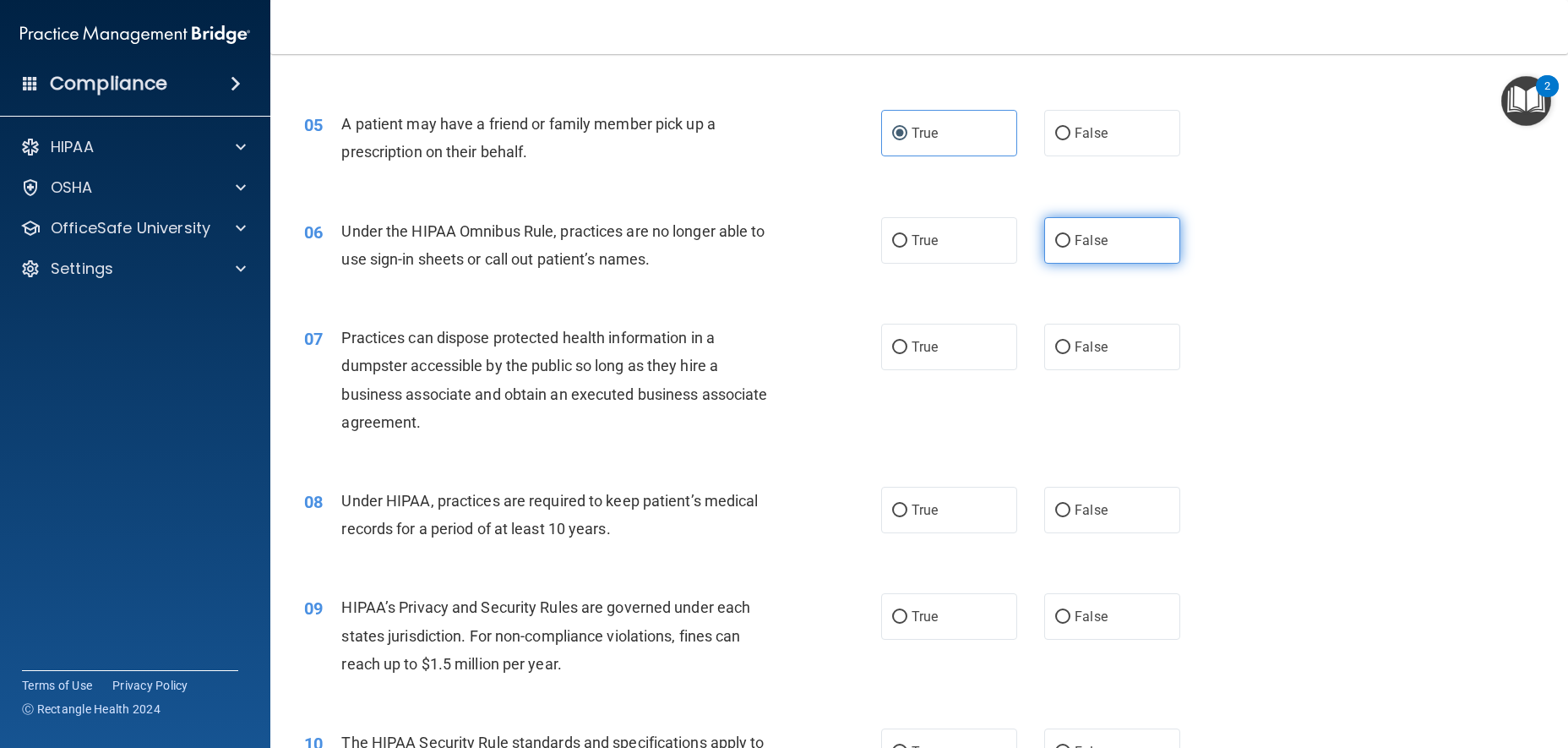
click at [1109, 264] on label "False" at bounding box center [1112, 240] width 136 height 47
click at [1071, 248] on input "False" at bounding box center [1062, 241] width 15 height 13
radio input "true"
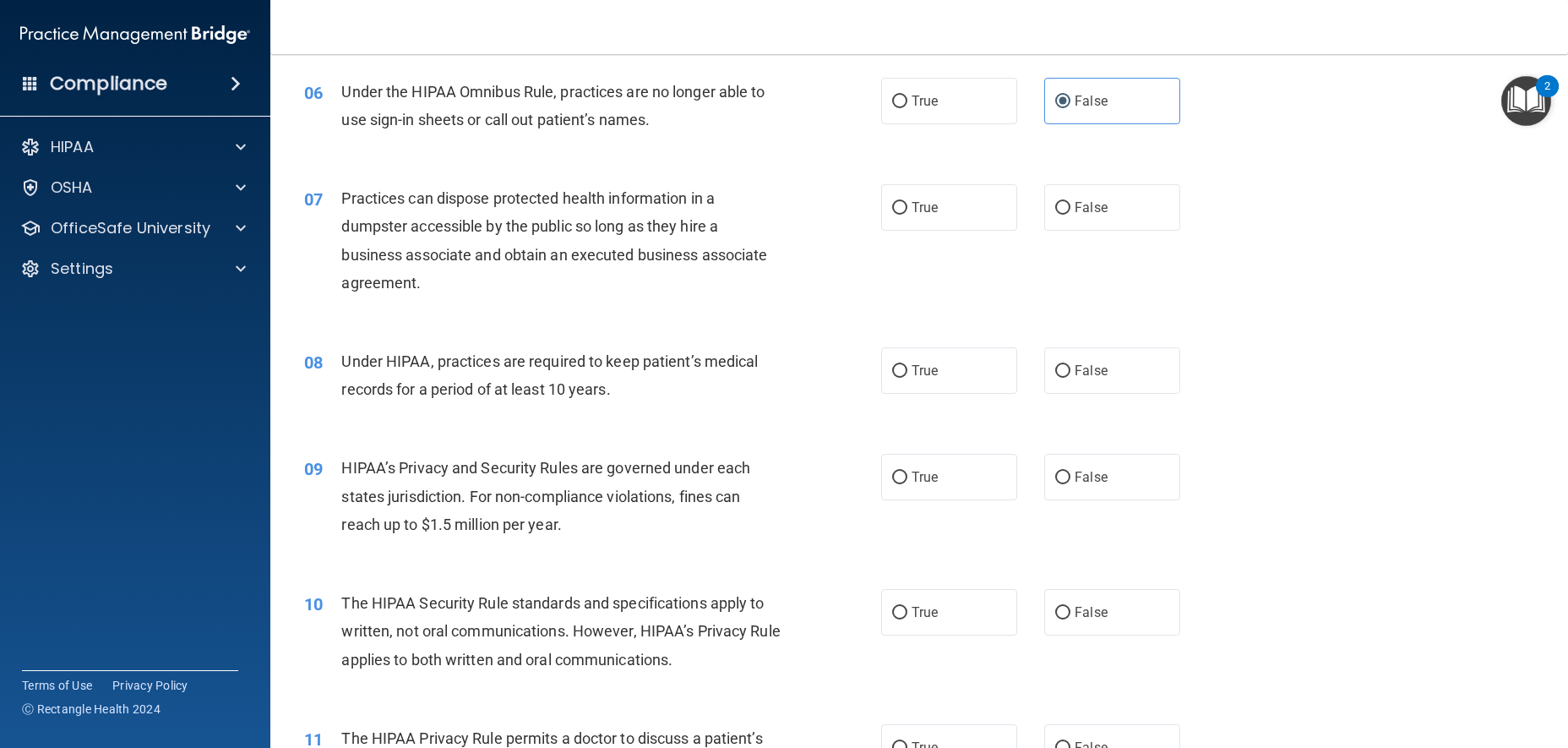
scroll to position [761, 0]
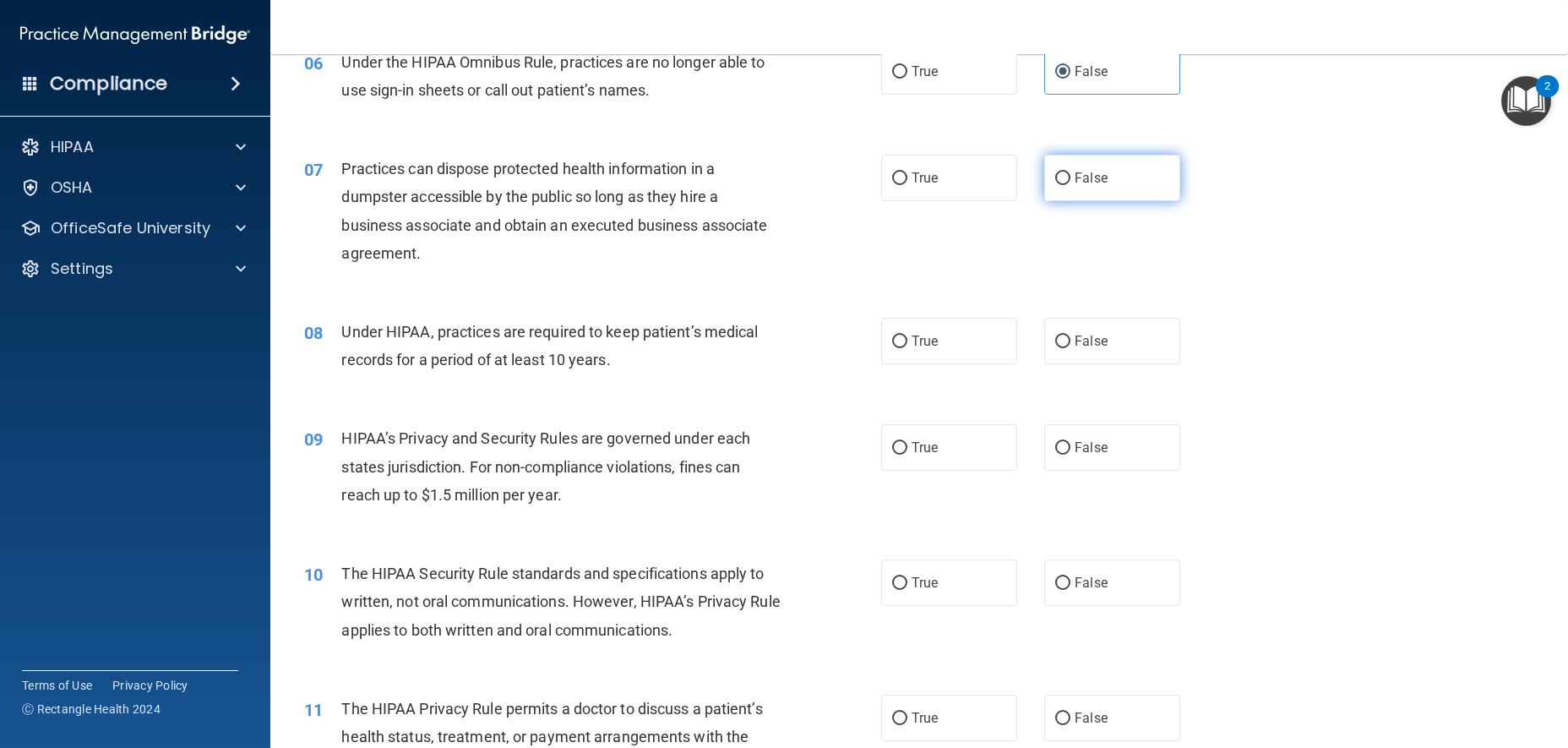
click at [1149, 201] on label "False" at bounding box center [1112, 178] width 136 height 47
click at [1071, 186] on input "False" at bounding box center [1062, 179] width 15 height 13
radio input "true"
click at [899, 348] on input "True" at bounding box center [900, 341] width 15 height 13
radio input "true"
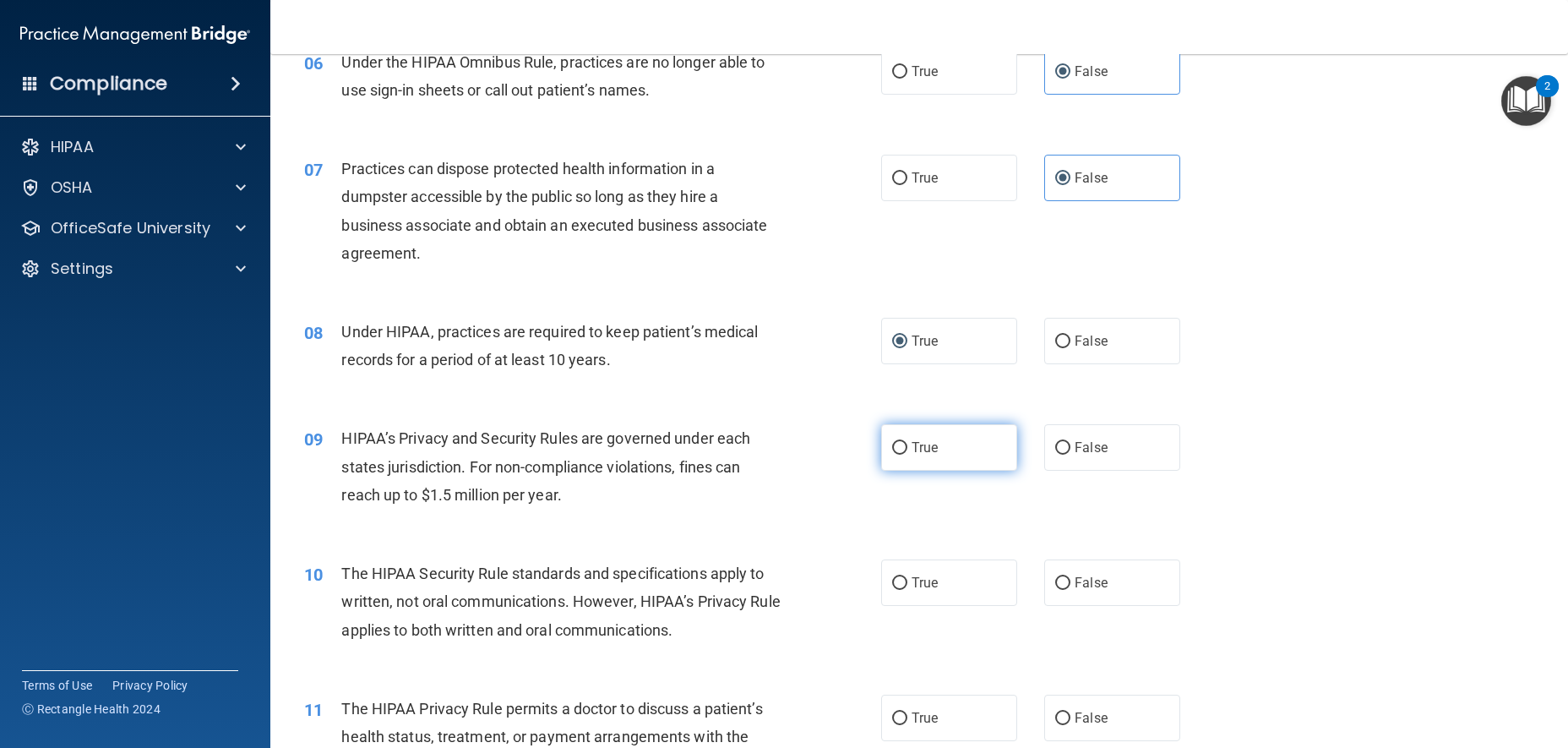
click at [911, 455] on span "True" at bounding box center [924, 447] width 26 height 16
click at [907, 454] on input "True" at bounding box center [900, 448] width 15 height 13
radio input "true"
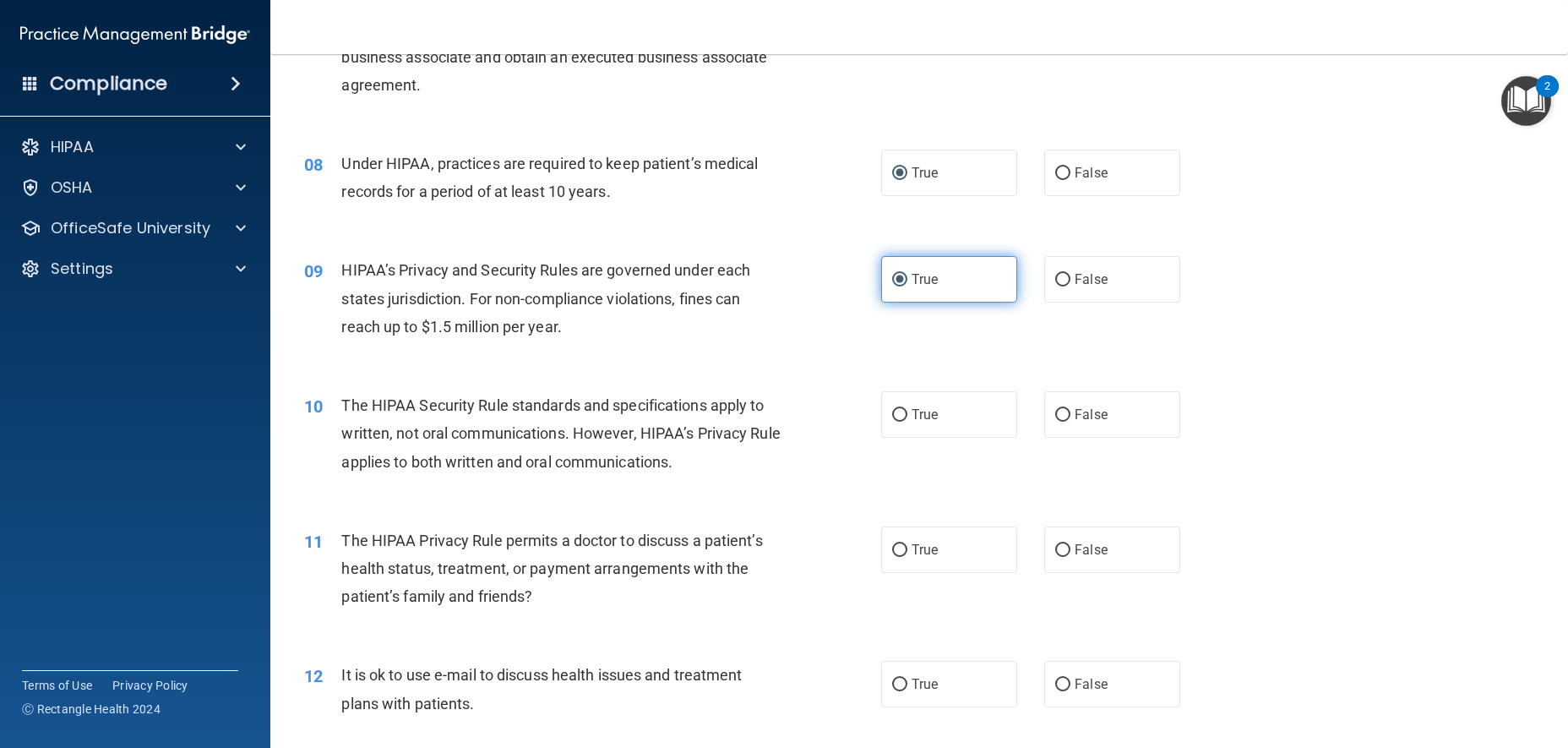
scroll to position [930, 0]
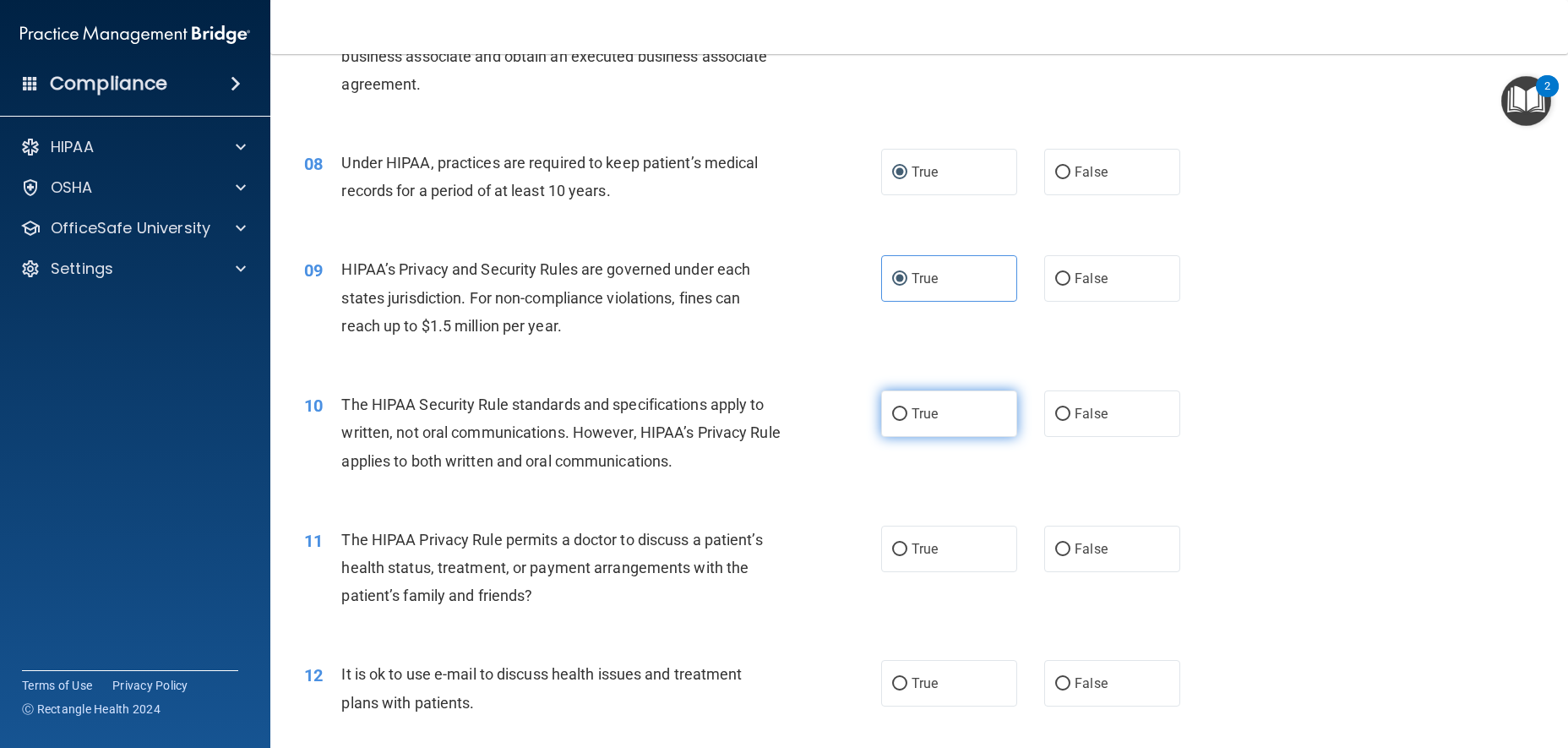
click at [950, 436] on label "True" at bounding box center [949, 414] width 136 height 47
click at [907, 421] on input "True" at bounding box center [900, 415] width 15 height 13
radio input "true"
click at [1055, 557] on input "False" at bounding box center [1062, 550] width 15 height 13
radio input "true"
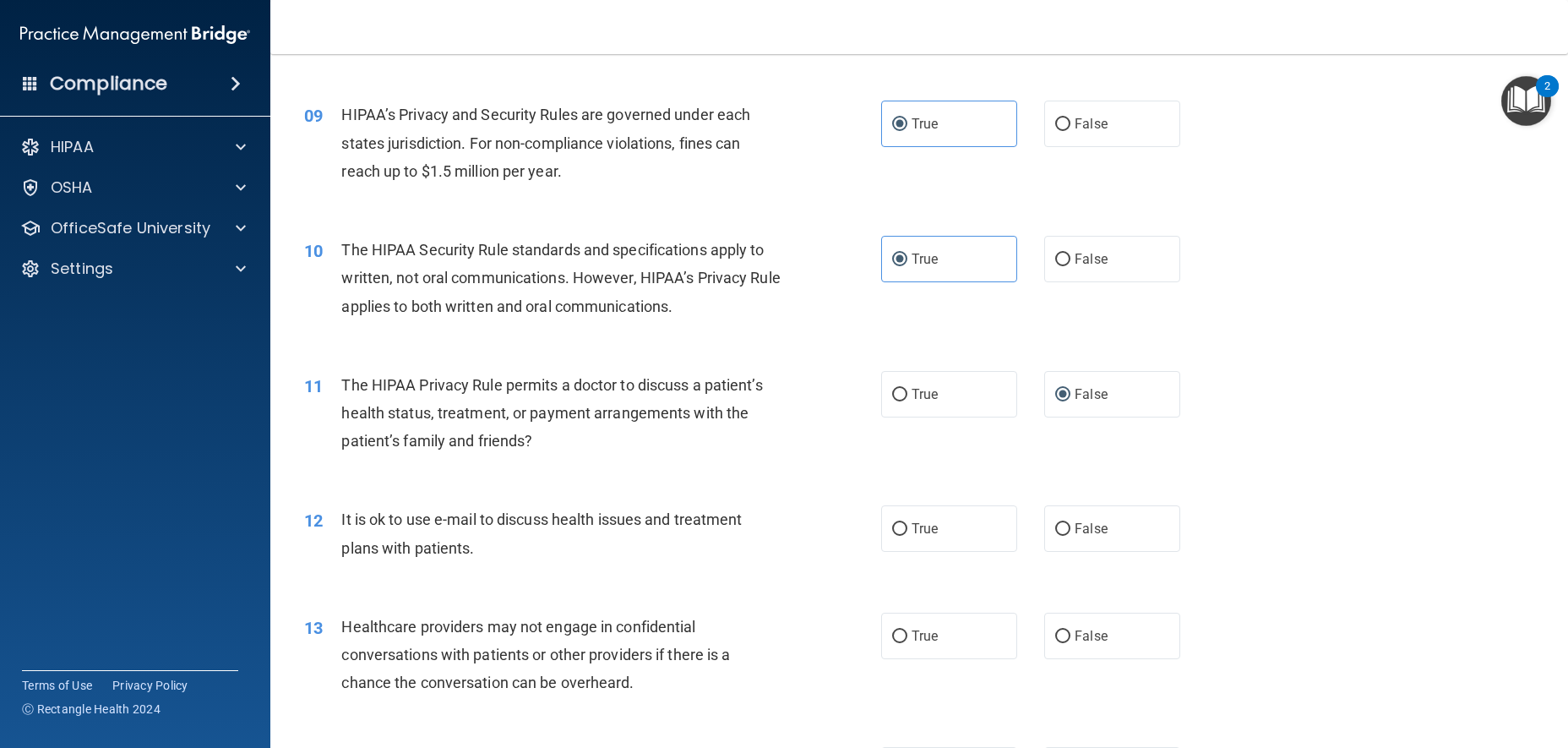
scroll to position [1099, 0]
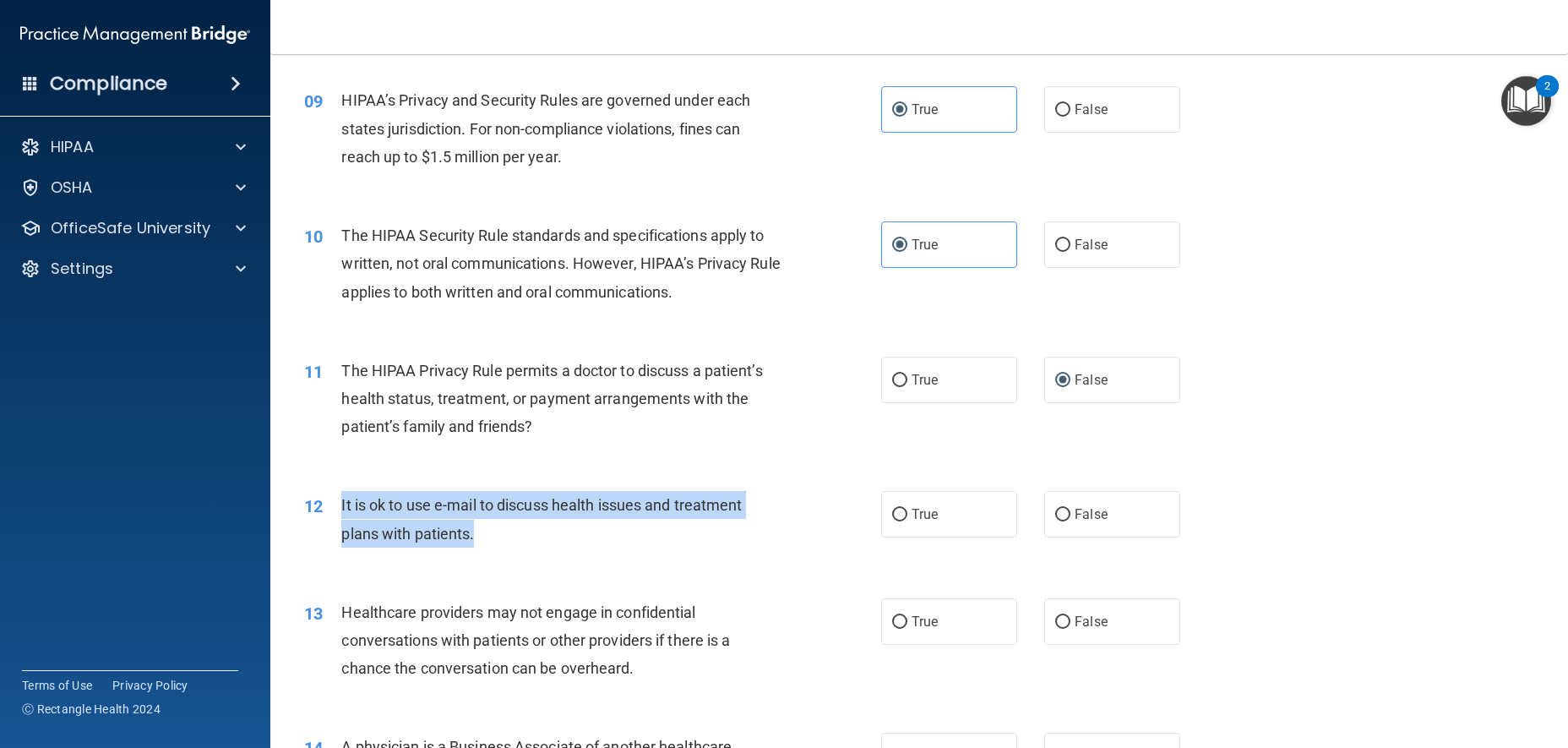
drag, startPoint x: 512, startPoint y: 558, endPoint x: 339, endPoint y: 531, distance: 175.1
click at [339, 531] on div "12 It is ok to use e-mail to discuss health issues and treatment plans with pat…" at bounding box center [592, 523] width 628 height 64
copy div "It is ok to use e-mail to discuss health issues and treatment plans with patien…"
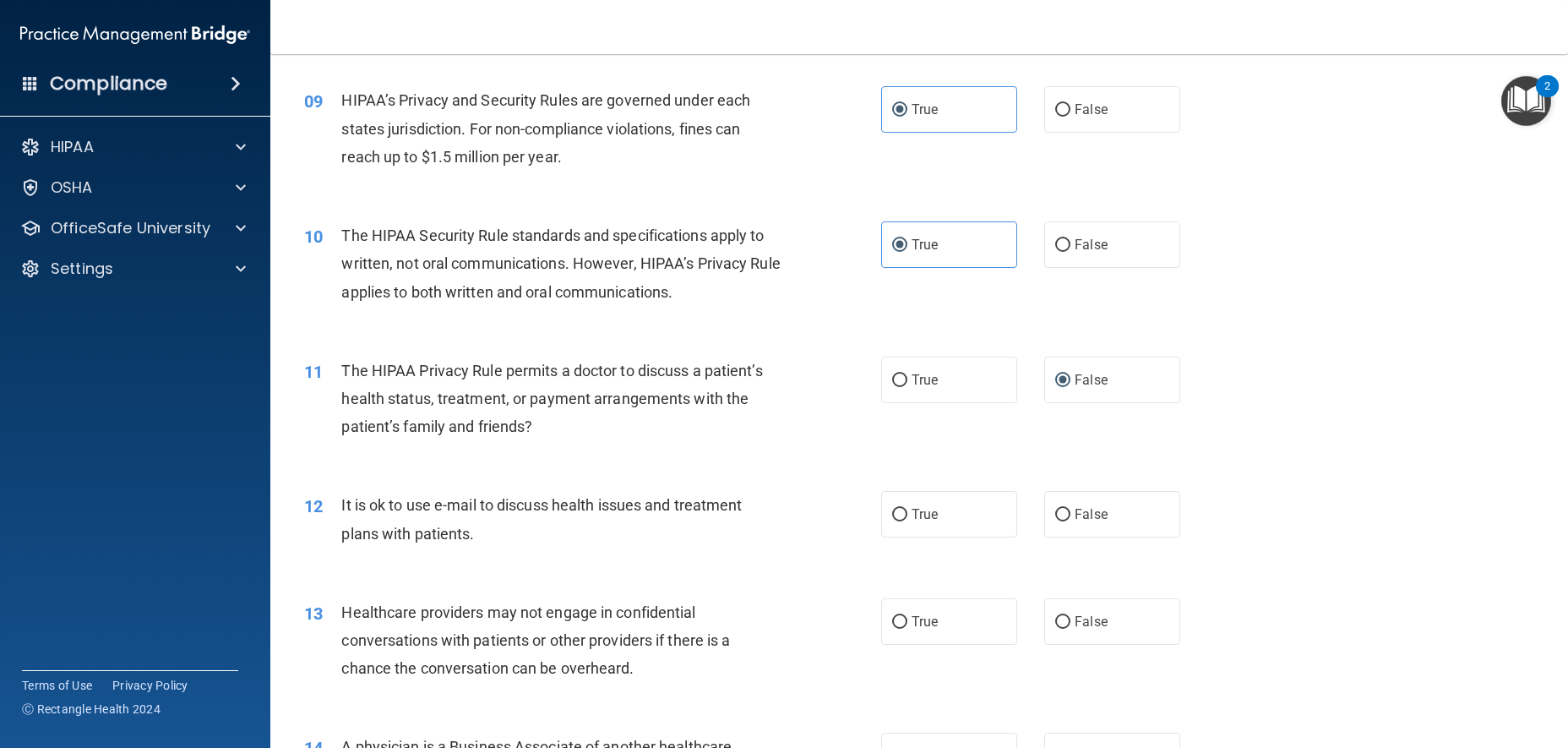
click at [792, 471] on div "11 The HIPAA Privacy Rule permits a doctor to discuss a patient’s health status…" at bounding box center [919, 403] width 1256 height 135
click at [923, 523] on span "True" at bounding box center [924, 514] width 26 height 16
click at [907, 522] on input "True" at bounding box center [900, 515] width 15 height 13
radio input "true"
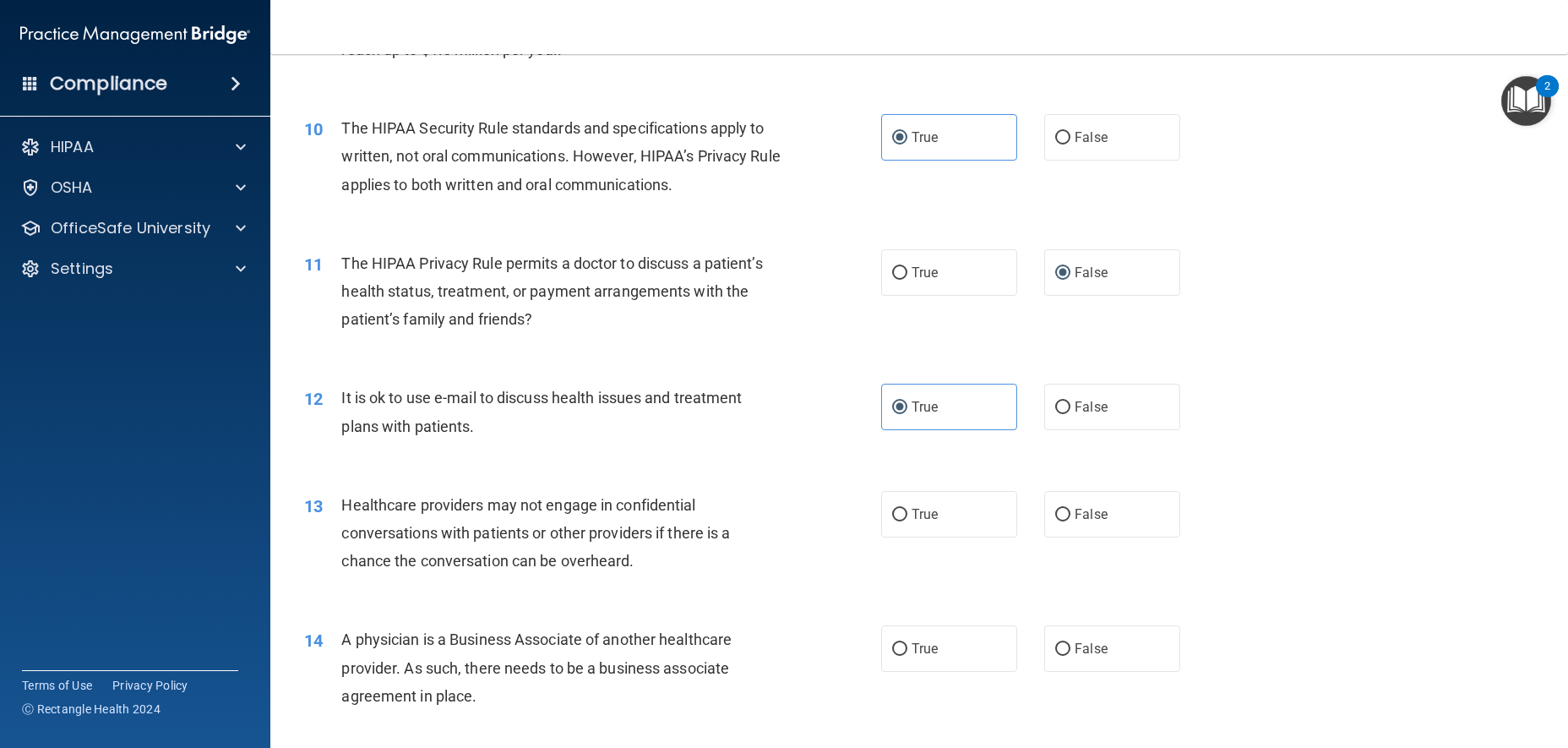
scroll to position [1436, 0]
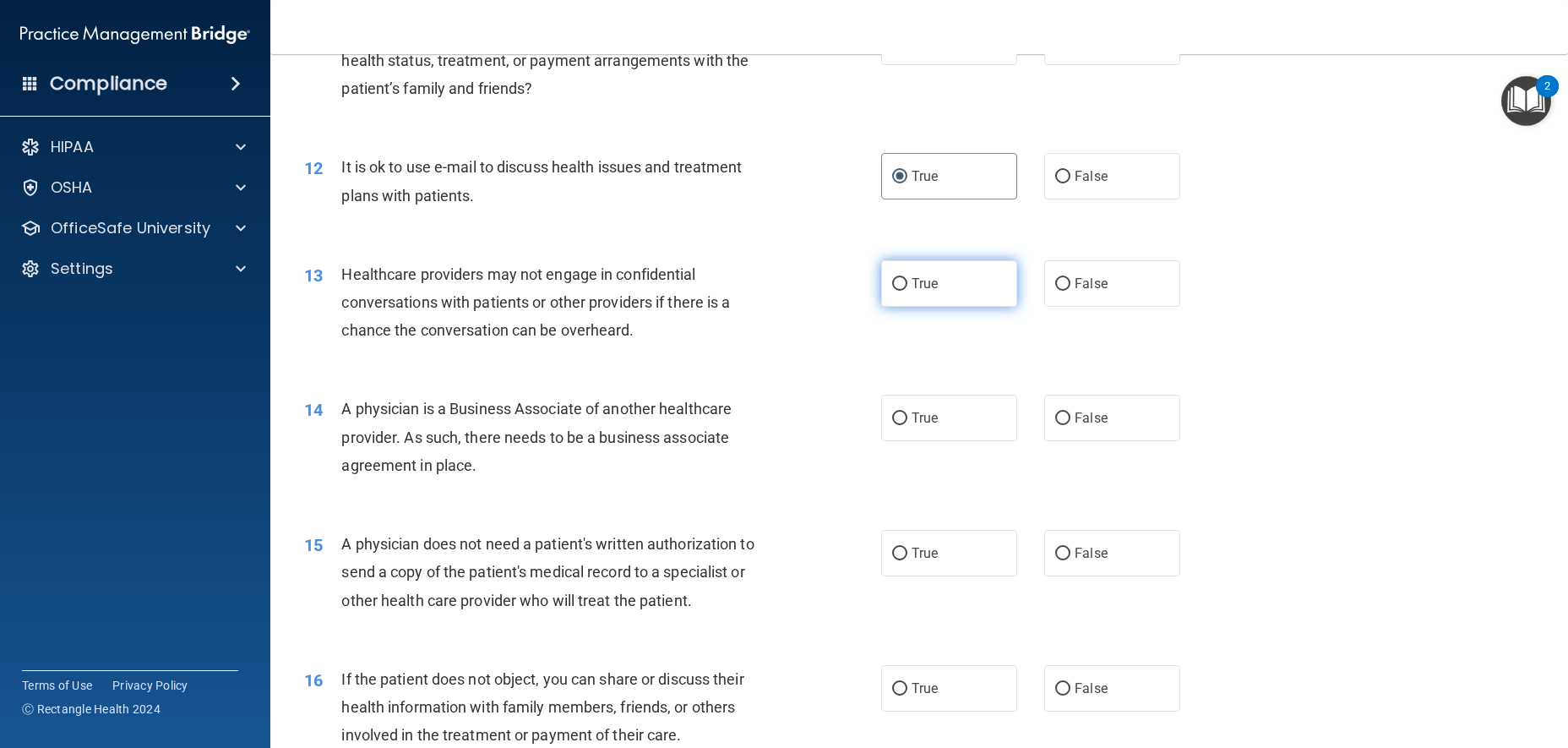
click at [984, 307] on label "True" at bounding box center [949, 283] width 136 height 47
click at [907, 291] on input "True" at bounding box center [900, 284] width 15 height 13
radio input "true"
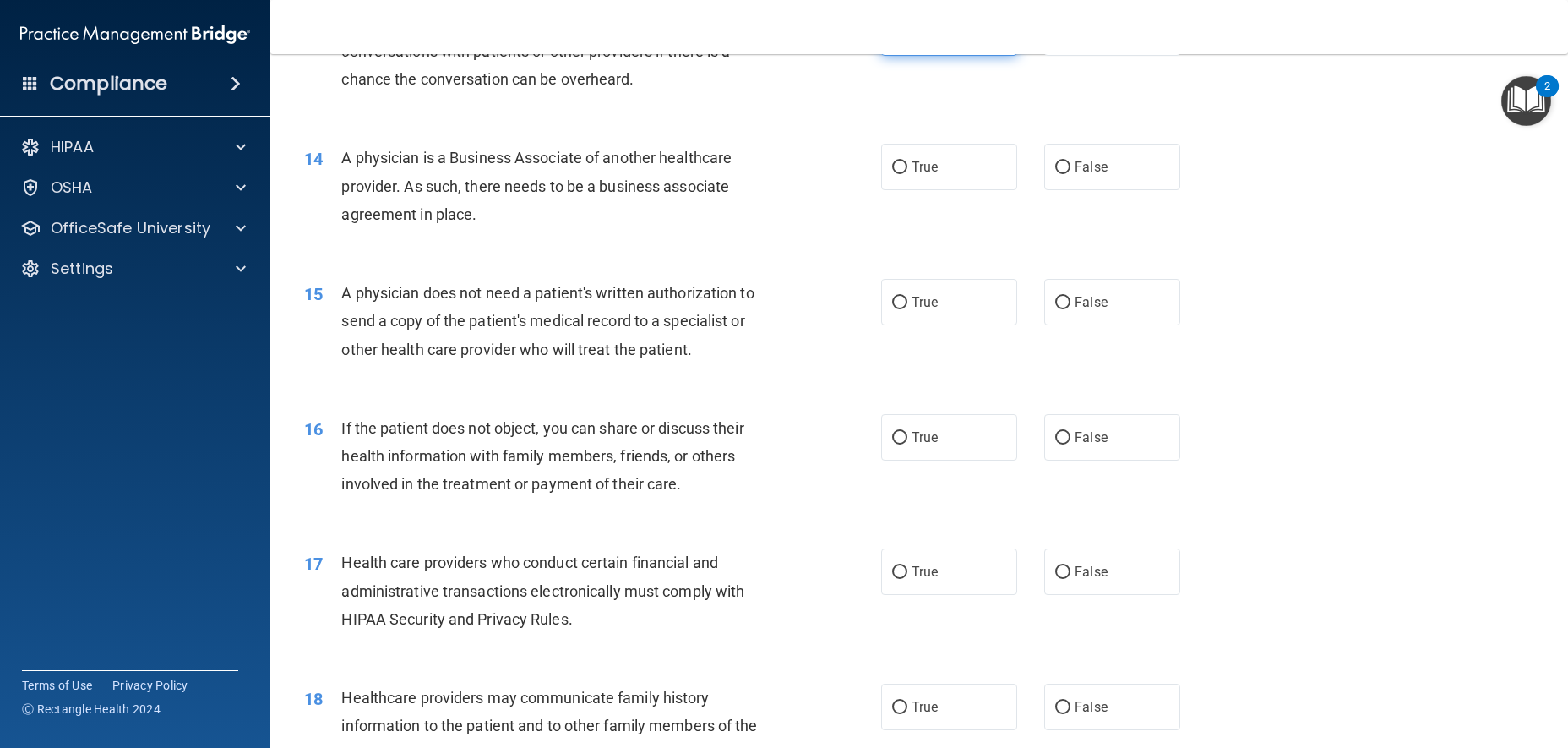
scroll to position [1690, 0]
drag, startPoint x: 494, startPoint y: 244, endPoint x: 330, endPoint y: 184, distance: 174.6
click at [330, 184] on div "14 A physician is a Business Associate of another healthcare provider. As such,…" at bounding box center [592, 187] width 628 height 93
copy div "A physician is a Business Associate of another healthcare provider. As such, th…"
click at [761, 180] on div "A physician is a Business Associate of another healthcare provider. As such, th…" at bounding box center [567, 183] width 452 height 84
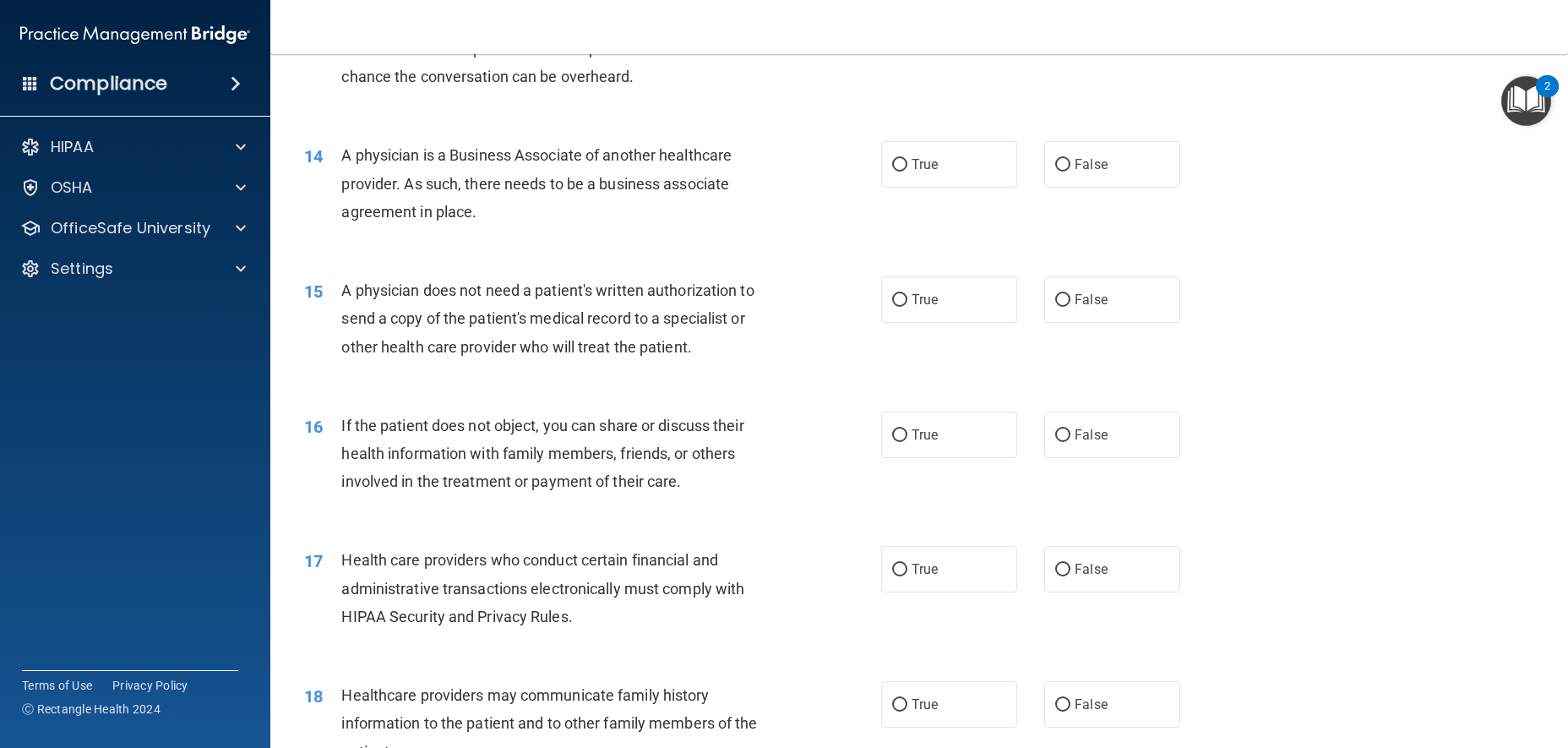
click at [803, 175] on div "14 A physician is a Business Associate of another healthcare provider. As such,…" at bounding box center [592, 187] width 628 height 93
click at [917, 173] on span "True" at bounding box center [924, 165] width 26 height 16
click at [907, 172] on input "True" at bounding box center [900, 165] width 15 height 13
radio input "true"
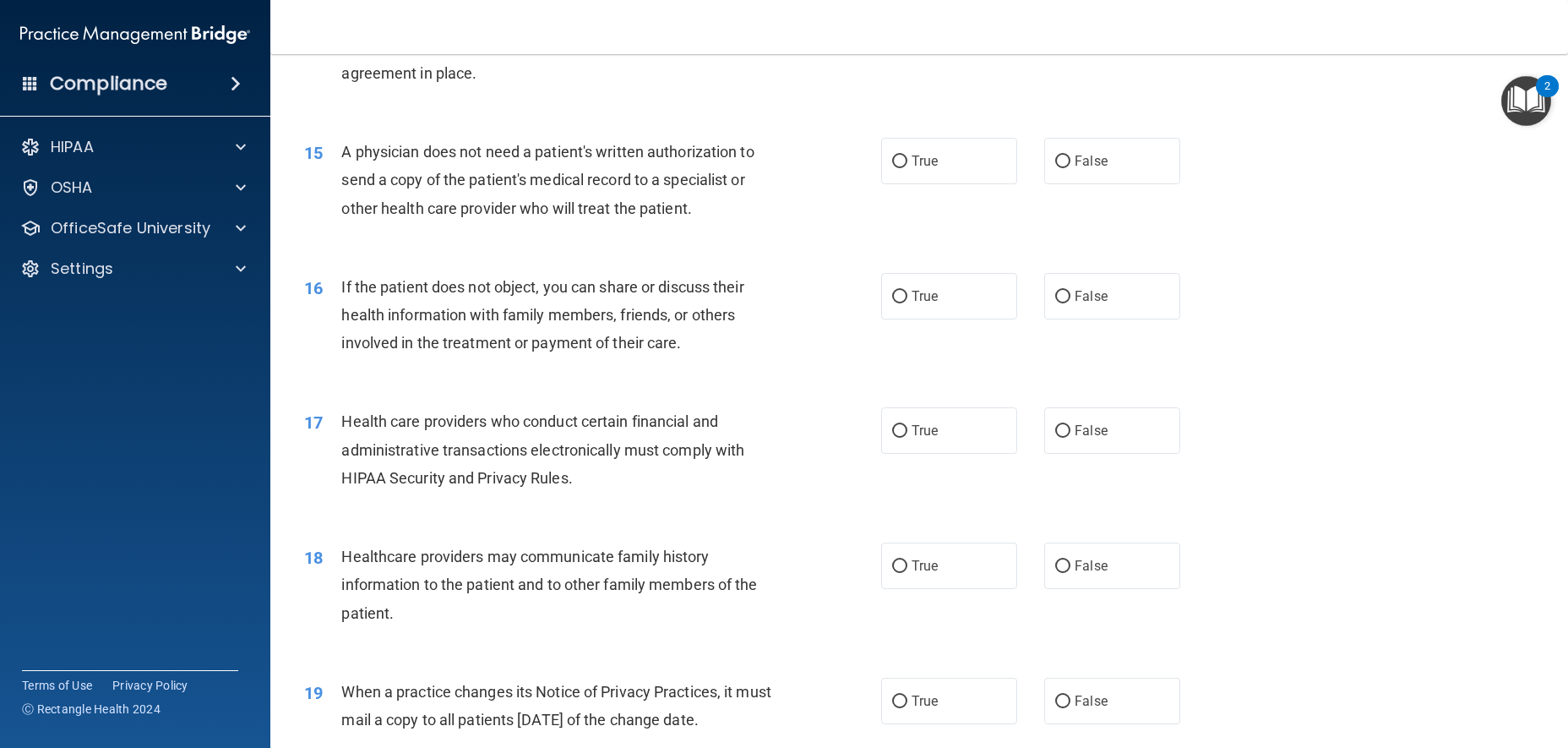
scroll to position [1859, 0]
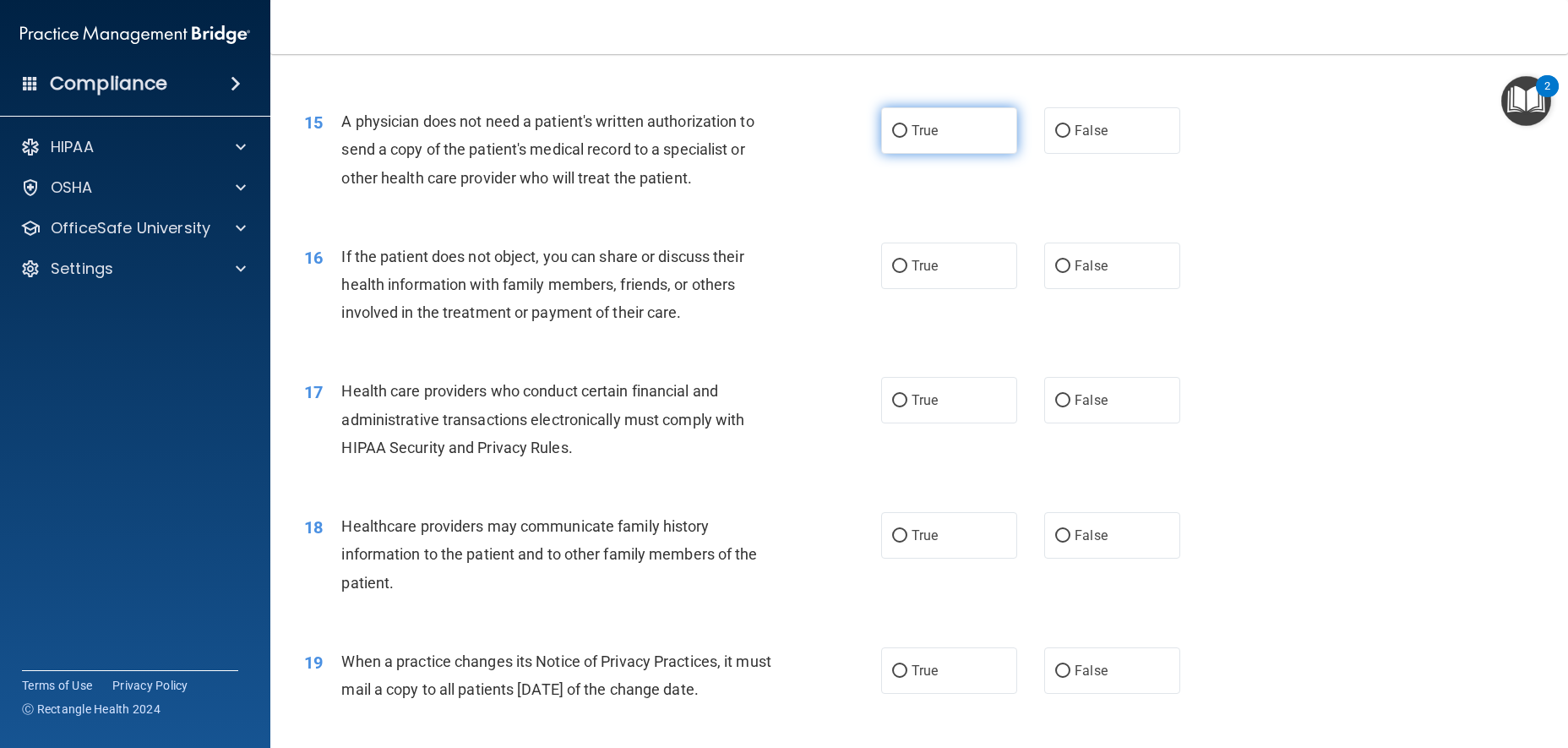
click at [911, 139] on span "True" at bounding box center [924, 131] width 26 height 16
click at [907, 138] on input "True" at bounding box center [900, 131] width 15 height 13
radio input "true"
click at [1111, 289] on label "False" at bounding box center [1112, 266] width 136 height 47
click at [1071, 273] on input "False" at bounding box center [1062, 266] width 15 height 13
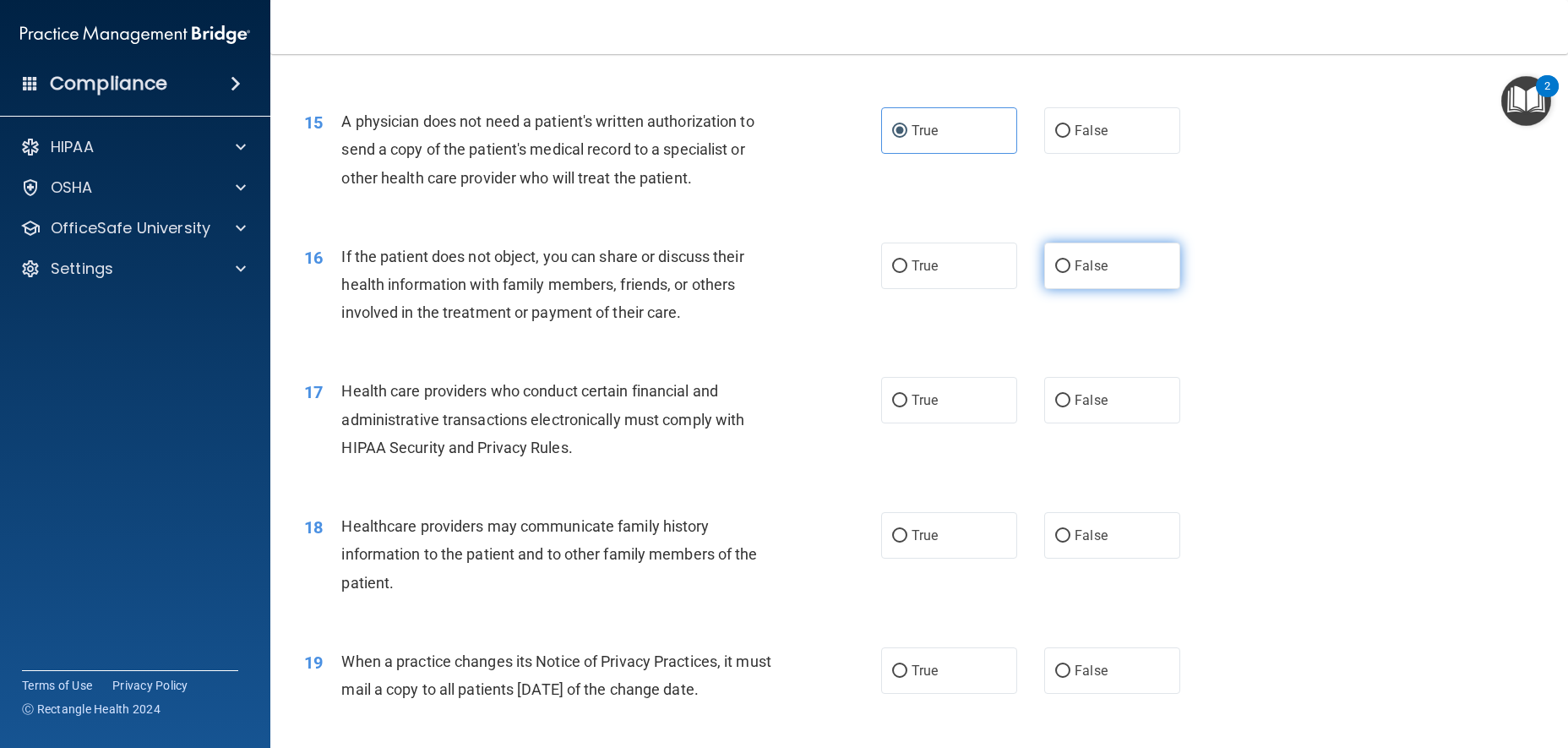
radio input "true"
click at [940, 414] on label "True" at bounding box center [949, 400] width 136 height 47
click at [907, 408] on input "True" at bounding box center [900, 401] width 15 height 13
radio input "true"
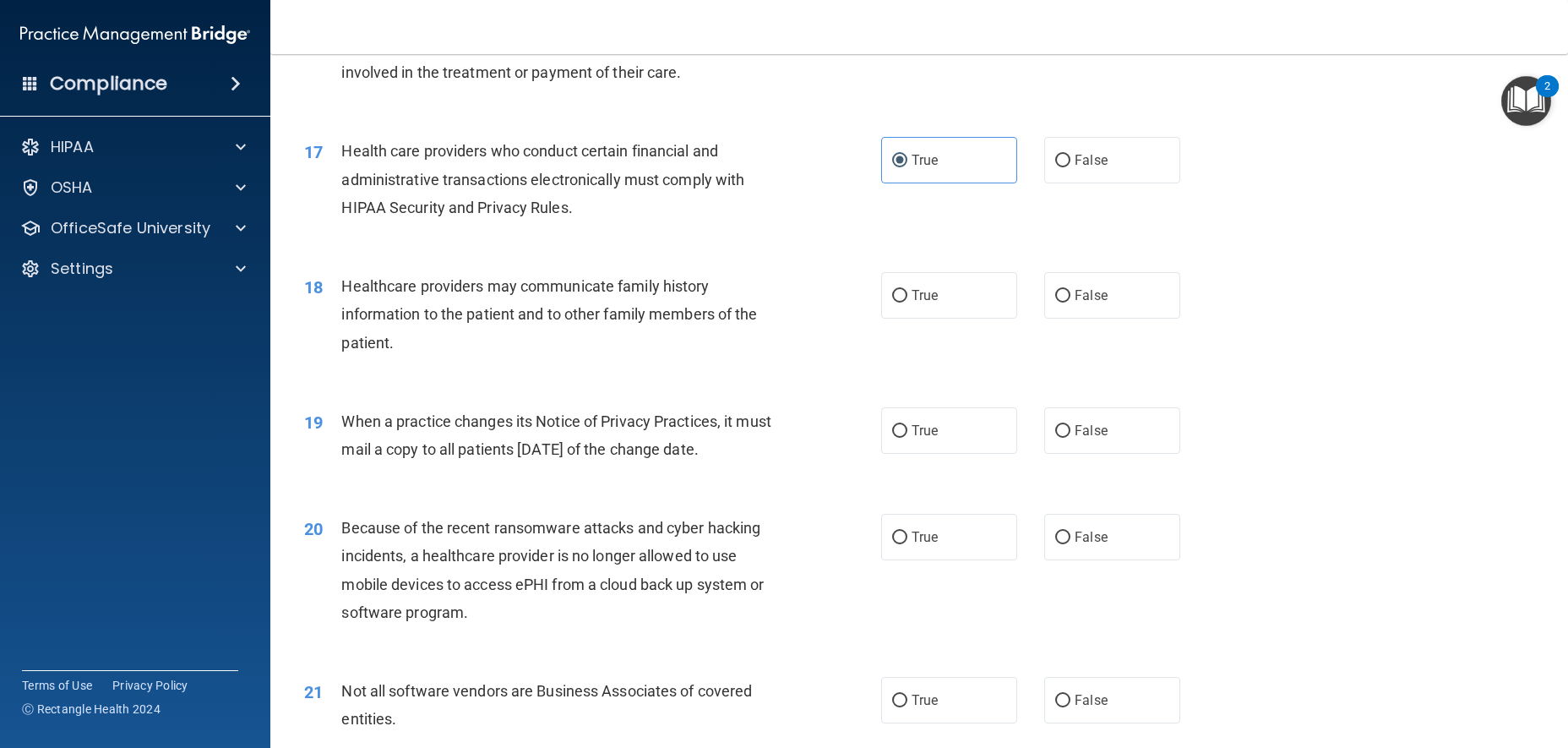
scroll to position [2113, 0]
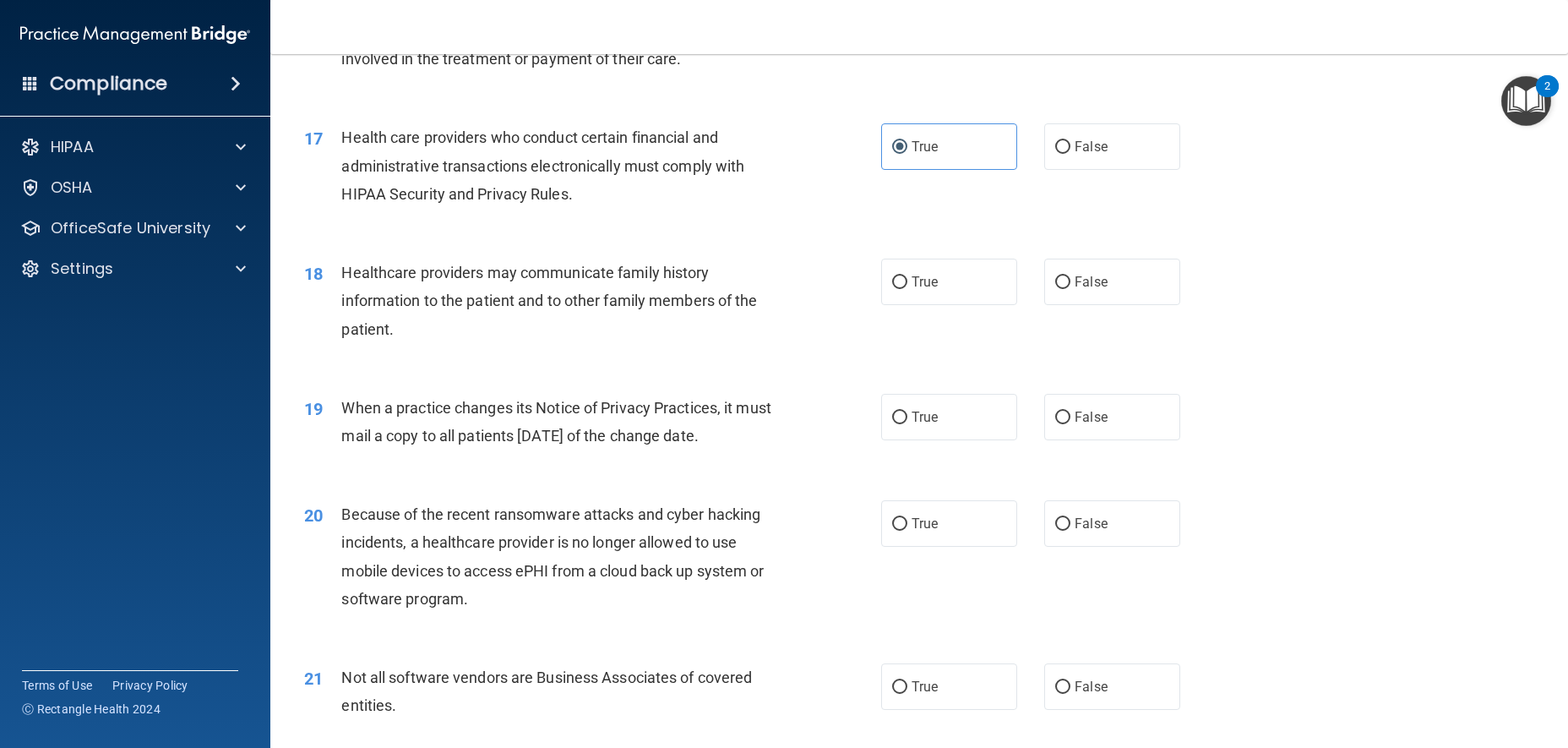
click at [954, 284] on div "18 Healthcare providers may communicate family history information to the patie…" at bounding box center [919, 305] width 1256 height 135
click at [928, 290] on span "True" at bounding box center [924, 282] width 26 height 16
click at [907, 289] on input "True" at bounding box center [900, 283] width 15 height 13
radio input "true"
click at [1114, 306] on label "False" at bounding box center [1112, 282] width 136 height 47
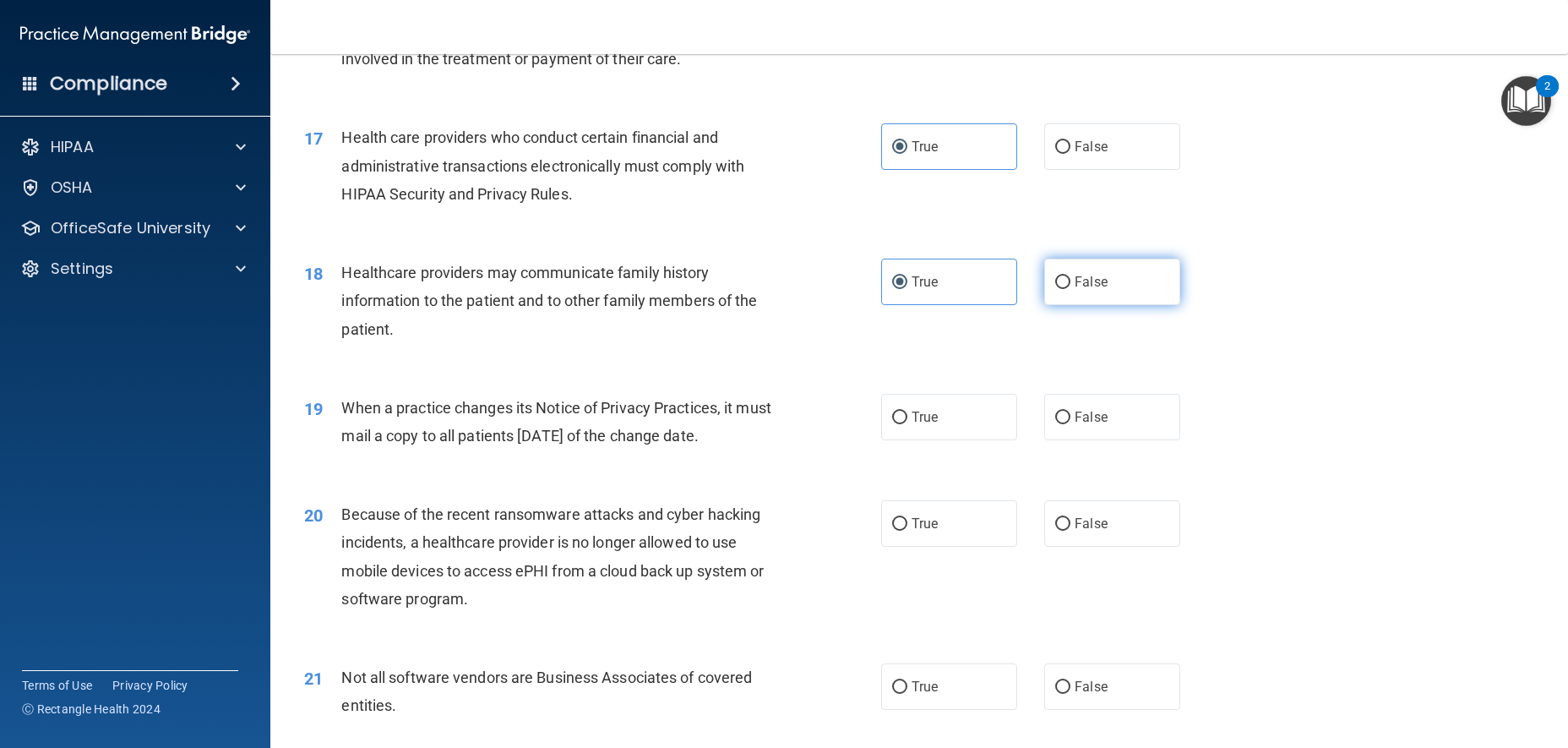
click at [1071, 289] on input "False" at bounding box center [1062, 283] width 15 height 13
radio input "true"
radio input "false"
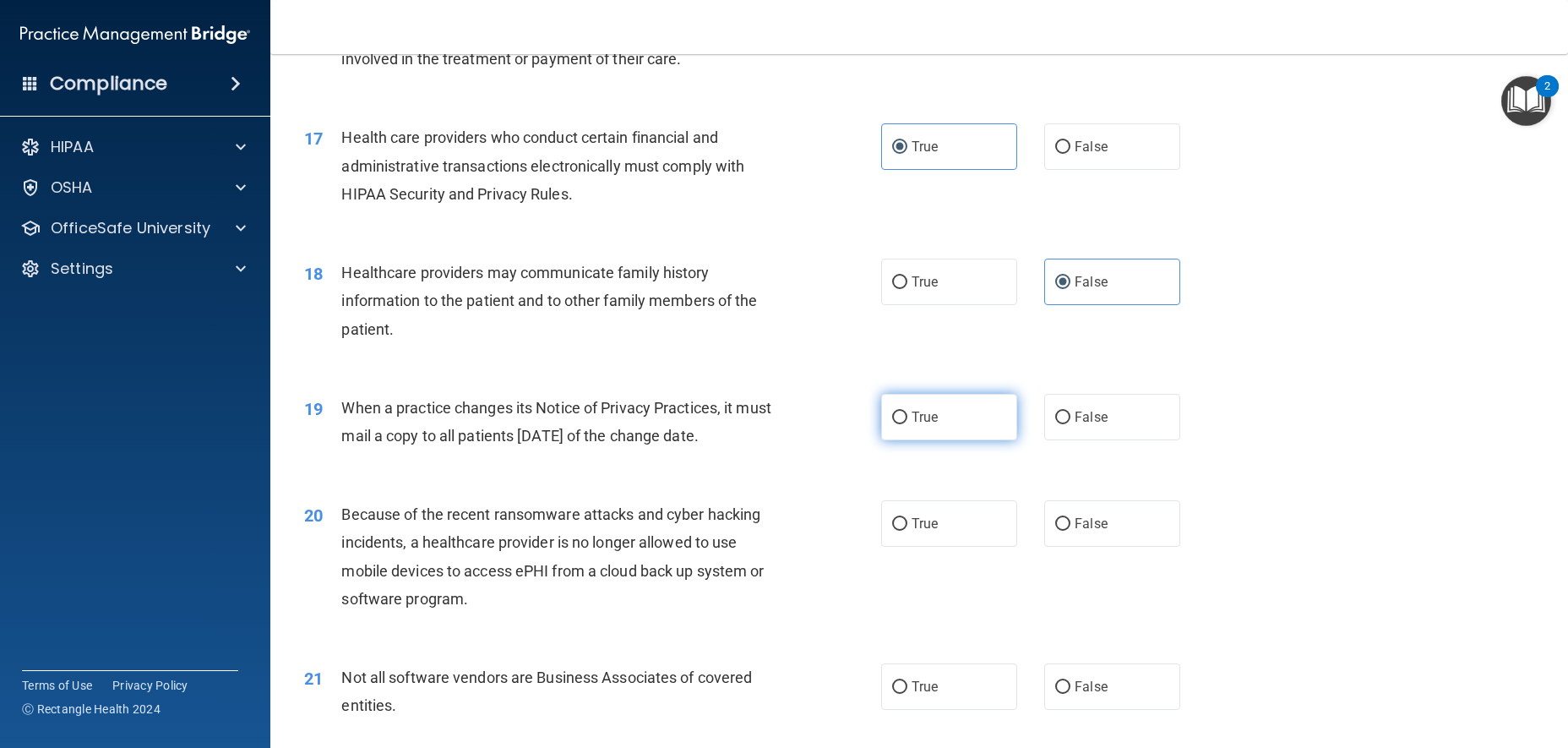
click at [922, 440] on label "True" at bounding box center [949, 417] width 136 height 47
click at [907, 425] on input "True" at bounding box center [900, 418] width 15 height 13
radio input "true"
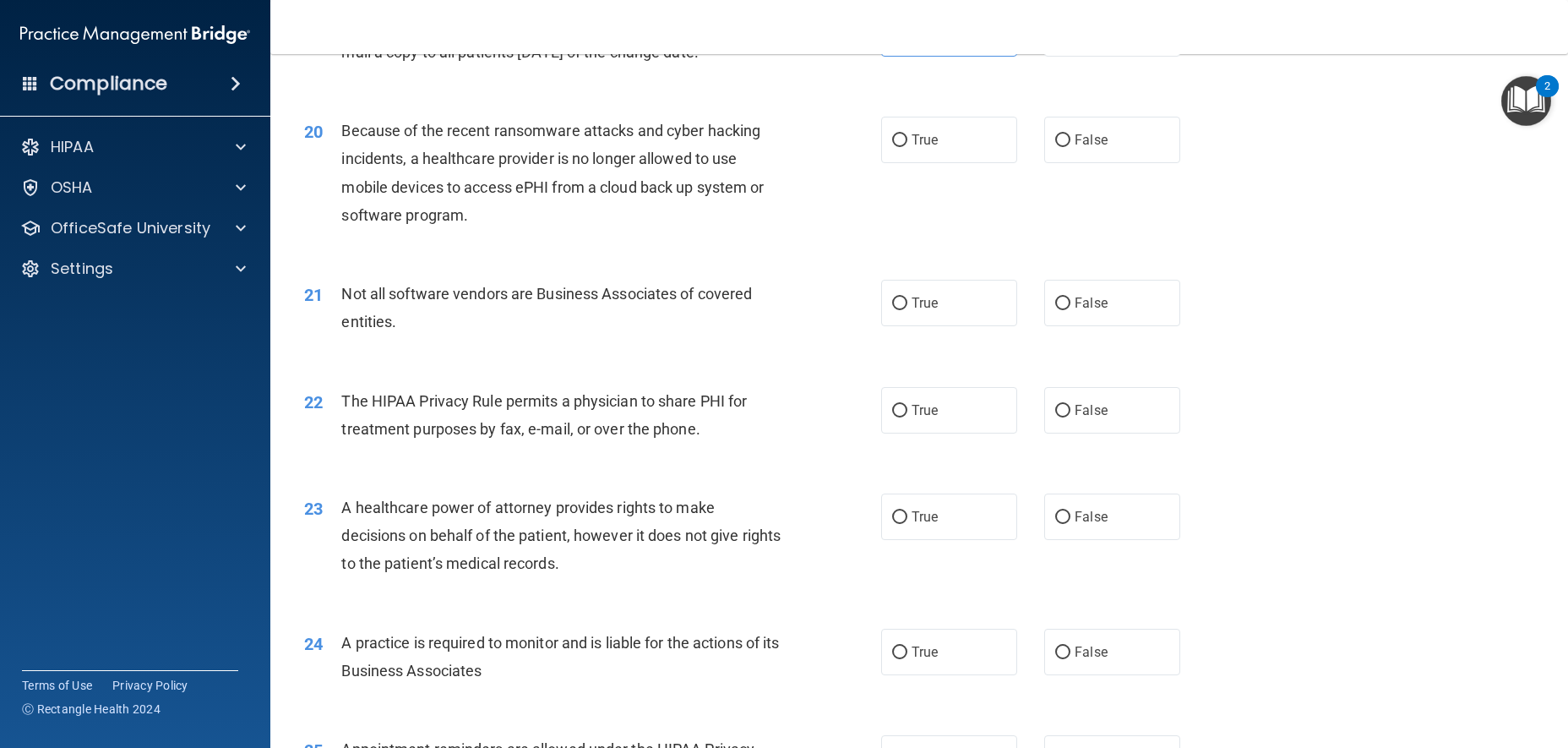
scroll to position [2536, 0]
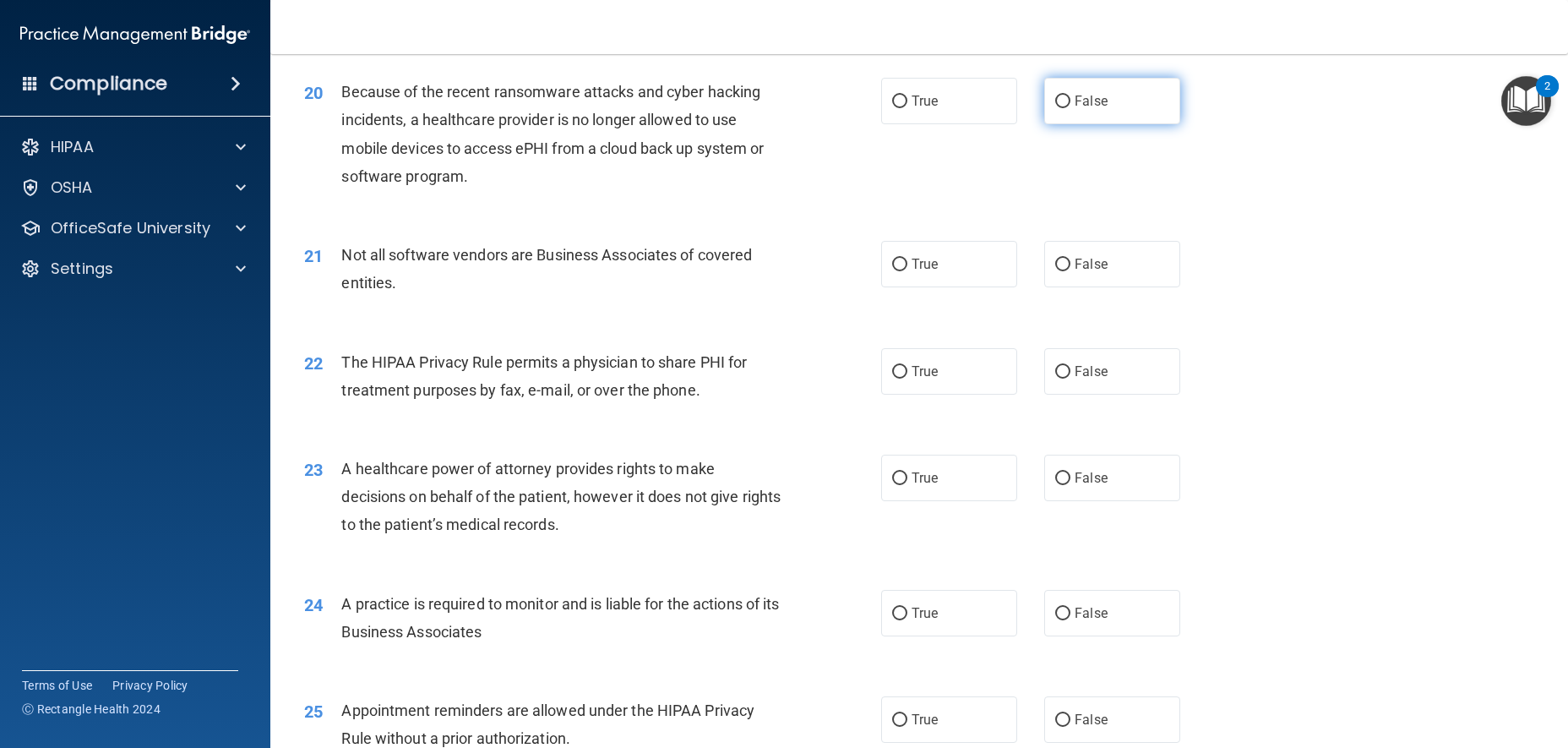
click at [1086, 109] on span "False" at bounding box center [1091, 101] width 33 height 16
click at [1071, 108] on input "False" at bounding box center [1062, 101] width 15 height 13
radio input "true"
click at [928, 288] on label "True" at bounding box center [949, 264] width 136 height 47
click at [907, 272] on input "True" at bounding box center [900, 265] width 15 height 13
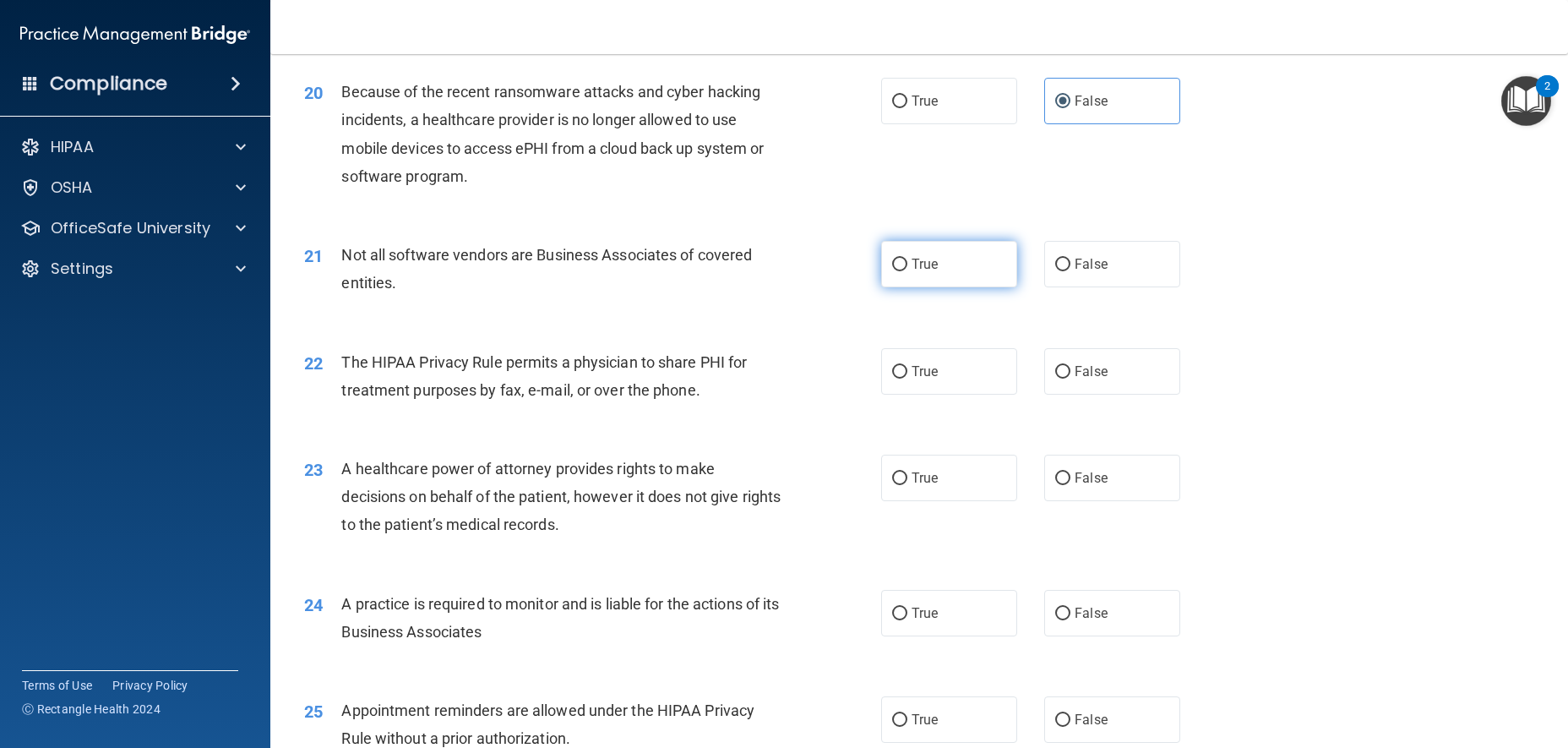
radio input "true"
click at [938, 395] on label "True" at bounding box center [949, 371] width 136 height 47
click at [907, 379] on input "True" at bounding box center [900, 372] width 15 height 13
radio input "true"
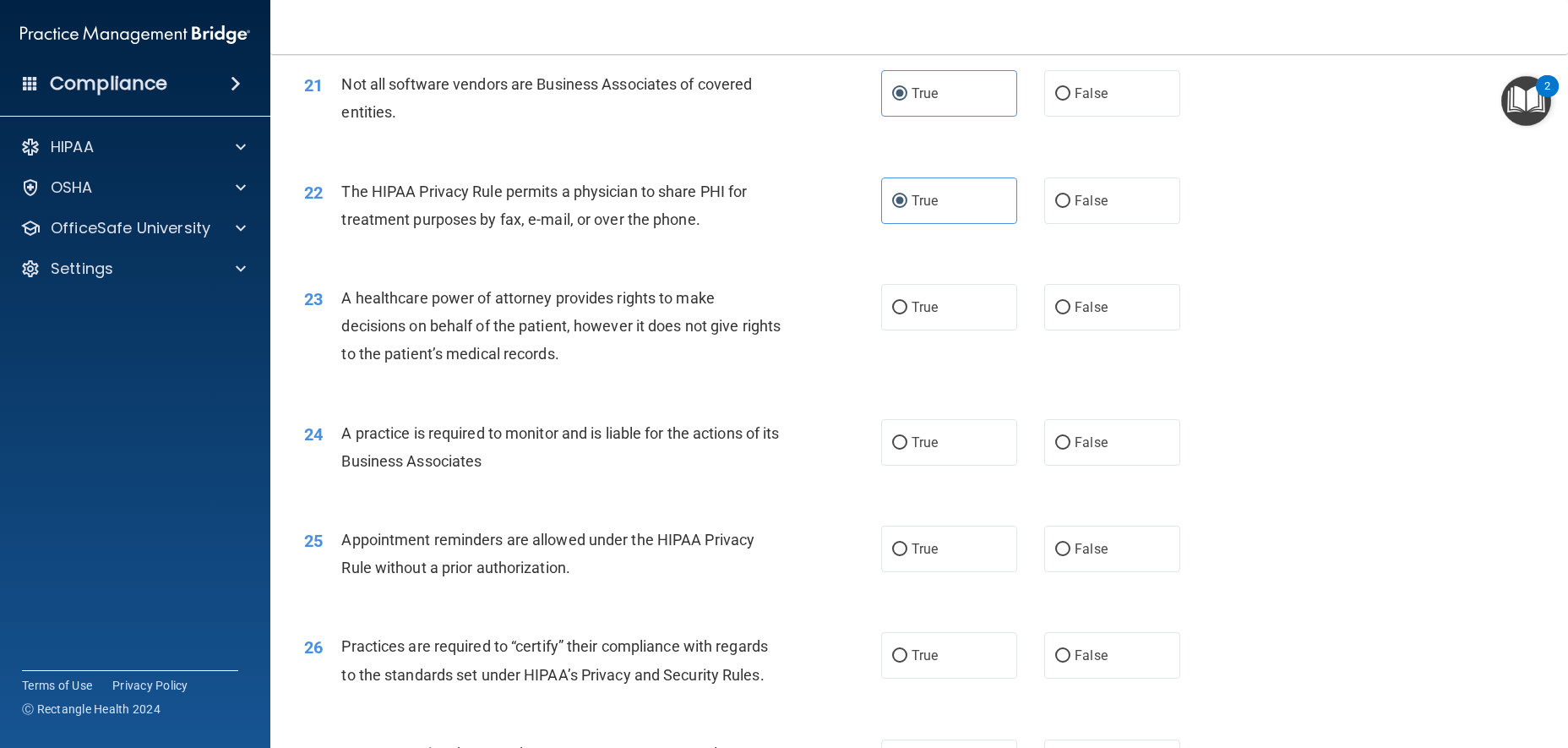
scroll to position [2790, 0]
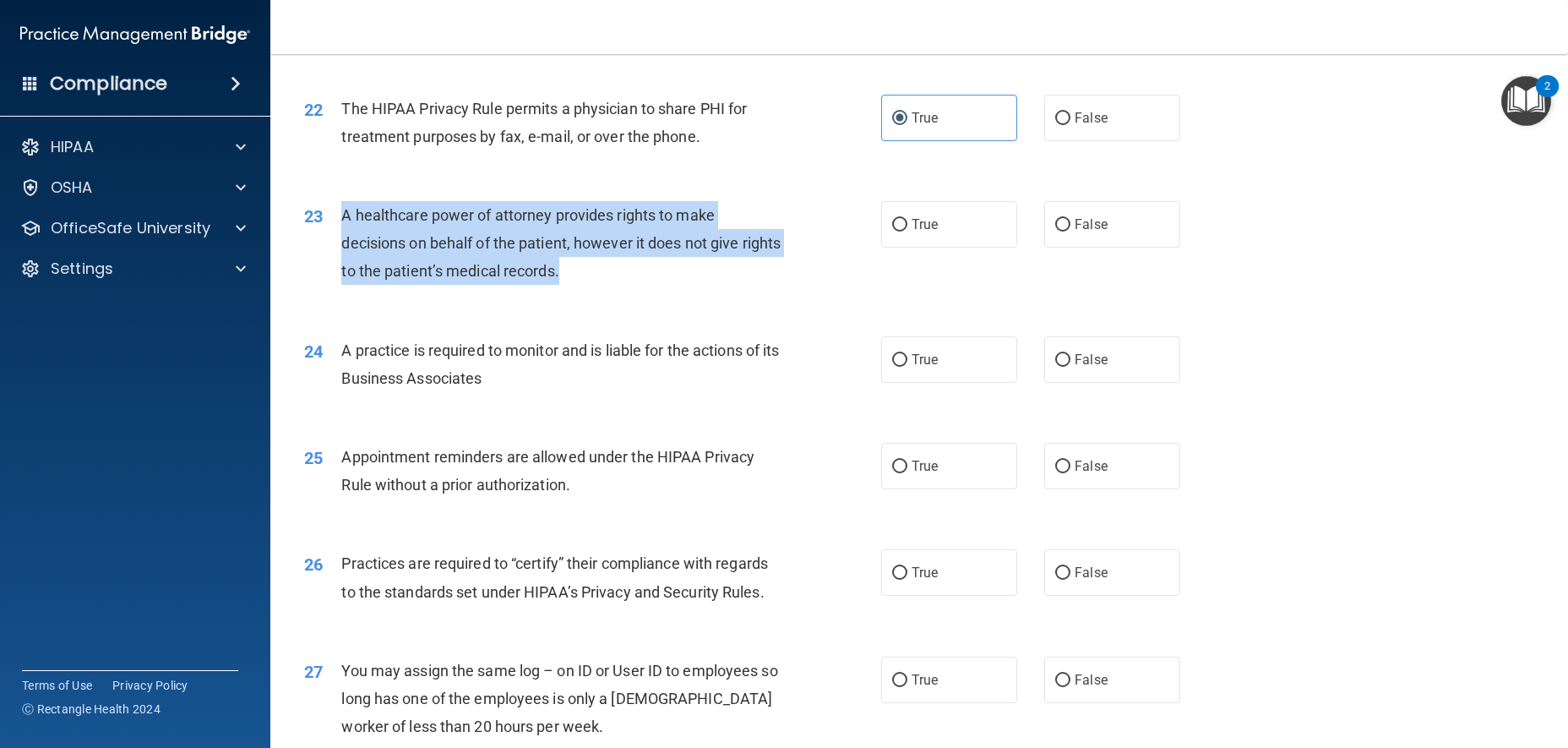
drag, startPoint x: 528, startPoint y: 317, endPoint x: 353, endPoint y: 268, distance: 181.7
click at [331, 277] on div "23 A healthcare power of attorney provides rights to make decisions on behalf o…" at bounding box center [592, 248] width 628 height 93
copy div "A healthcare power of attorney provides rights to make decisions on behalf of t…"
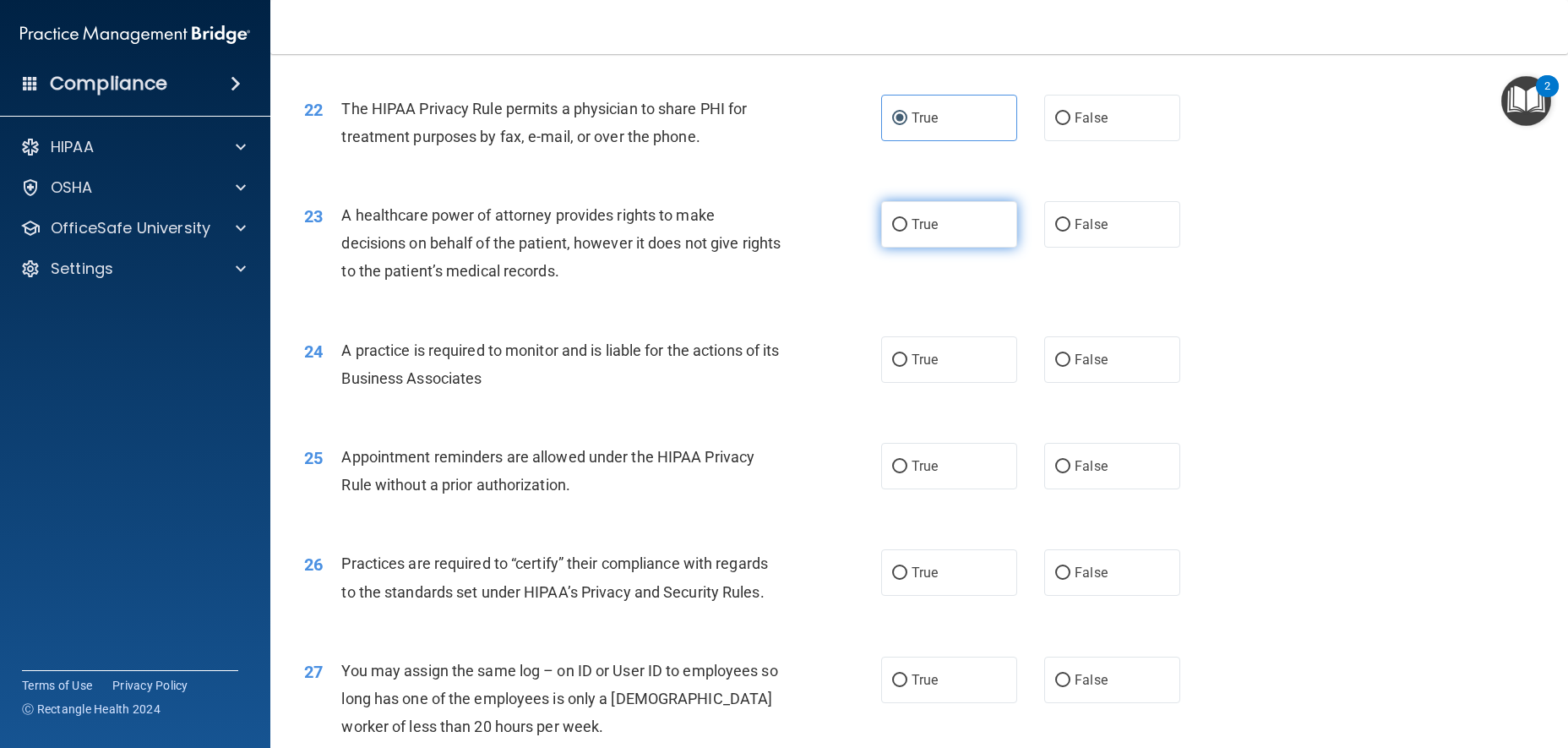
click at [916, 232] on span "True" at bounding box center [924, 224] width 26 height 16
click at [907, 231] on input "True" at bounding box center [900, 225] width 15 height 13
radio input "true"
click at [1141, 248] on label "False" at bounding box center [1112, 224] width 136 height 47
click at [1071, 231] on input "False" at bounding box center [1062, 225] width 15 height 13
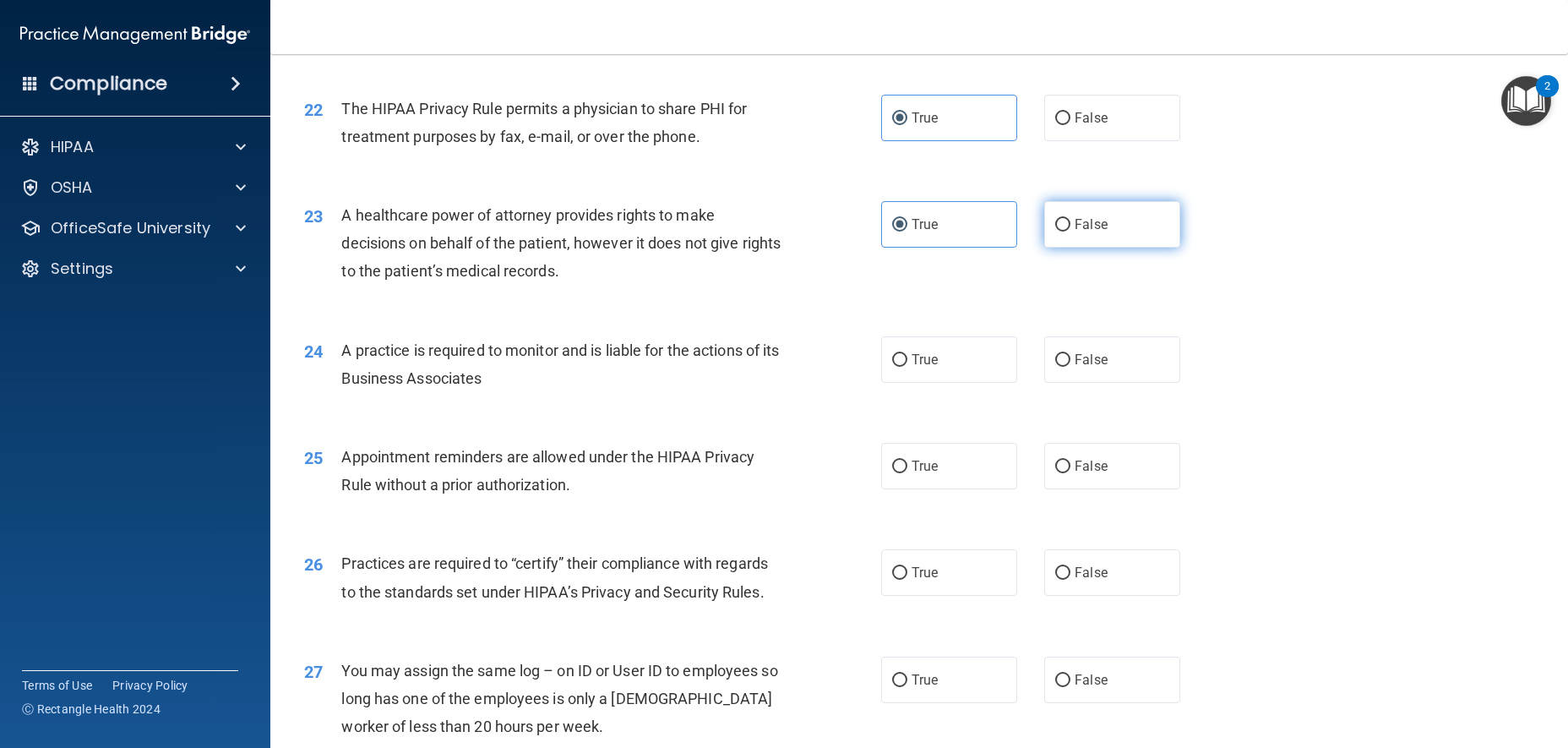
radio input "true"
radio input "false"
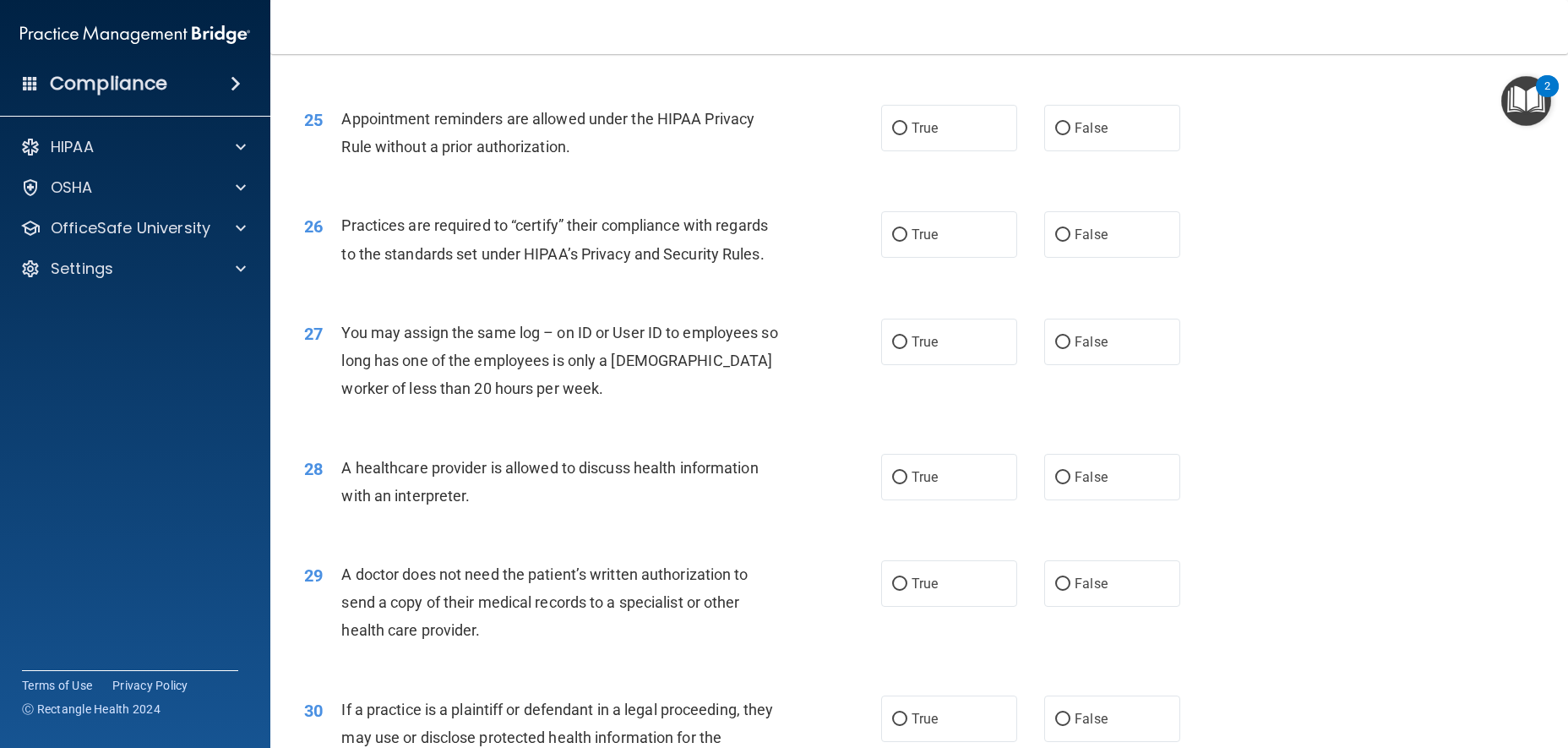
scroll to position [2958, 0]
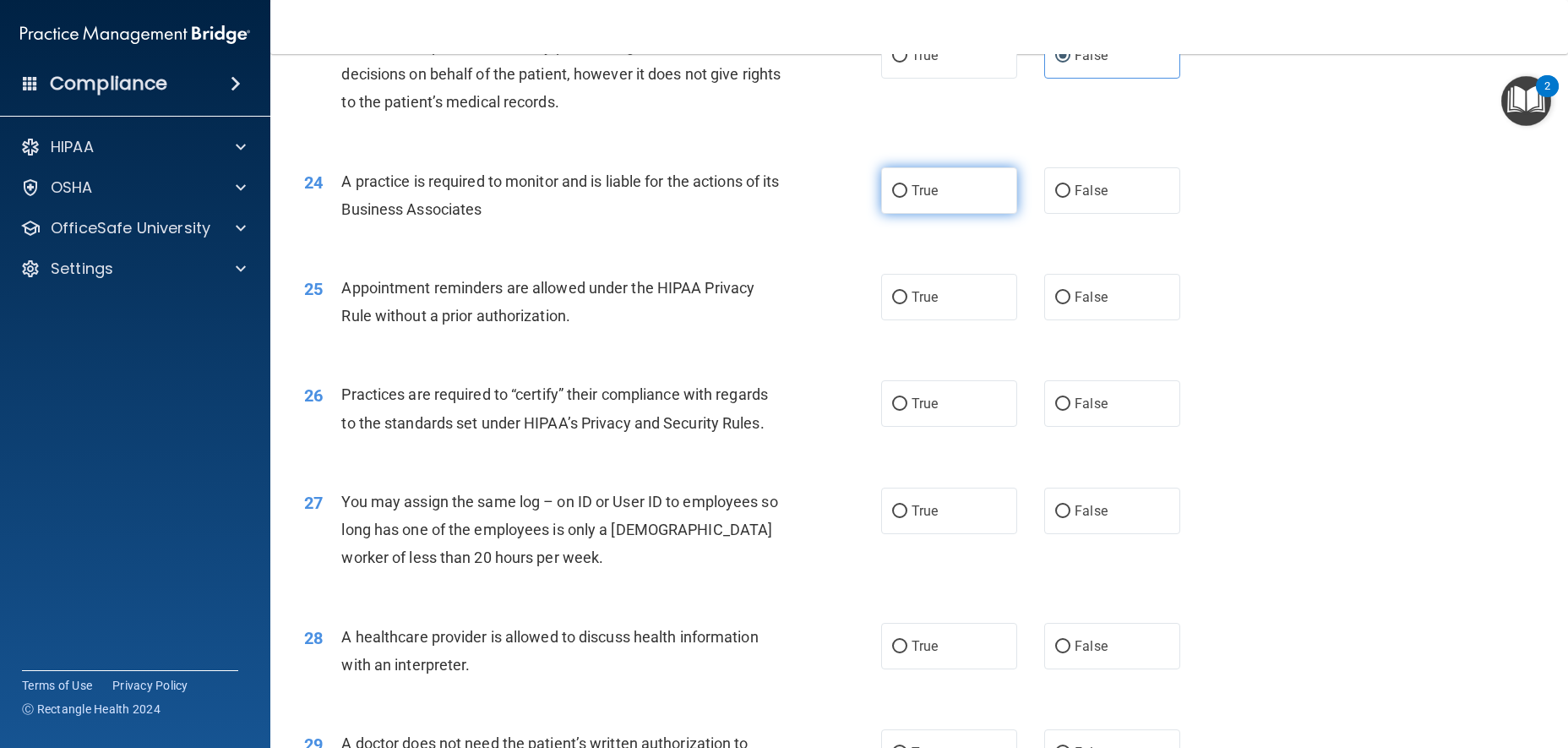
click at [967, 214] on label "True" at bounding box center [949, 190] width 136 height 47
click at [907, 197] on input "True" at bounding box center [900, 191] width 15 height 13
radio input "true"
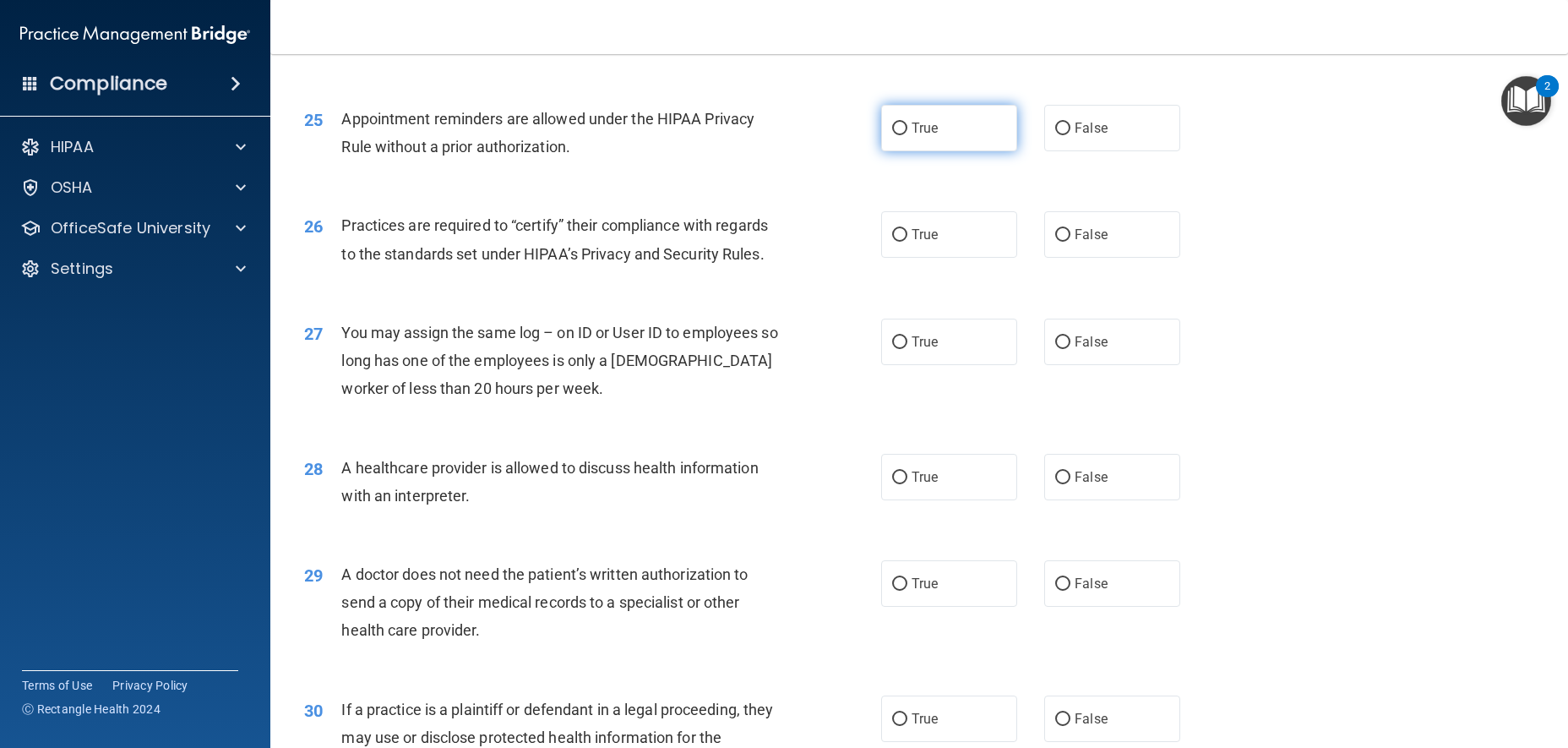
click at [980, 152] on label "True" at bounding box center [949, 128] width 136 height 47
click at [907, 135] on input "True" at bounding box center [900, 129] width 15 height 13
radio input "true"
click at [883, 258] on label "True" at bounding box center [949, 234] width 136 height 47
click at [893, 242] on input "True" at bounding box center [900, 235] width 15 height 13
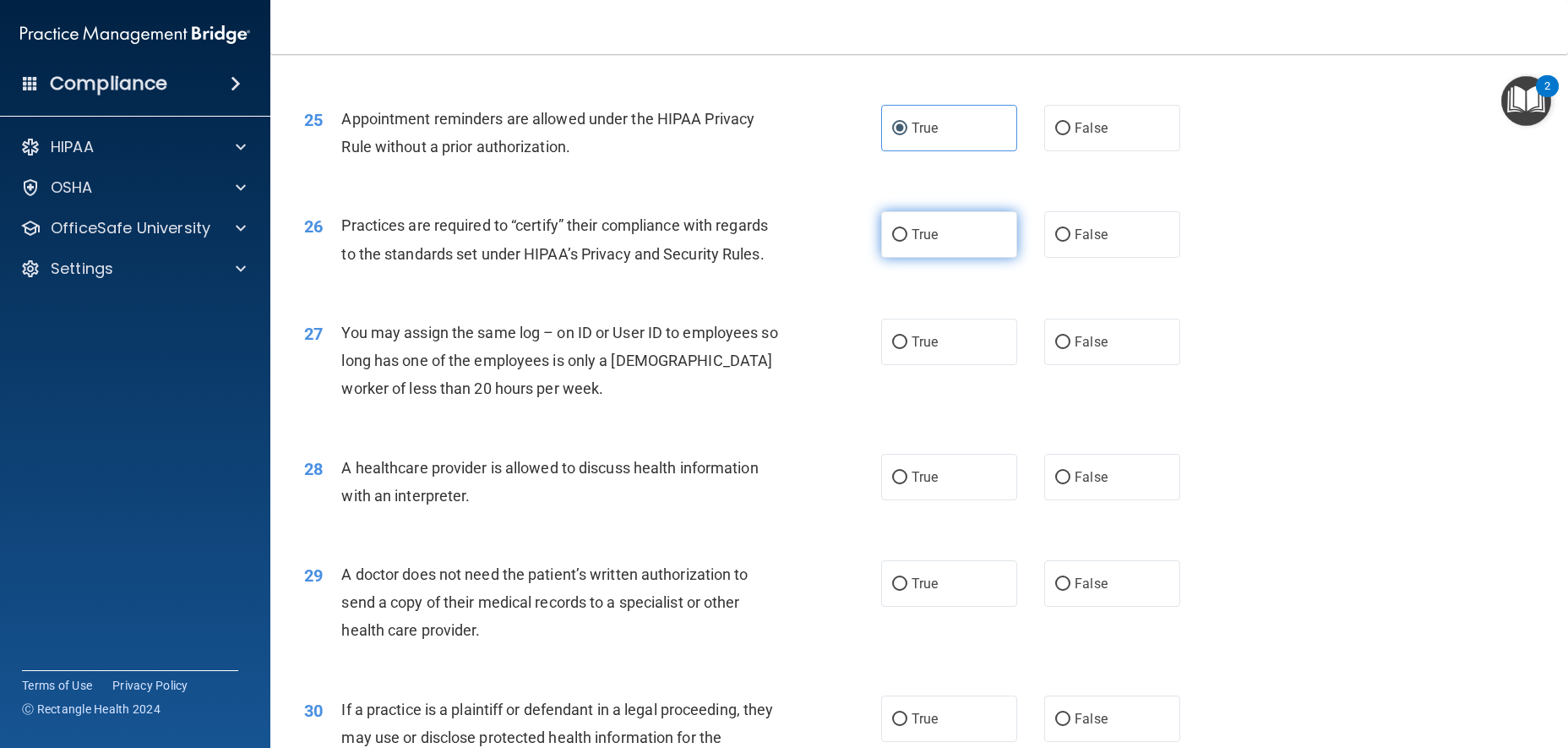
radio input "true"
click at [1044, 365] on label "False" at bounding box center [1112, 341] width 136 height 47
click at [1055, 349] on input "False" at bounding box center [1062, 342] width 15 height 13
radio input "true"
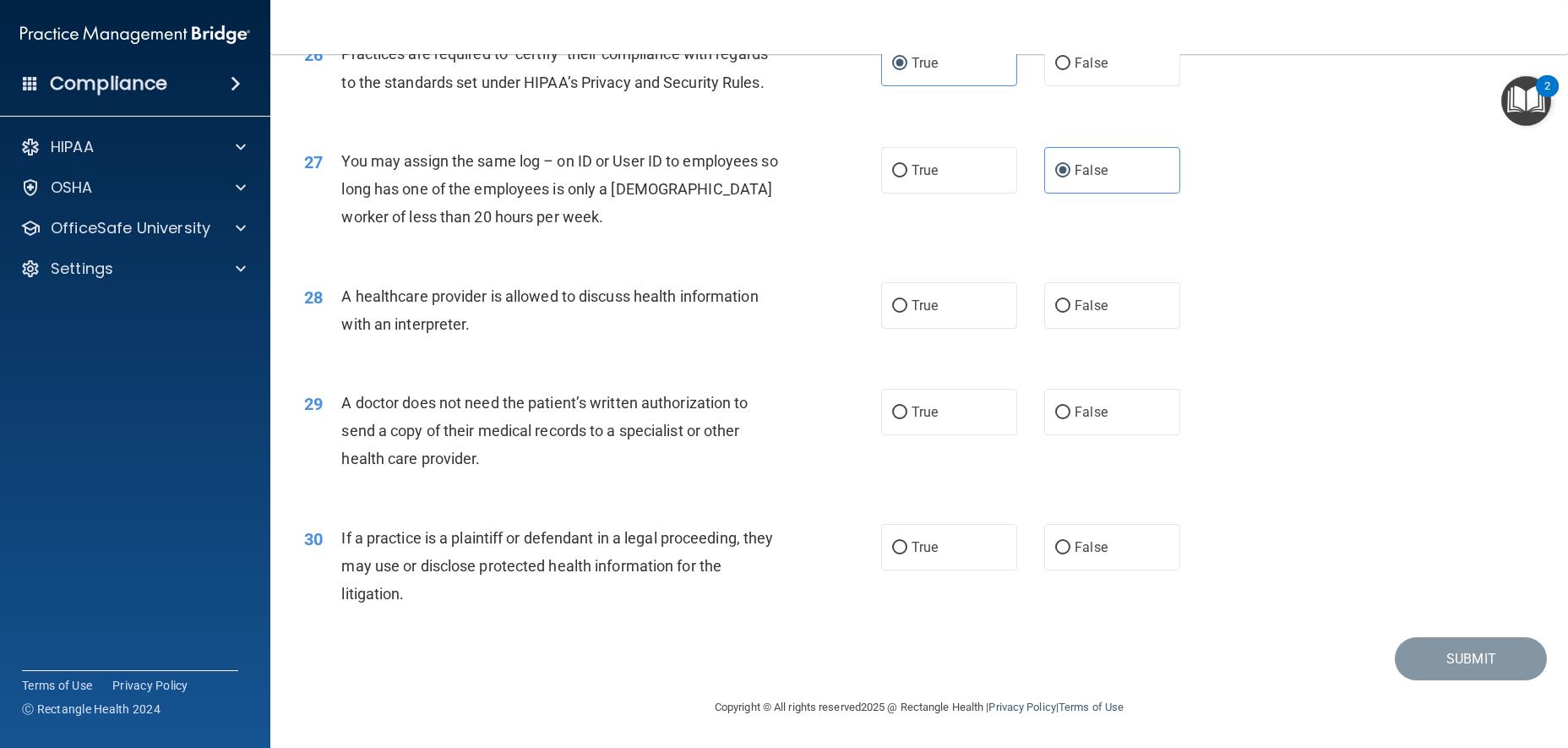
scroll to position [3355, 0]
click at [520, 325] on div "A healthcare provider is allowed to discuss health information with an interpre…" at bounding box center [567, 311] width 452 height 56
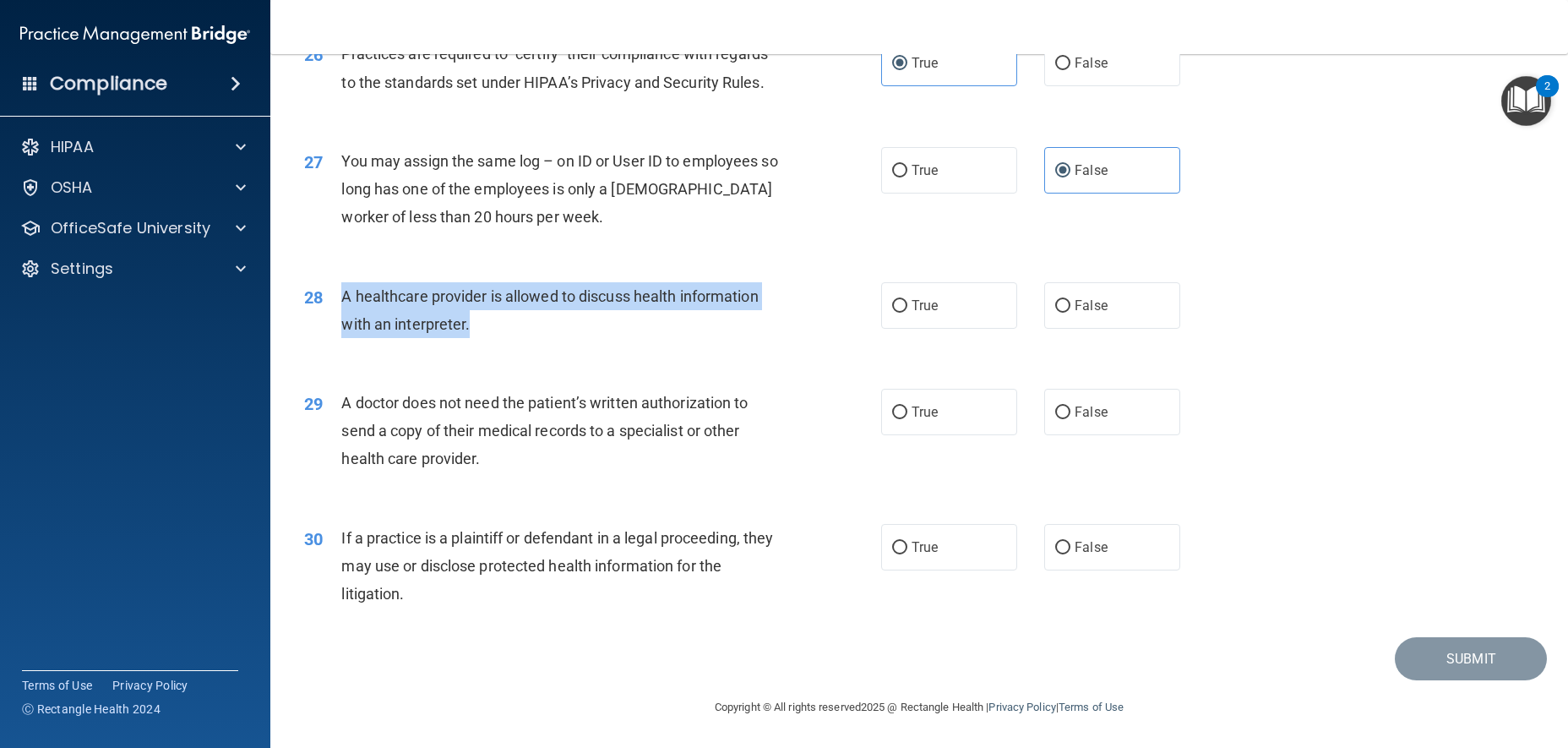
drag, startPoint x: 467, startPoint y: 326, endPoint x: 330, endPoint y: 293, distance: 140.9
click at [330, 293] on div "28 A healthcare provider is allowed to discuss health information with an inter…" at bounding box center [592, 314] width 628 height 64
copy div "A healthcare provider is allowed to discuss health information with an interpre…"
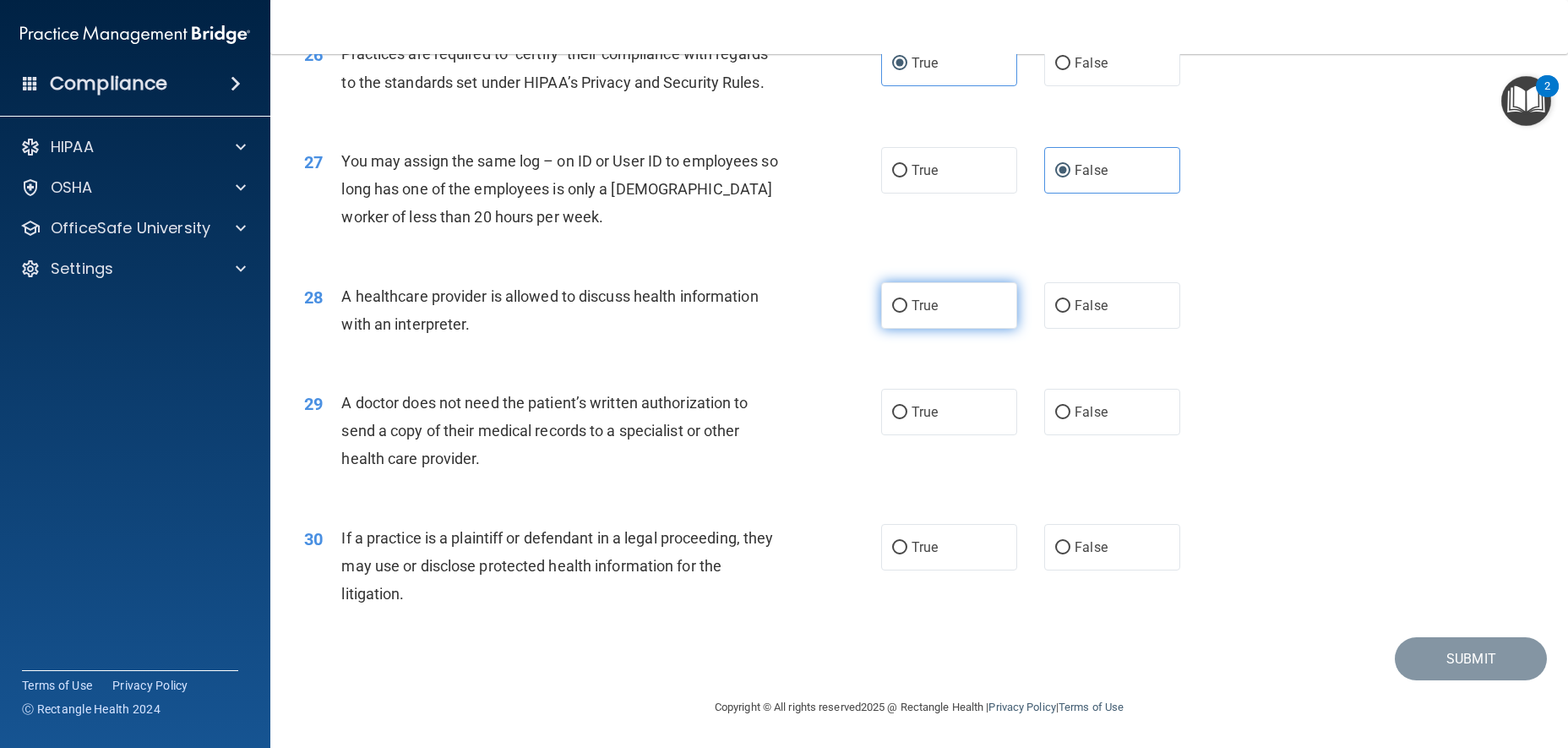
click at [888, 322] on label "True" at bounding box center [949, 306] width 136 height 47
click at [893, 312] on input "True" at bounding box center [900, 306] width 15 height 13
radio input "true"
drag, startPoint x: 513, startPoint y: 464, endPoint x: 341, endPoint y: 404, distance: 182.2
click at [341, 404] on div "A doctor does not need the patient’s written authorization to send a copy of th…" at bounding box center [567, 431] width 452 height 84
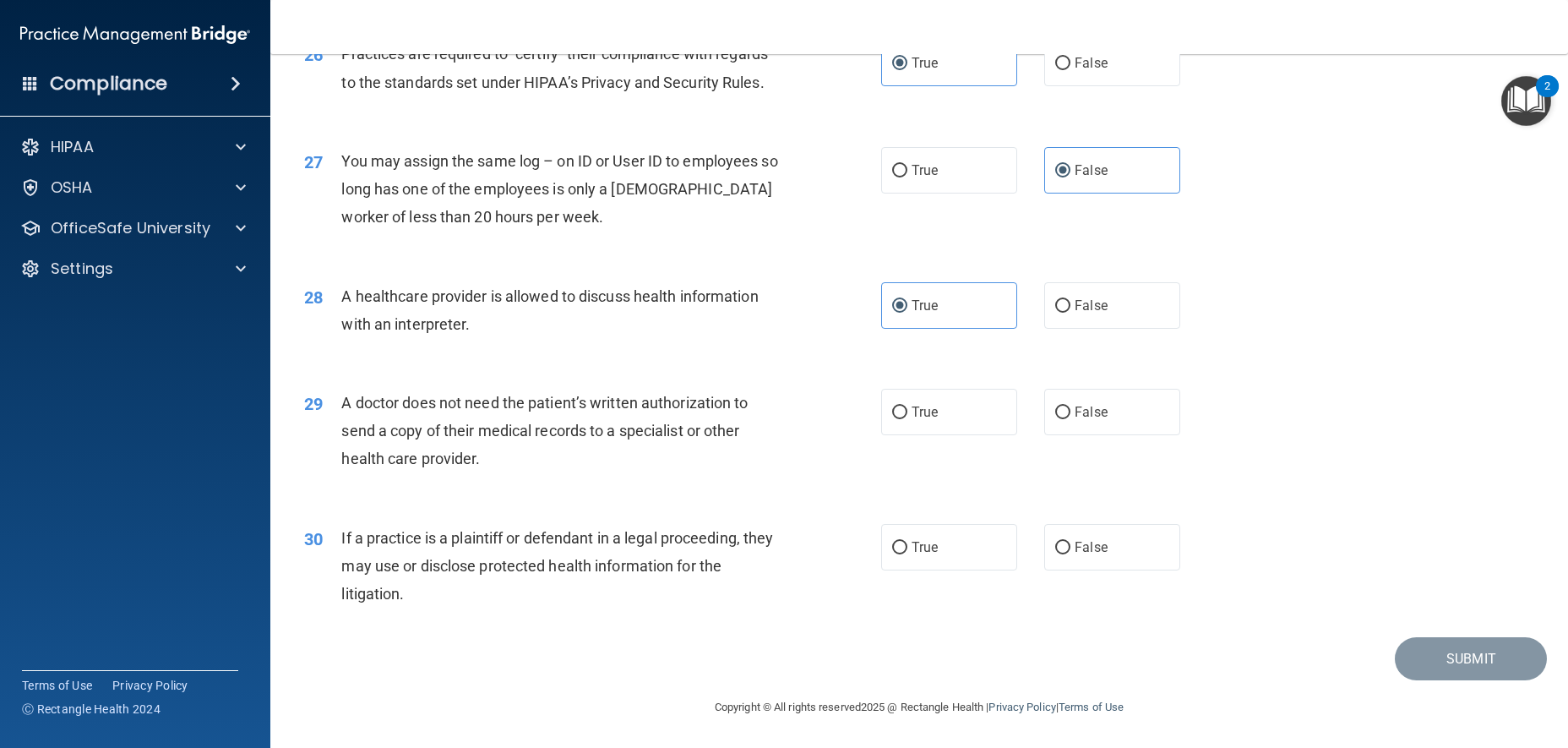
copy span "A doctor does not need the patient’s written authorization to send a copy of th…"
click at [676, 452] on div "A doctor does not need the patient’s written authorization to send a copy of th…" at bounding box center [567, 431] width 452 height 84
click at [920, 409] on span "True" at bounding box center [924, 412] width 26 height 16
click at [907, 409] on input "True" at bounding box center [900, 413] width 15 height 13
radio input "true"
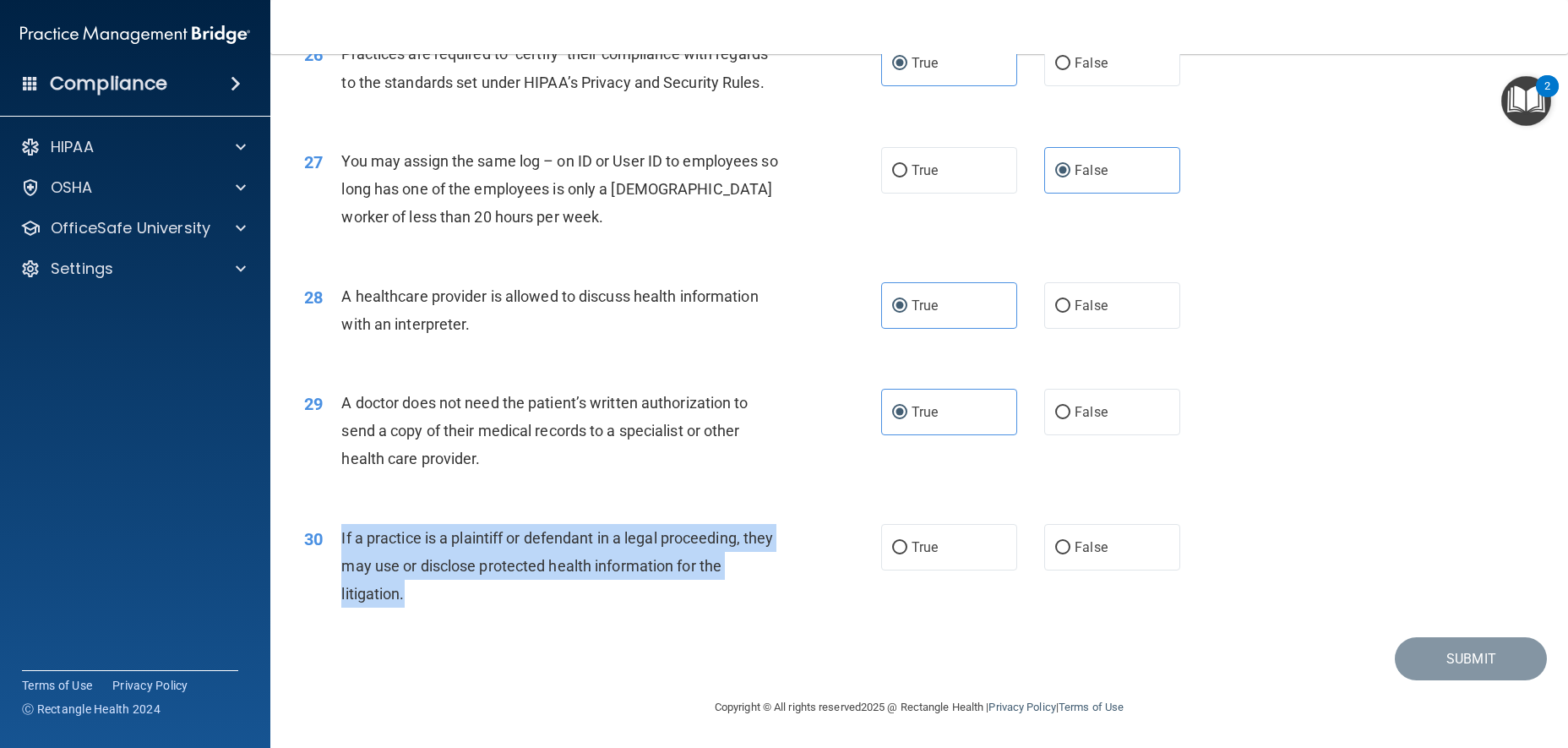
drag, startPoint x: 542, startPoint y: 583, endPoint x: 336, endPoint y: 537, distance: 211.1
click at [336, 537] on div "30 If a practice is a plaintiff or defendant in a legal proceeding, they may us…" at bounding box center [592, 570] width 628 height 93
copy div "If a practice is a plaintiff or defendant in a legal proceeding, they may use o…"
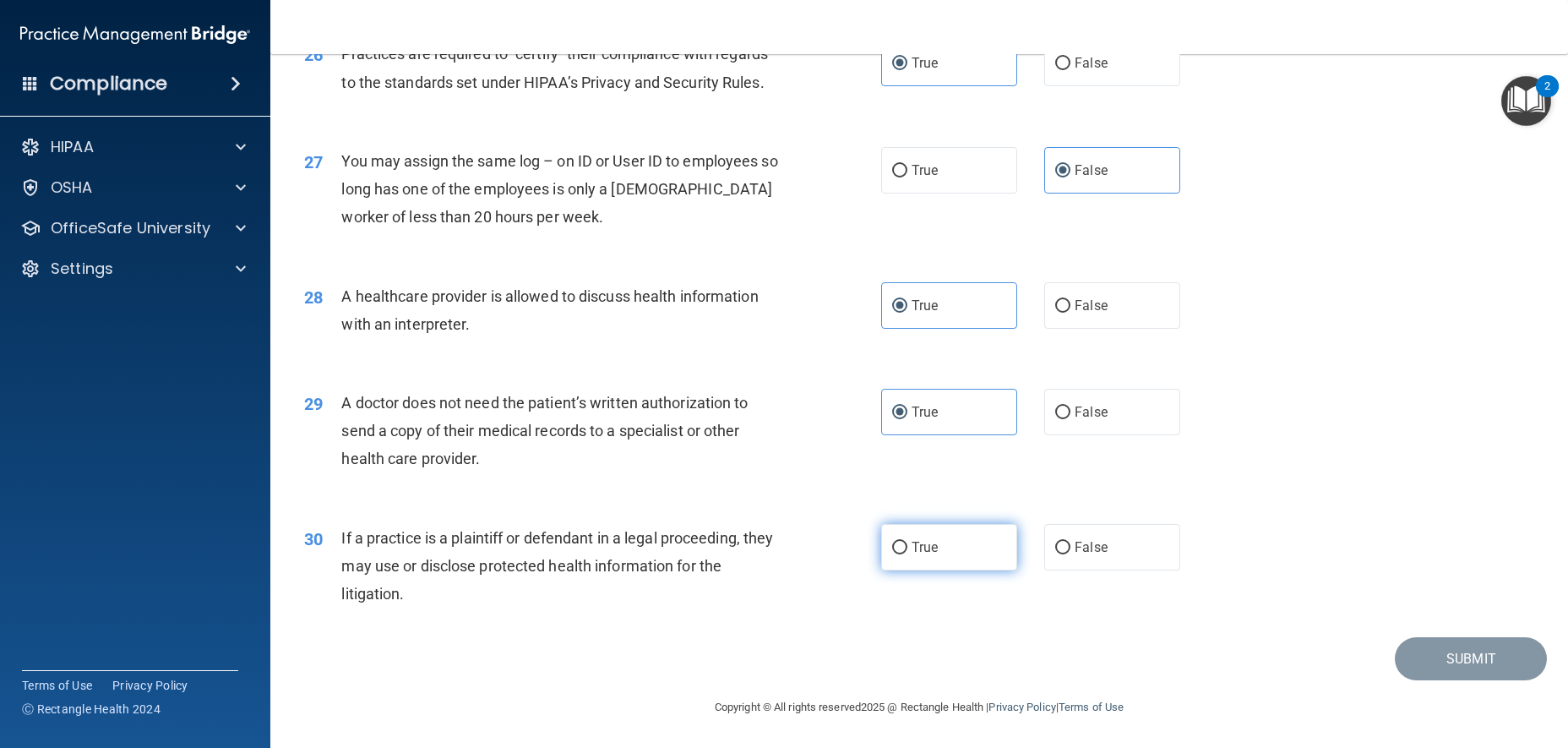
drag, startPoint x: 952, startPoint y: 528, endPoint x: 943, endPoint y: 530, distance: 9.2
click at [952, 529] on label "True" at bounding box center [949, 547] width 136 height 47
click at [907, 542] on input "True" at bounding box center [900, 548] width 15 height 13
radio input "true"
click at [1447, 661] on button "Submit" at bounding box center [1471, 658] width 152 height 43
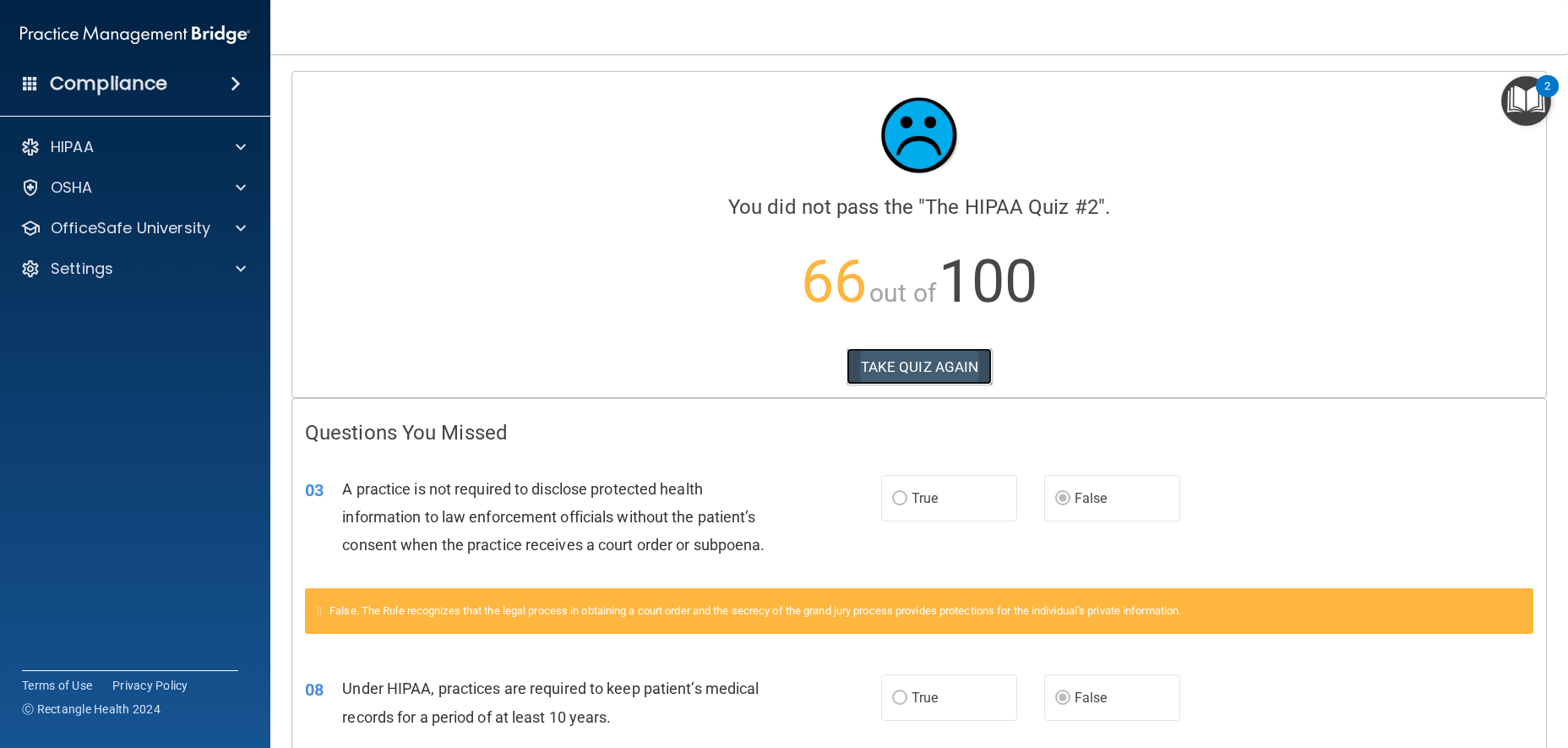
click at [894, 375] on button "TAKE QUIZ AGAIN" at bounding box center [919, 366] width 146 height 37
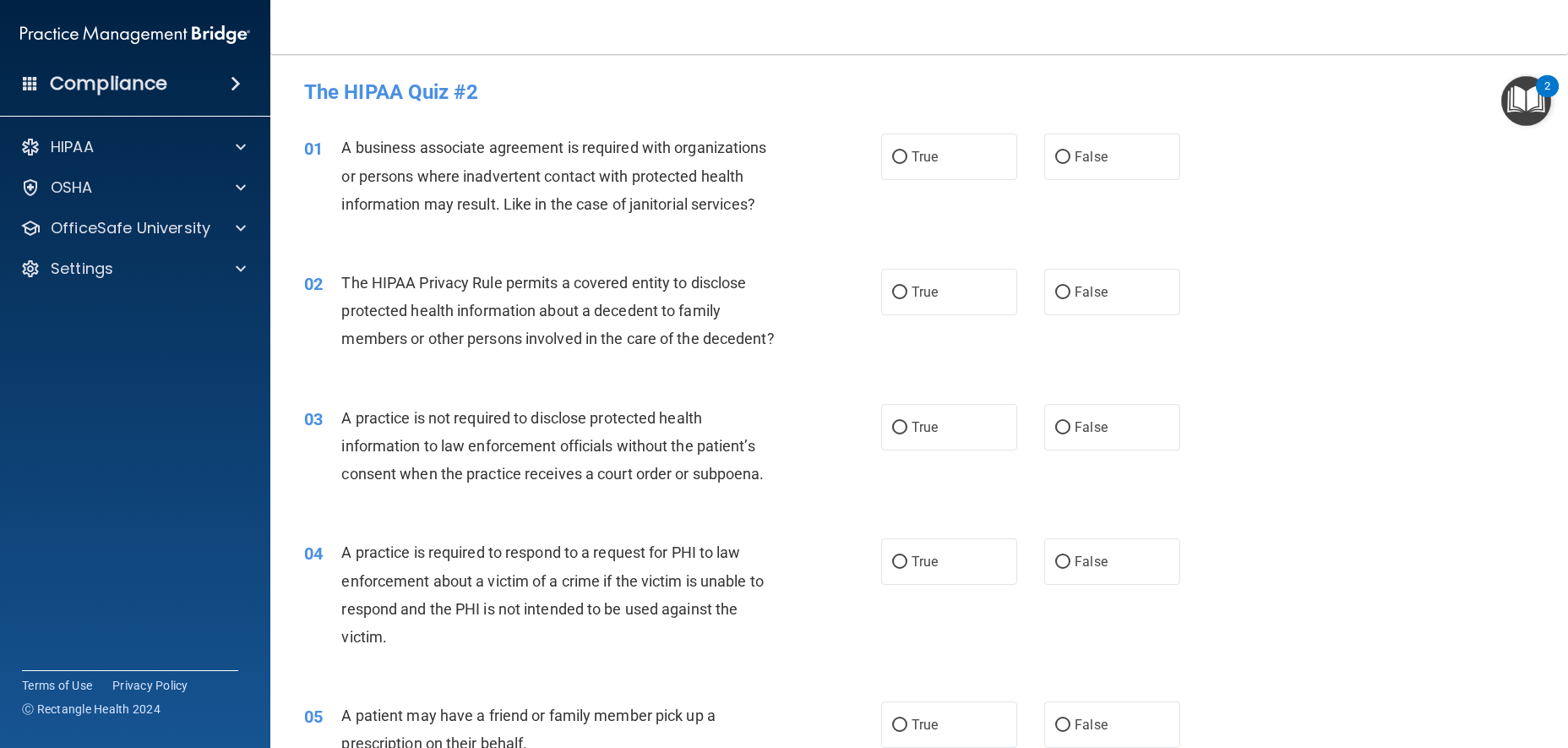
drag, startPoint x: 118, startPoint y: 7, endPoint x: 110, endPoint y: 11, distance: 8.9
click at [110, 11] on div "Compliance" at bounding box center [135, 51] width 237 height 102
